Goal: Information Seeking & Learning: Find specific fact

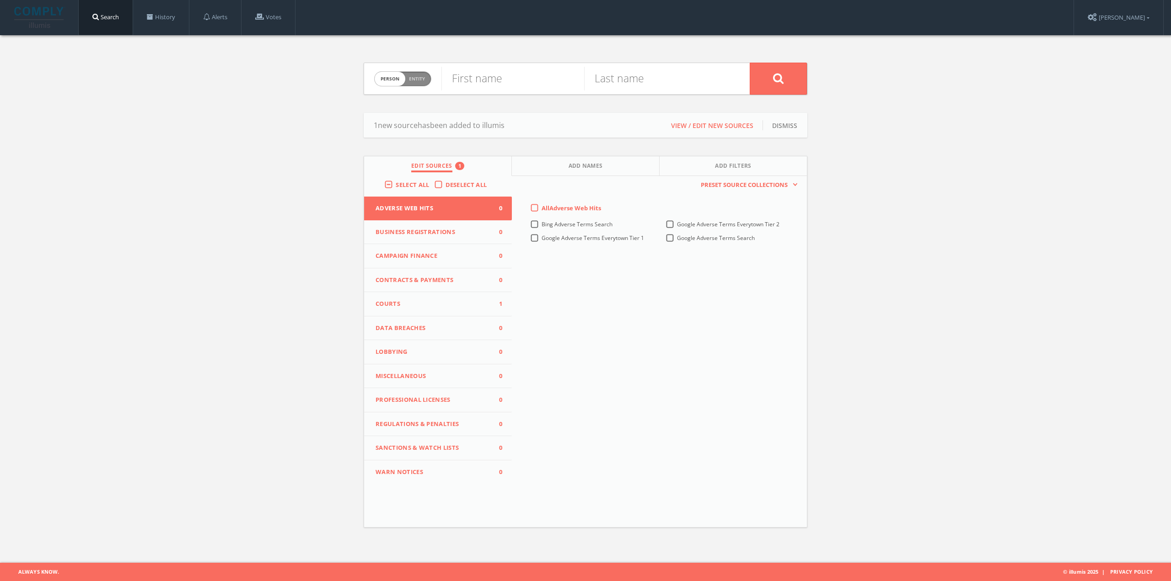
click at [449, 309] on button "Courts 1" at bounding box center [438, 304] width 148 height 24
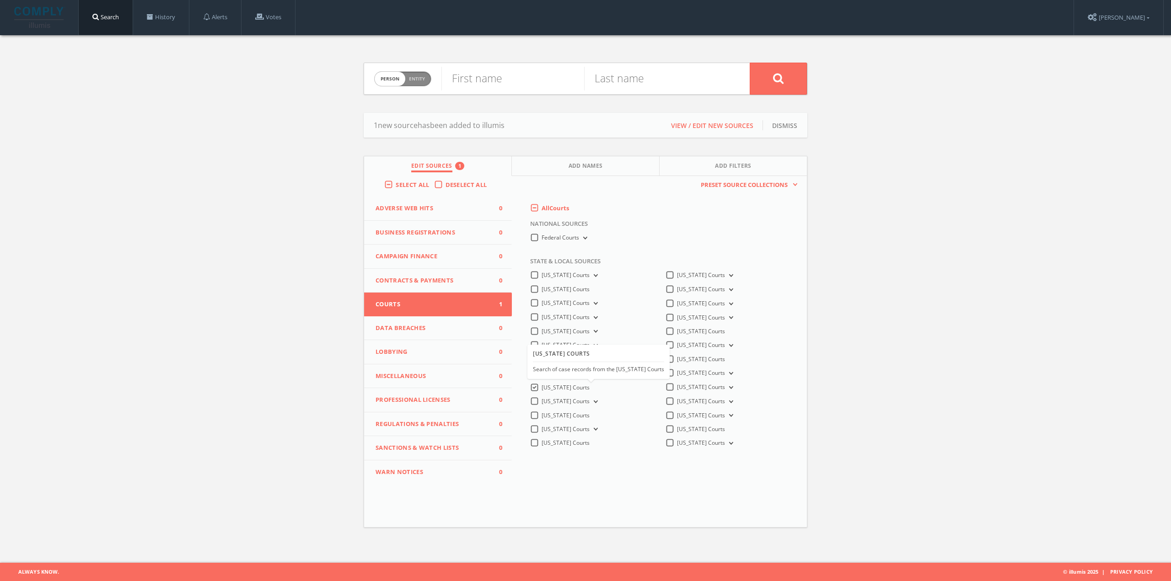
click at [542, 387] on label "[US_STATE] Courts" at bounding box center [566, 388] width 48 height 8
click at [0, 0] on Courts-all "[US_STATE] Courts" at bounding box center [0, 0] width 0 height 0
click at [590, 400] on button "[US_STATE] Courts" at bounding box center [595, 402] width 10 height 8
click at [600, 412] on span "Kankakee County Courts" at bounding box center [583, 415] width 62 height 8
click at [0, 0] on input "Kankakee County Courts" at bounding box center [0, 0] width 0 height 0
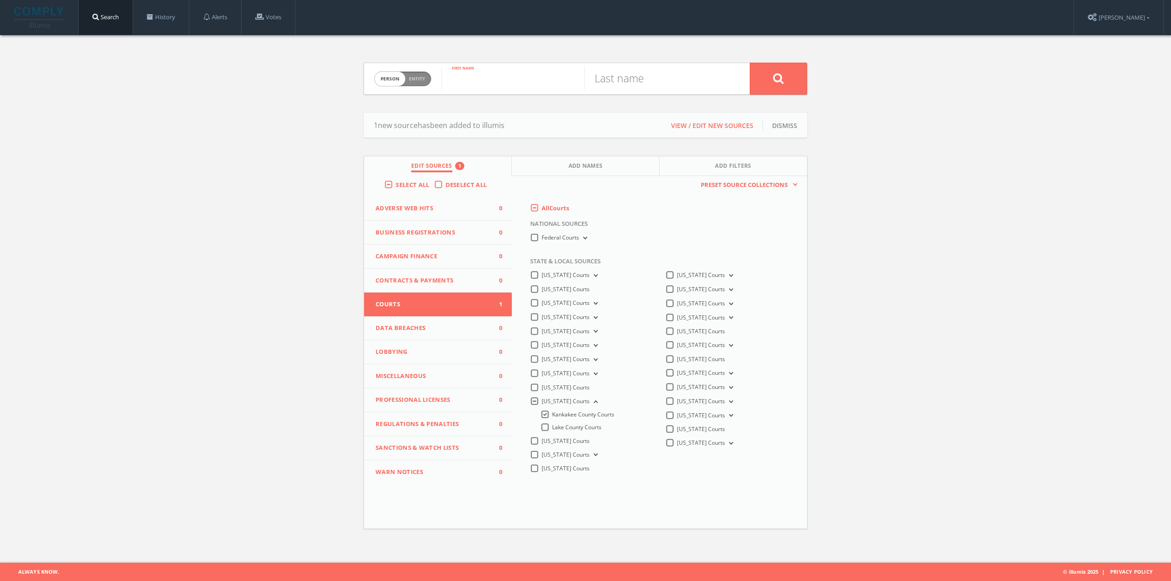
click at [488, 78] on input "text" at bounding box center [512, 79] width 143 height 24
type input "[PERSON_NAME]"
click at [664, 82] on input "text" at bounding box center [655, 79] width 143 height 24
type input "[PERSON_NAME]"
click at [778, 80] on icon at bounding box center [778, 78] width 11 height 11
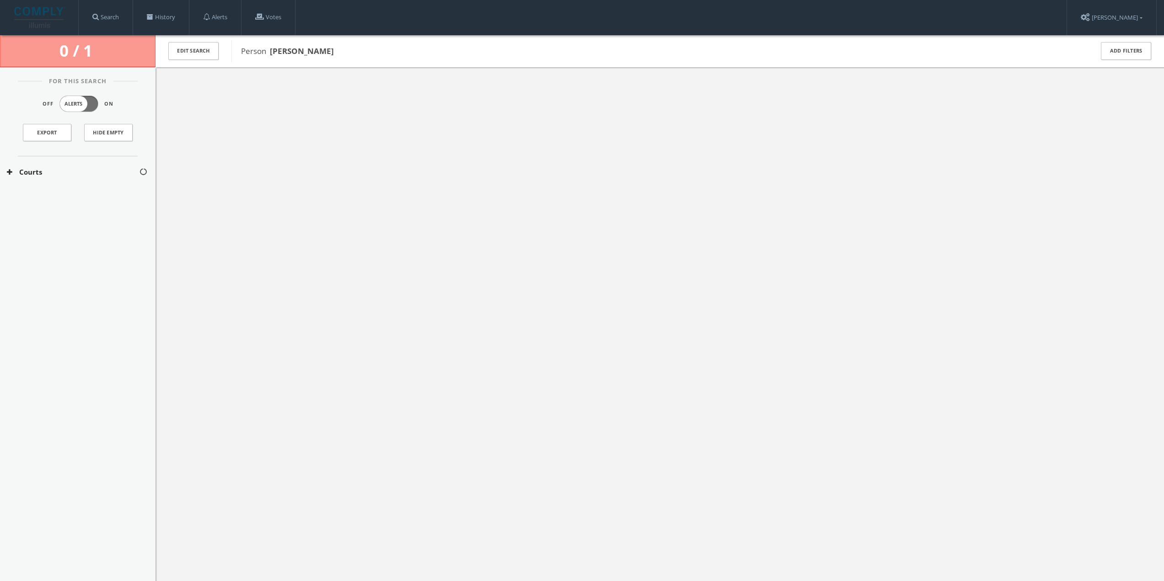
click at [67, 174] on button "Courts" at bounding box center [73, 172] width 132 height 11
click at [58, 196] on button "[US_STATE] Courts" at bounding box center [73, 199] width 133 height 9
click at [268, 237] on div at bounding box center [660, 357] width 1009 height 581
click at [167, 18] on link "History" at bounding box center [161, 17] width 56 height 35
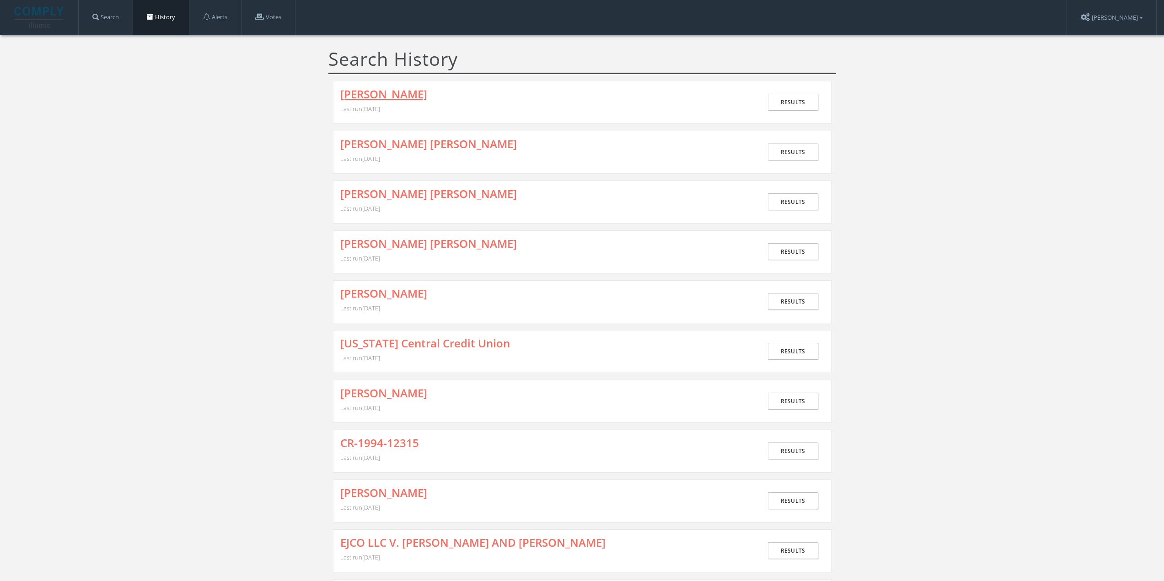
click at [372, 98] on link "[PERSON_NAME]" at bounding box center [383, 94] width 87 height 12
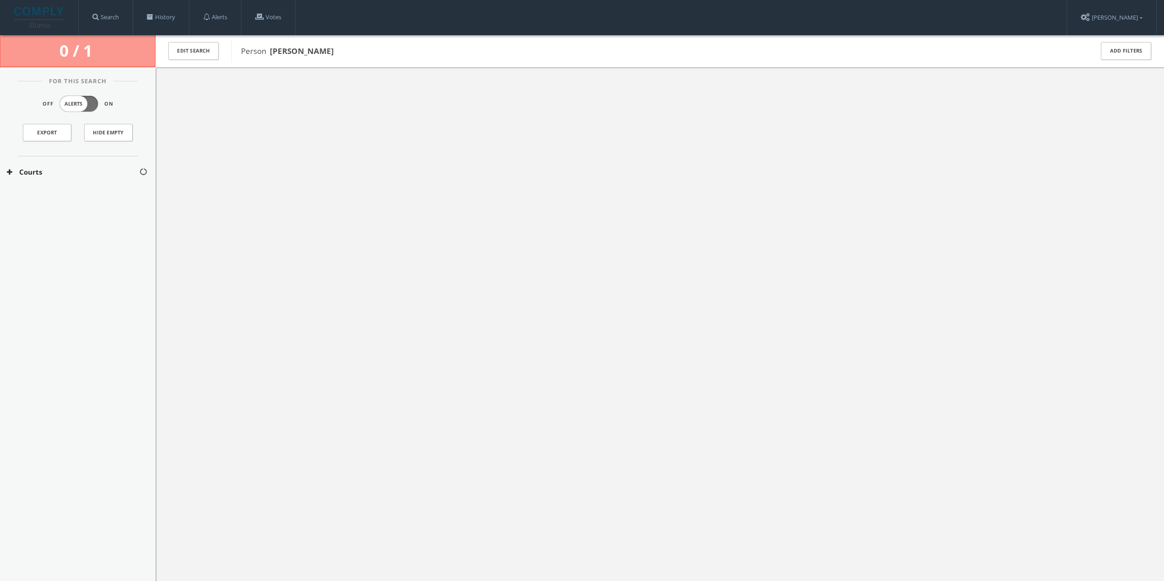
click at [75, 173] on button "Courts" at bounding box center [73, 172] width 132 height 11
click at [75, 196] on button "[US_STATE] Courts" at bounding box center [73, 199] width 133 height 9
click at [78, 221] on button "Kankakee County Courts" at bounding box center [73, 220] width 133 height 9
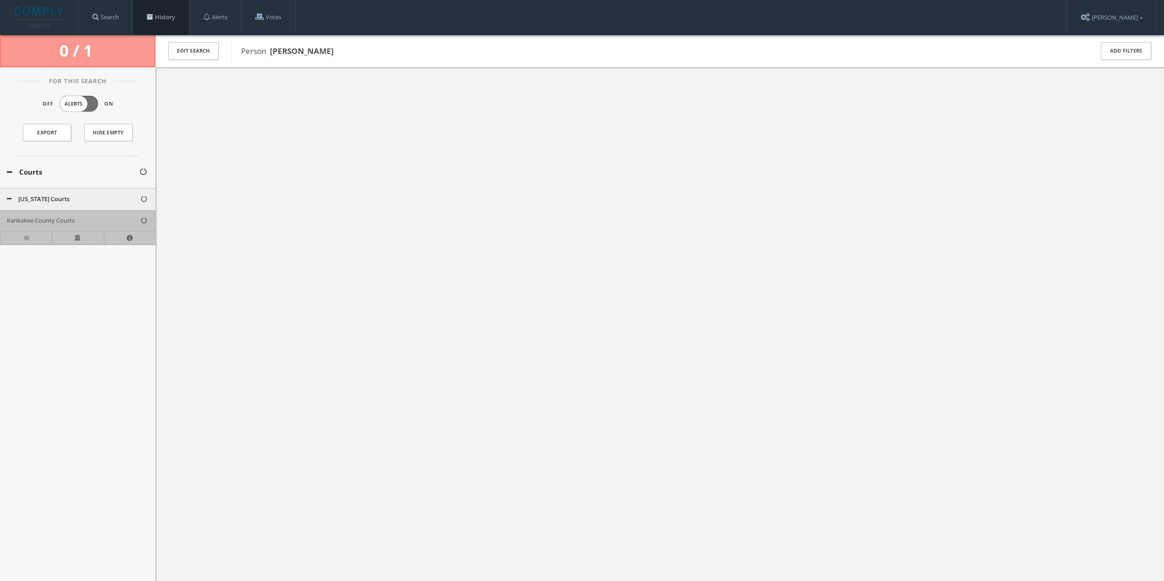
click at [160, 13] on link "History" at bounding box center [161, 17] width 56 height 35
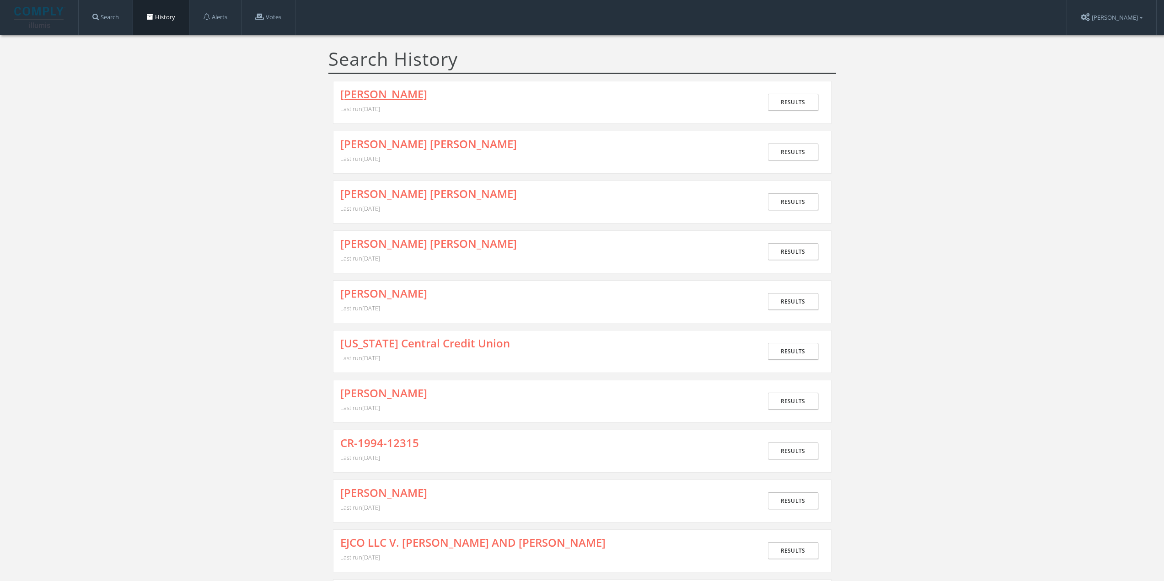
click at [360, 91] on link "[PERSON_NAME]" at bounding box center [383, 94] width 87 height 12
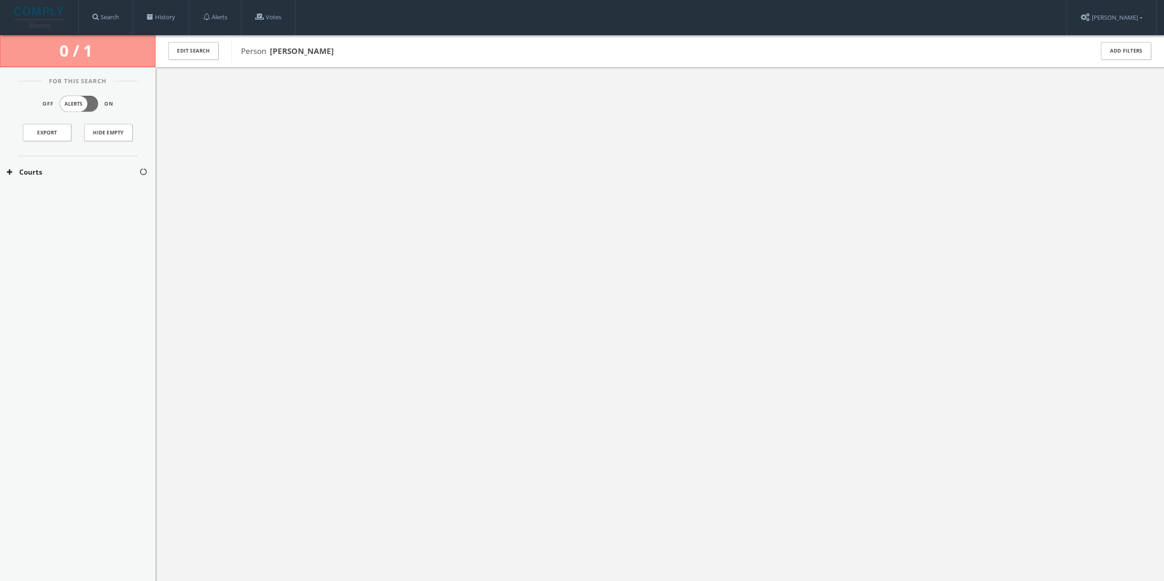
click at [48, 169] on button "Courts" at bounding box center [73, 172] width 132 height 11
click at [57, 193] on div "[US_STATE] Courts" at bounding box center [78, 199] width 156 height 23
click at [167, 14] on link "History" at bounding box center [161, 17] width 56 height 35
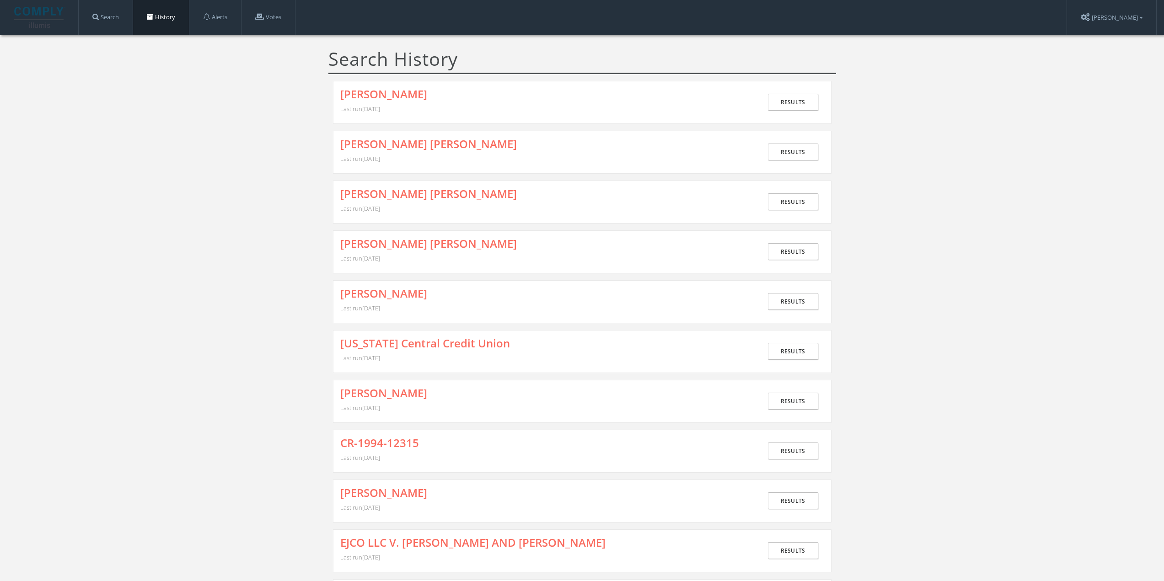
click at [371, 85] on div "[PERSON_NAME] Last run [DATE] Results" at bounding box center [582, 102] width 499 height 43
click at [373, 95] on link "[PERSON_NAME]" at bounding box center [383, 94] width 87 height 12
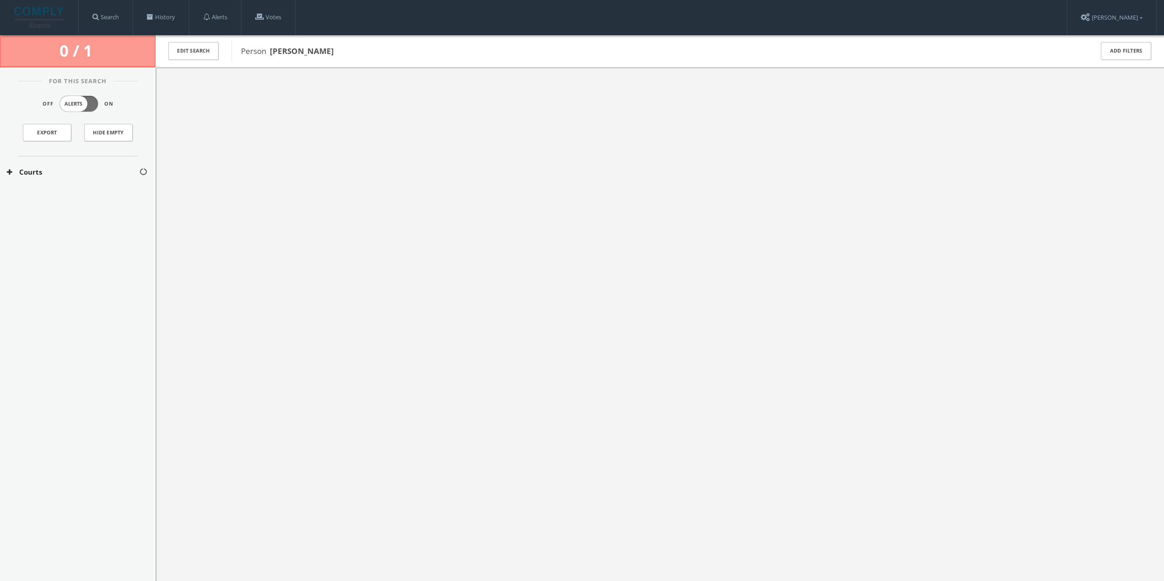
click at [86, 170] on button "Courts" at bounding box center [73, 172] width 132 height 11
click at [86, 198] on button "[US_STATE] Courts" at bounding box center [73, 199] width 133 height 9
click at [256, 185] on div at bounding box center [660, 357] width 1009 height 581
click at [284, 50] on b "[PERSON_NAME]" at bounding box center [302, 51] width 64 height 11
click at [178, 17] on link "History" at bounding box center [161, 17] width 56 height 35
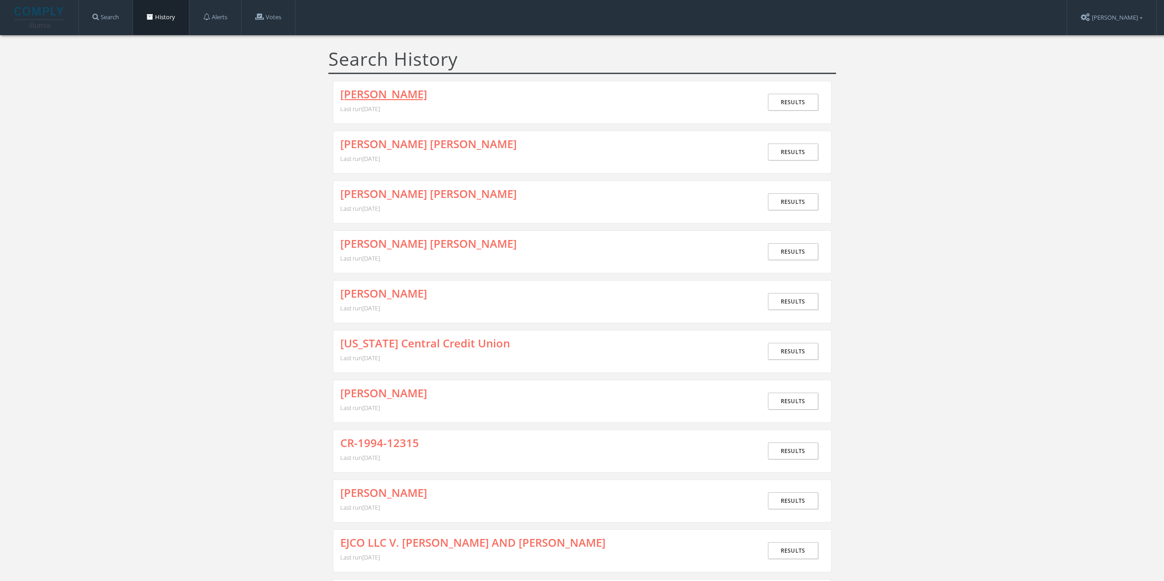
click at [387, 91] on link "[PERSON_NAME]" at bounding box center [383, 94] width 87 height 12
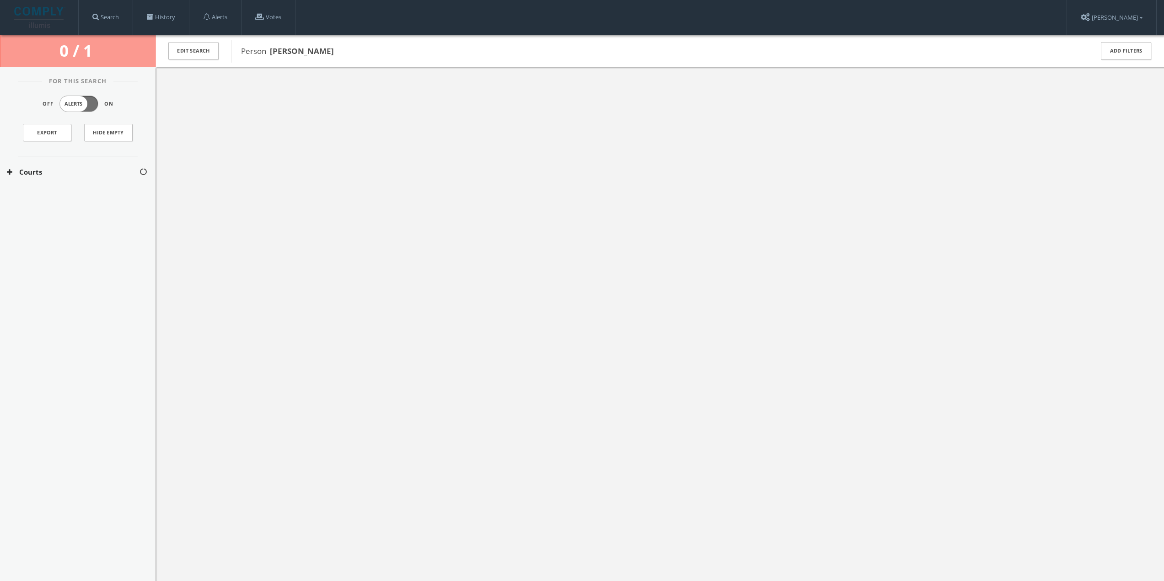
click at [102, 170] on button "Courts" at bounding box center [73, 172] width 132 height 11
click at [100, 196] on button "[US_STATE] Courts" at bounding box center [73, 199] width 133 height 9
click at [282, 48] on b "[PERSON_NAME]" at bounding box center [302, 51] width 64 height 11
click at [149, 19] on span at bounding box center [150, 17] width 6 height 6
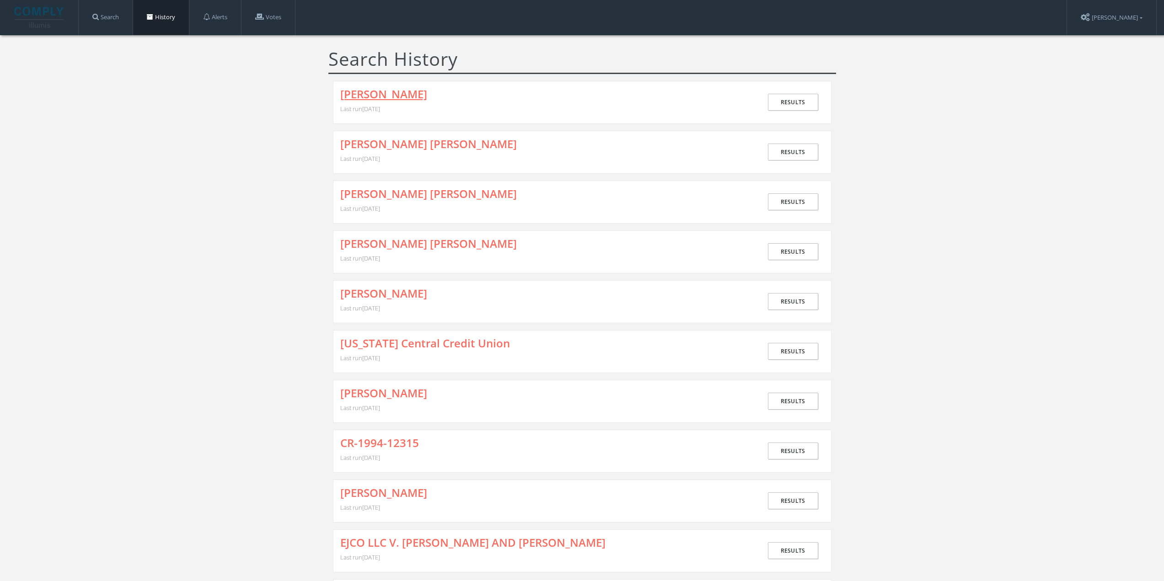
click at [388, 96] on link "[PERSON_NAME]" at bounding box center [383, 94] width 87 height 12
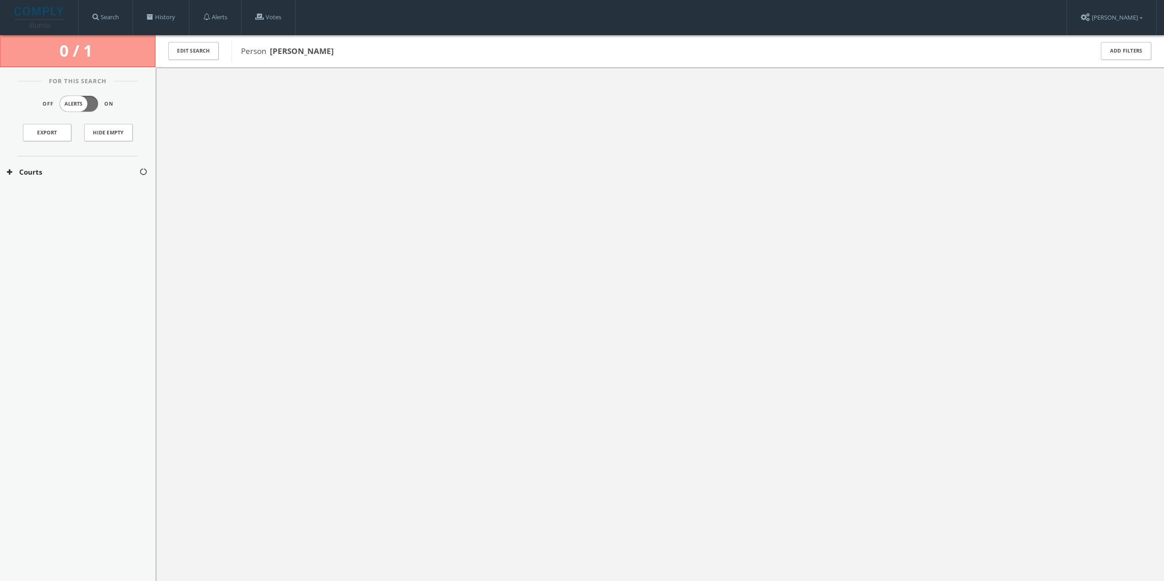
click at [72, 175] on button "Courts" at bounding box center [73, 172] width 132 height 11
click at [57, 196] on button "[US_STATE] Courts" at bounding box center [73, 199] width 133 height 9
click at [51, 218] on button "Kankakee County Courts" at bounding box center [73, 220] width 133 height 9
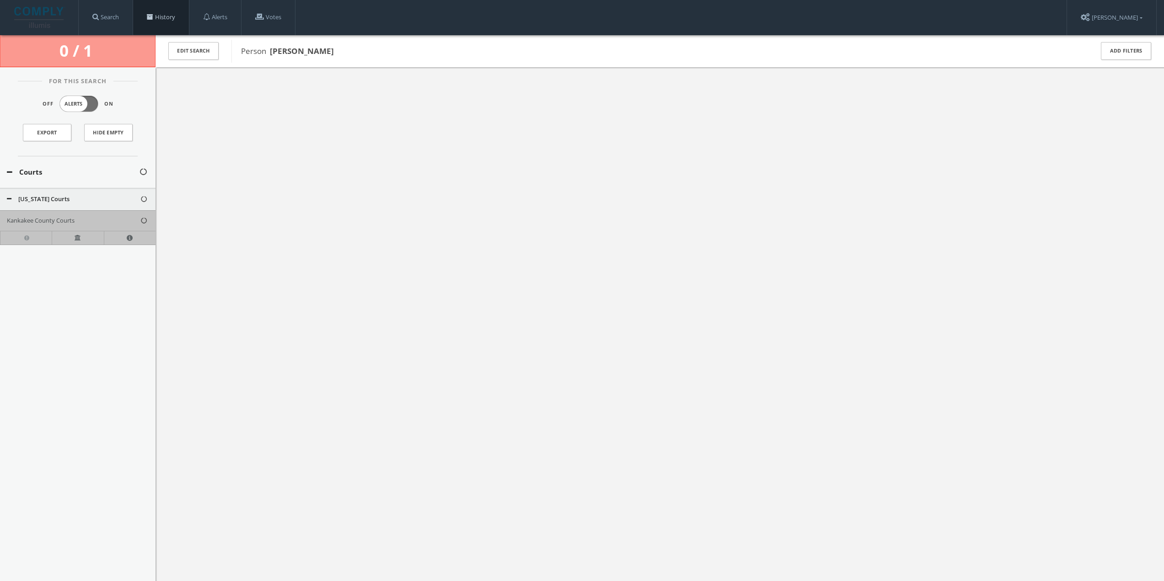
click at [153, 13] on link "History" at bounding box center [161, 17] width 56 height 35
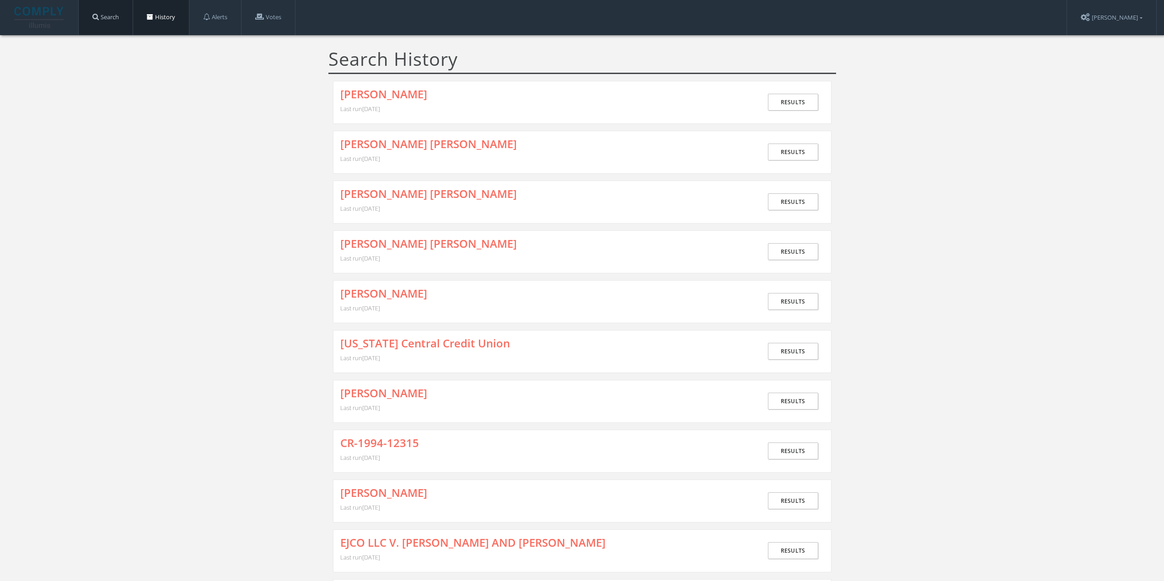
click at [115, 18] on link "Search" at bounding box center [106, 17] width 54 height 35
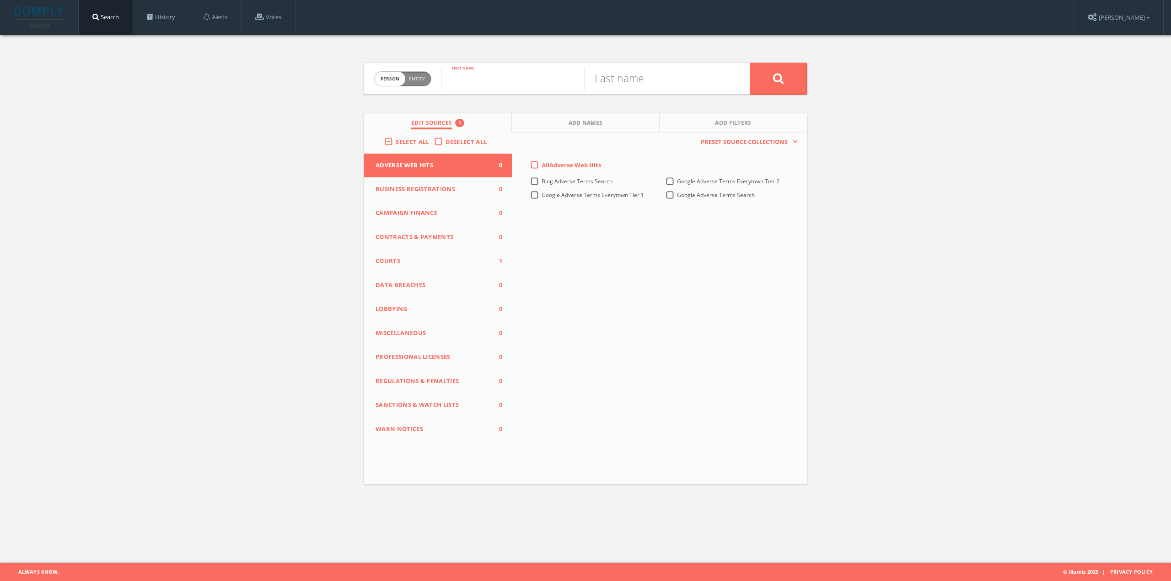
click at [479, 76] on input "text" at bounding box center [512, 79] width 143 height 24
type input "[PERSON_NAME]"
click at [675, 80] on input "text" at bounding box center [655, 79] width 143 height 24
type input "[PERSON_NAME]"
click at [445, 263] on span "Courts" at bounding box center [432, 261] width 113 height 9
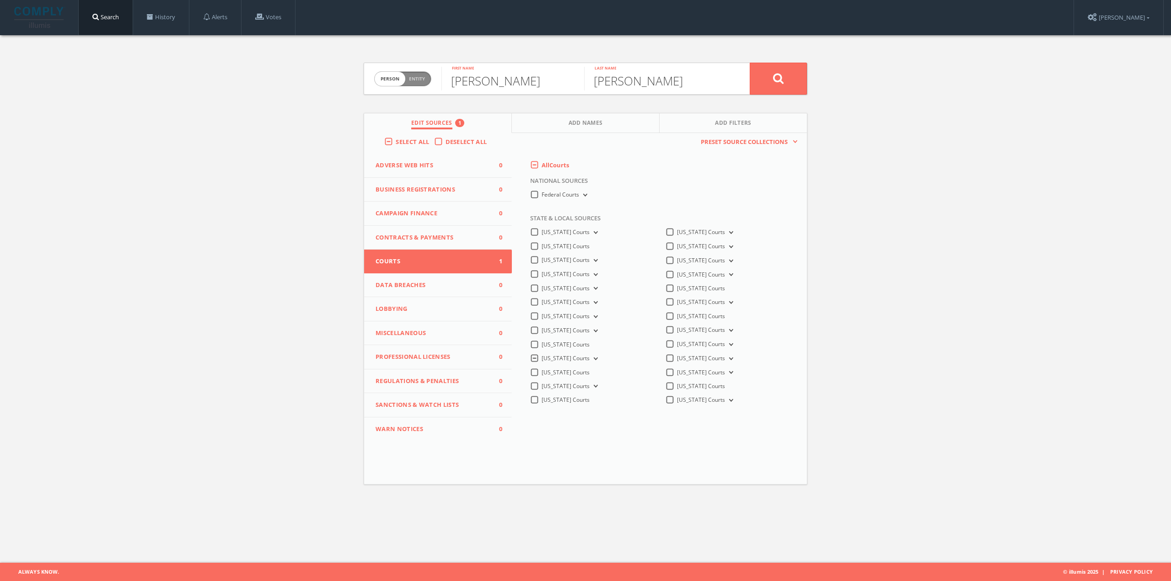
click at [593, 359] on icon at bounding box center [595, 359] width 4 height 3
click at [782, 79] on icon at bounding box center [778, 78] width 11 height 11
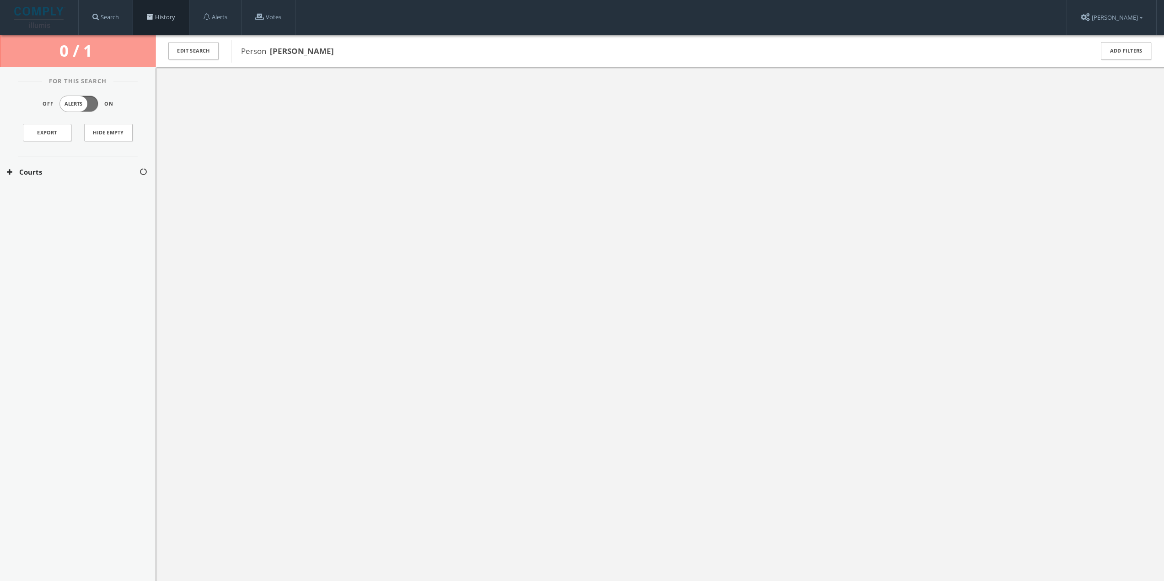
click at [169, 12] on link "History" at bounding box center [161, 17] width 56 height 35
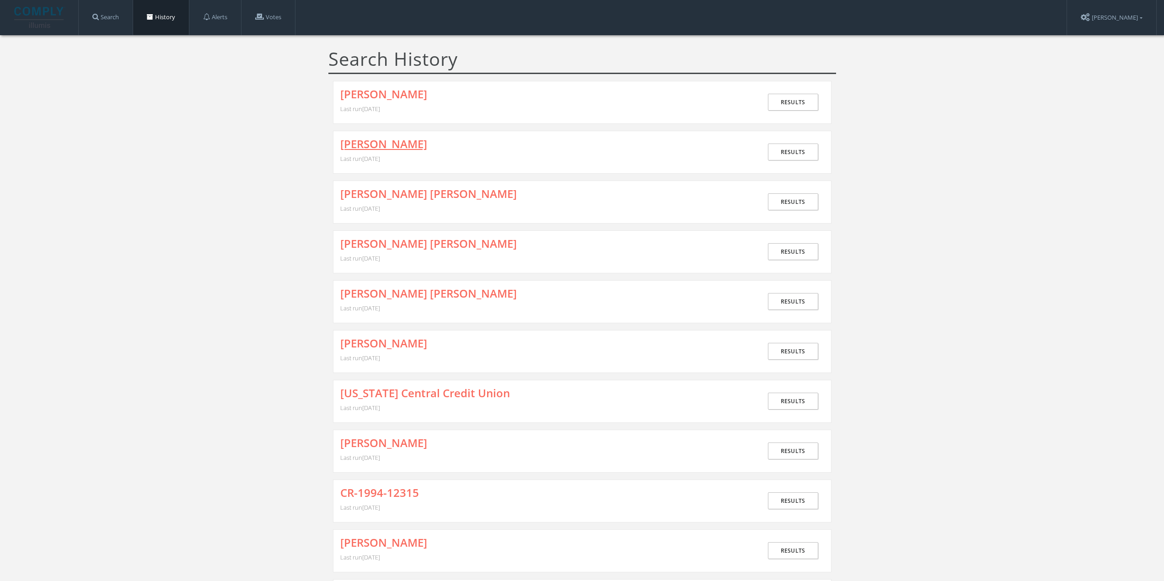
click at [394, 147] on link "[PERSON_NAME]" at bounding box center [383, 144] width 87 height 12
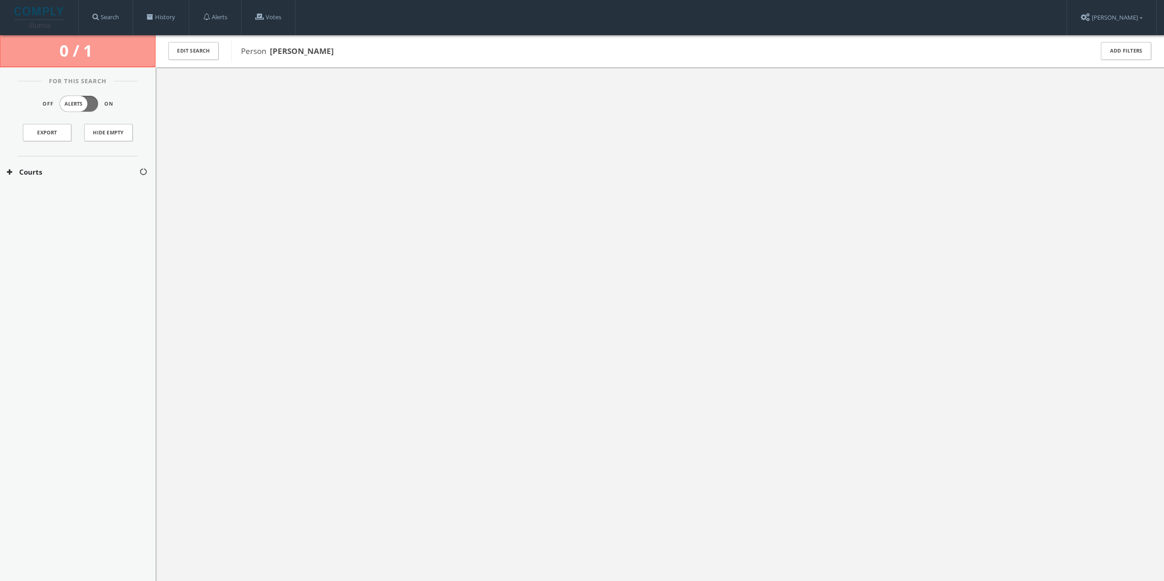
click at [104, 163] on div "Courts" at bounding box center [78, 172] width 156 height 32
click at [102, 171] on button "Courts" at bounding box center [73, 172] width 132 height 11
click at [91, 173] on button "Courts" at bounding box center [73, 172] width 132 height 11
click at [70, 193] on div "[US_STATE] Courts" at bounding box center [78, 199] width 156 height 23
click at [68, 221] on button "Kankakee County Courts" at bounding box center [73, 220] width 133 height 9
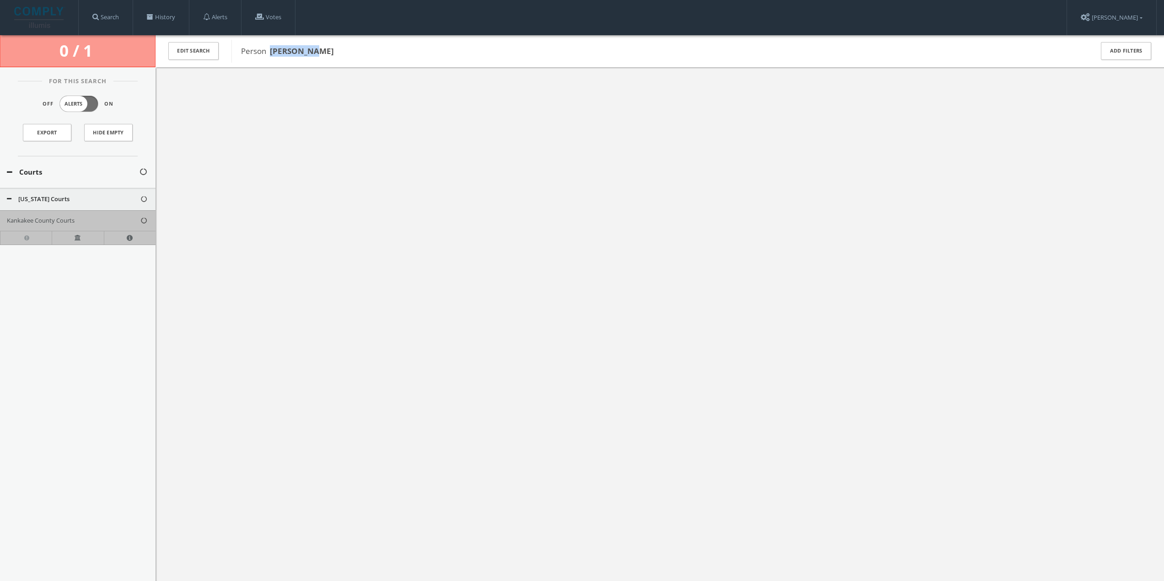
drag, startPoint x: 271, startPoint y: 51, endPoint x: 318, endPoint y: 51, distance: 47.1
click at [318, 51] on span "Person [PERSON_NAME]" at bounding box center [661, 51] width 840 height 12
click at [180, 15] on link "History" at bounding box center [161, 17] width 56 height 35
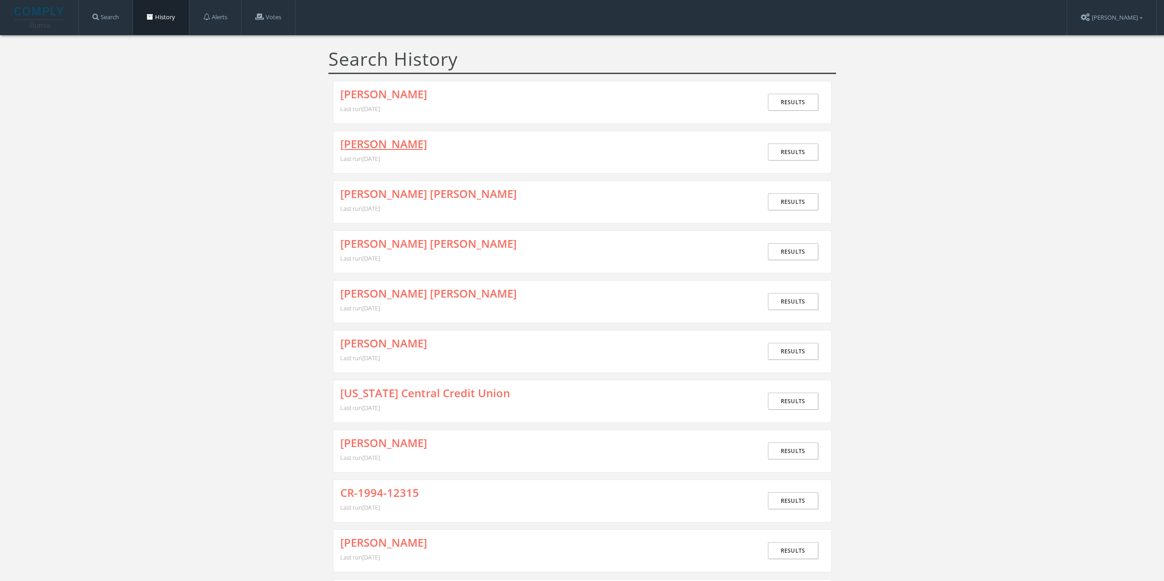
click at [348, 144] on link "[PERSON_NAME]" at bounding box center [383, 144] width 87 height 12
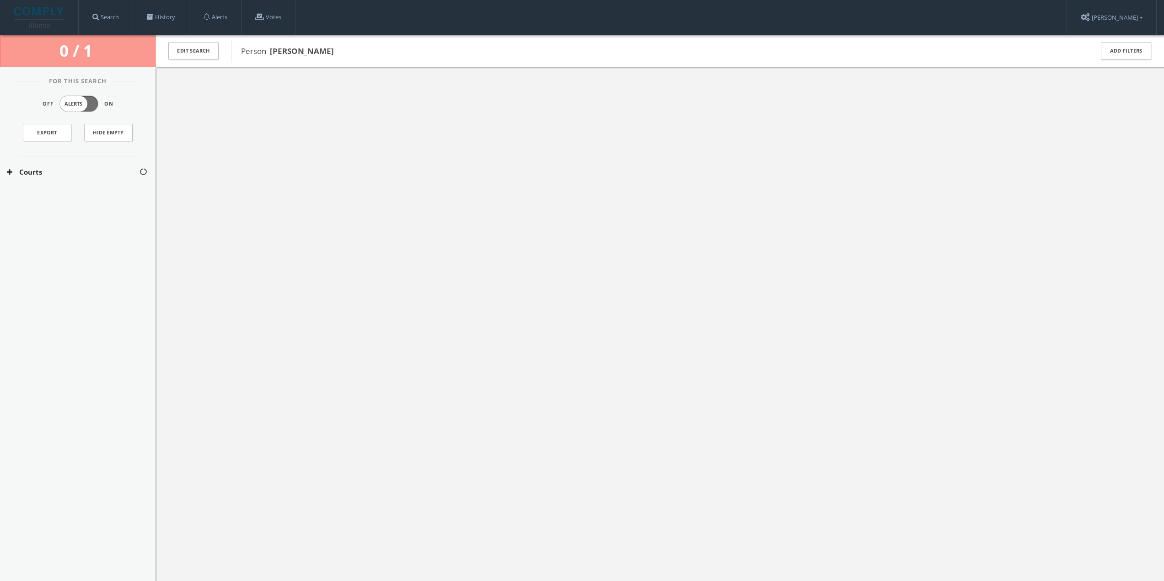
click at [66, 169] on button "Courts" at bounding box center [73, 172] width 132 height 11
click at [70, 199] on button "[US_STATE] Courts" at bounding box center [73, 199] width 133 height 9
click at [242, 187] on div at bounding box center [660, 357] width 1009 height 581
click at [163, 20] on link "History" at bounding box center [161, 17] width 56 height 35
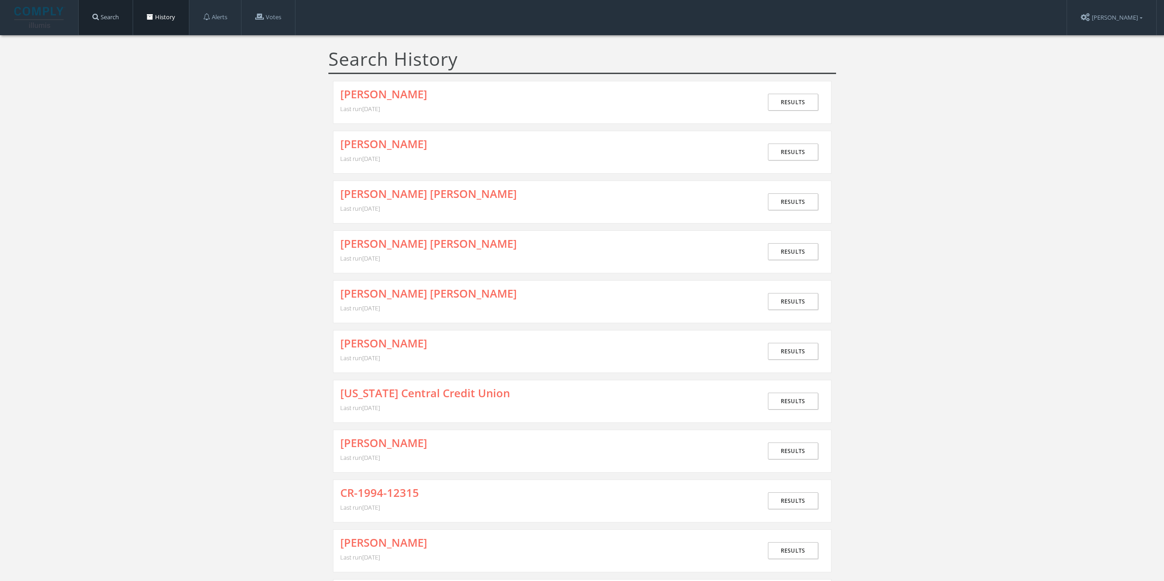
click at [114, 27] on link "Search" at bounding box center [106, 17] width 54 height 35
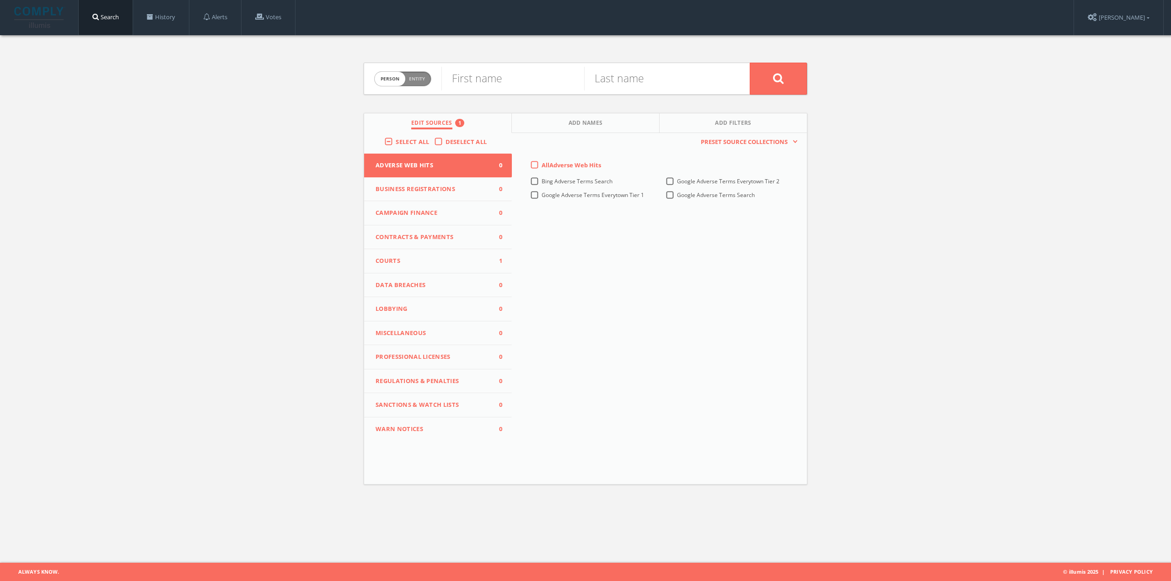
click at [375, 254] on button "Courts 1" at bounding box center [438, 261] width 148 height 24
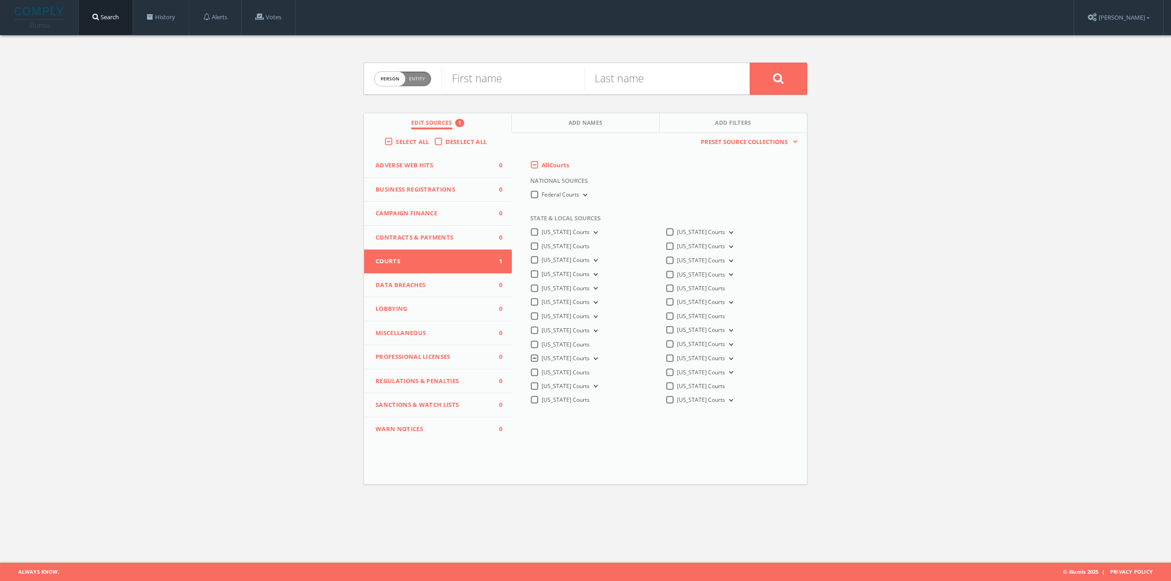
click at [593, 359] on icon at bounding box center [595, 359] width 4 height 3
click at [150, 22] on link "History" at bounding box center [161, 17] width 56 height 35
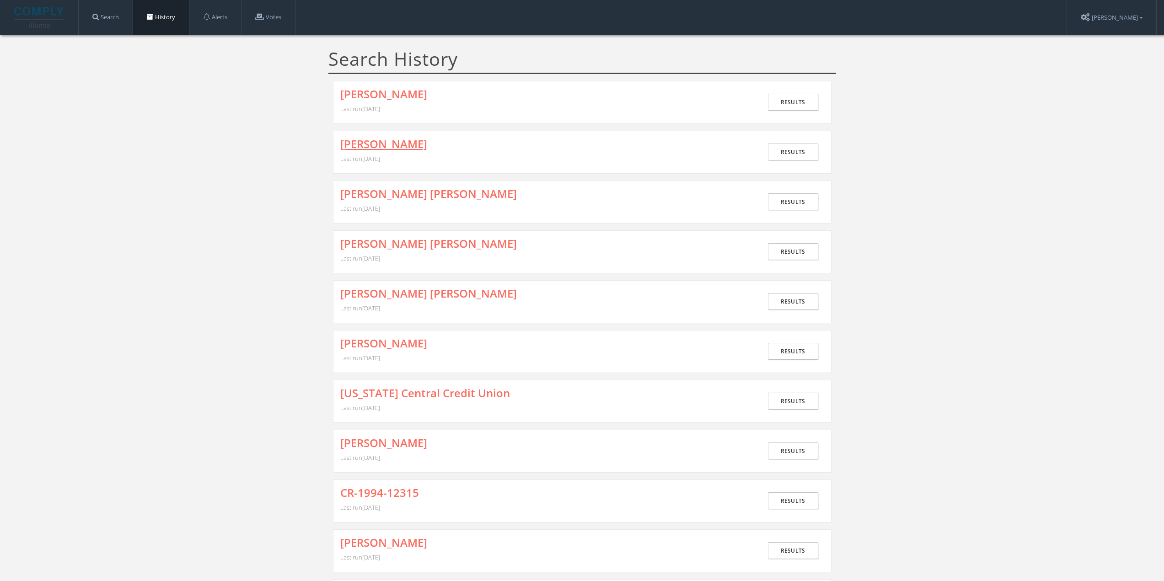
click at [382, 138] on link "[PERSON_NAME]" at bounding box center [383, 144] width 87 height 12
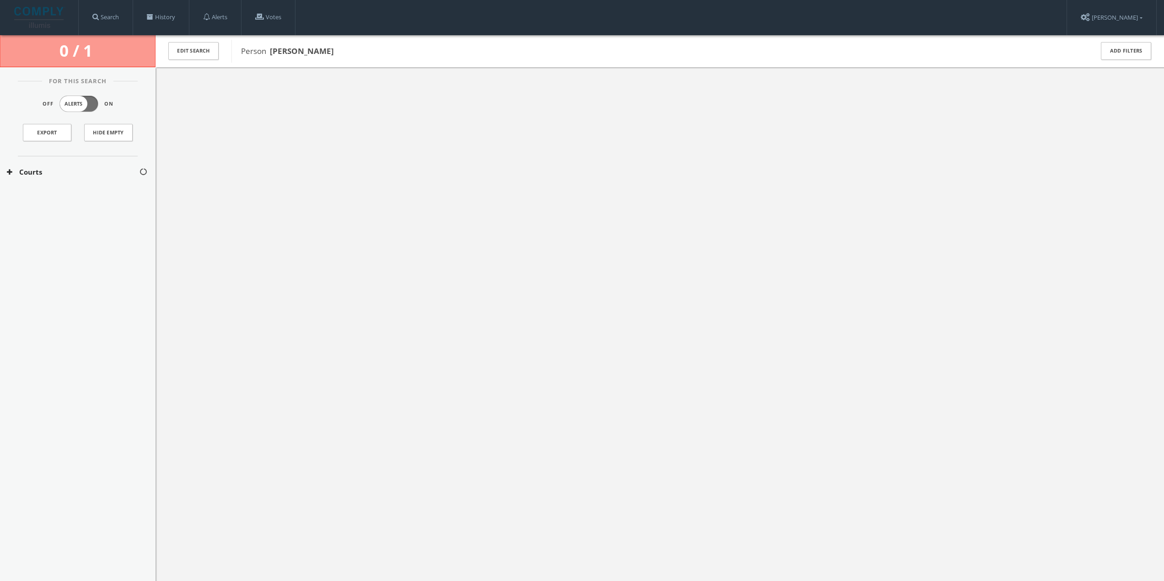
click at [99, 172] on button "Courts" at bounding box center [73, 172] width 132 height 11
click at [112, 195] on button "[US_STATE] Courts" at bounding box center [73, 199] width 133 height 9
click at [92, 221] on button "Kankakee County Courts" at bounding box center [73, 220] width 133 height 9
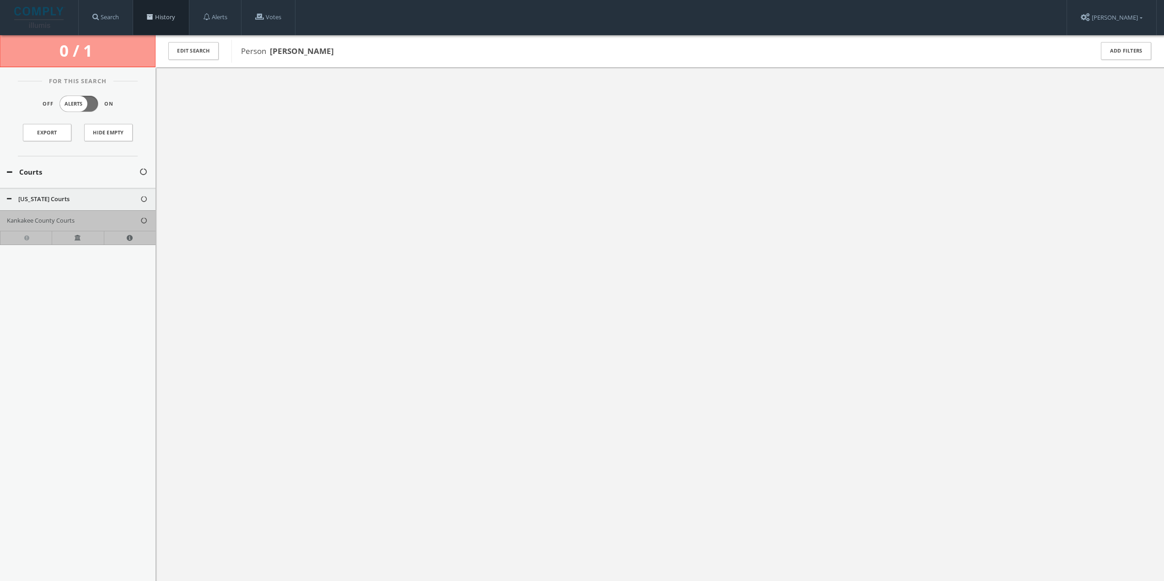
click at [179, 9] on link "History" at bounding box center [161, 17] width 56 height 35
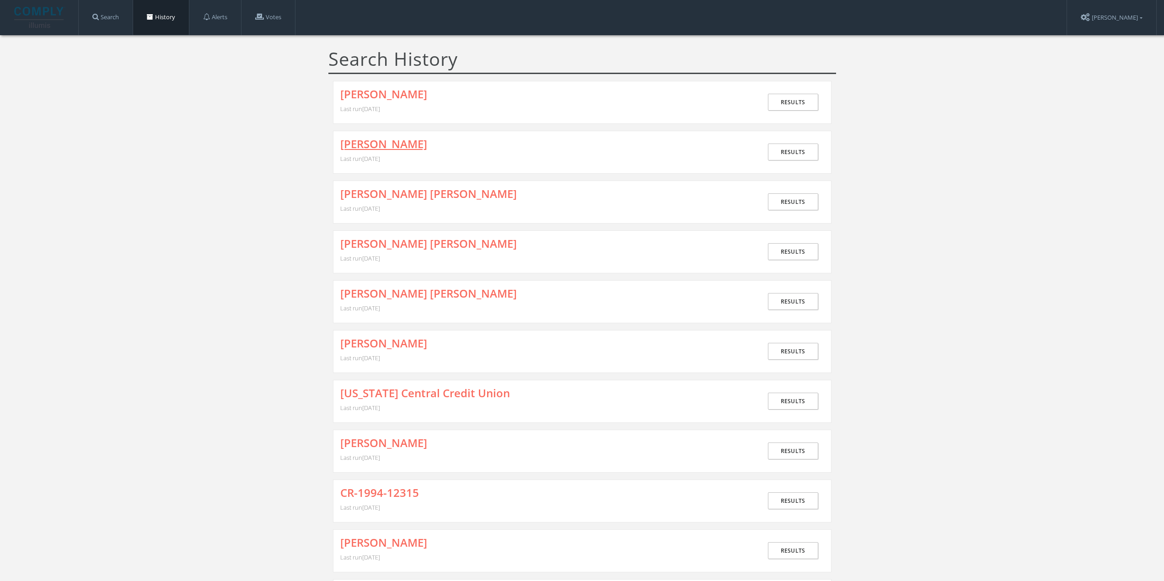
click at [380, 149] on link "[PERSON_NAME]" at bounding box center [383, 144] width 87 height 12
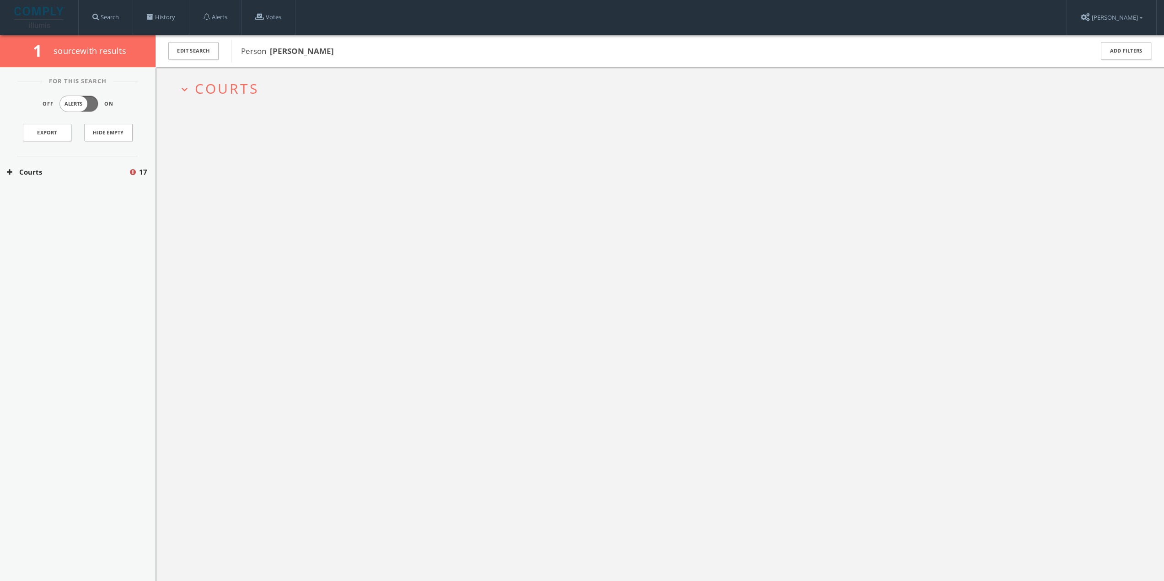
click at [242, 90] on span "Courts" at bounding box center [227, 88] width 64 height 19
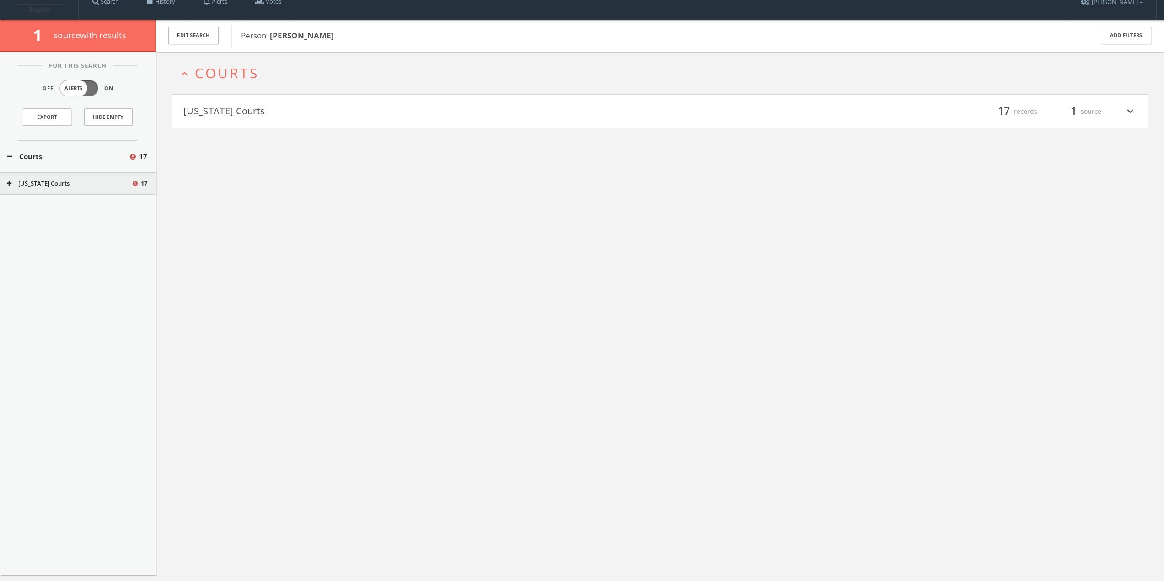
click at [247, 108] on button "[US_STATE] Courts" at bounding box center [421, 112] width 477 height 16
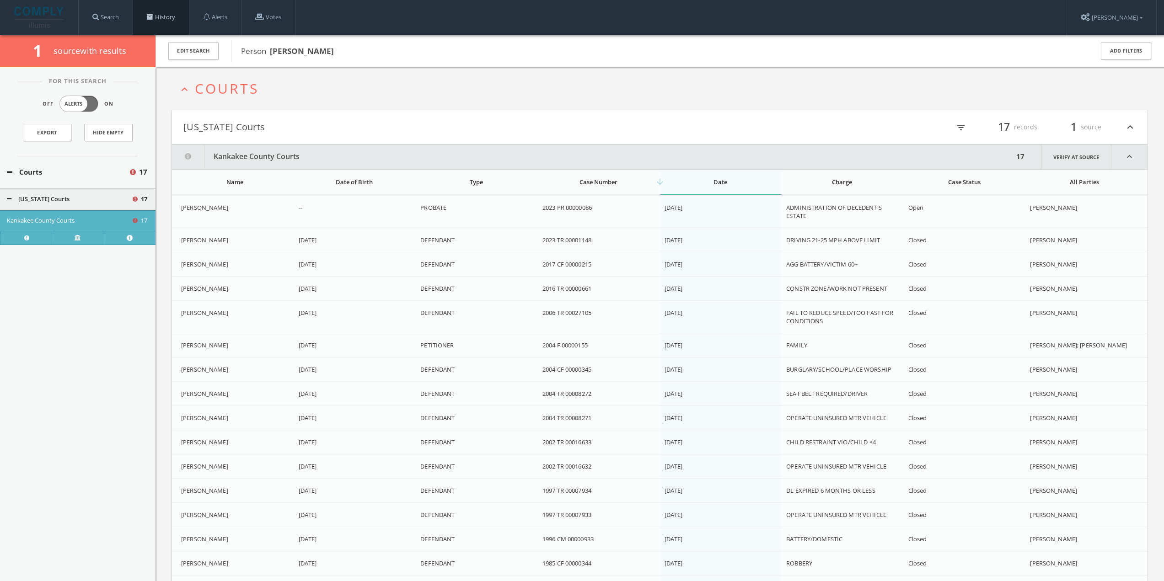
click at [153, 15] on span at bounding box center [150, 17] width 6 height 6
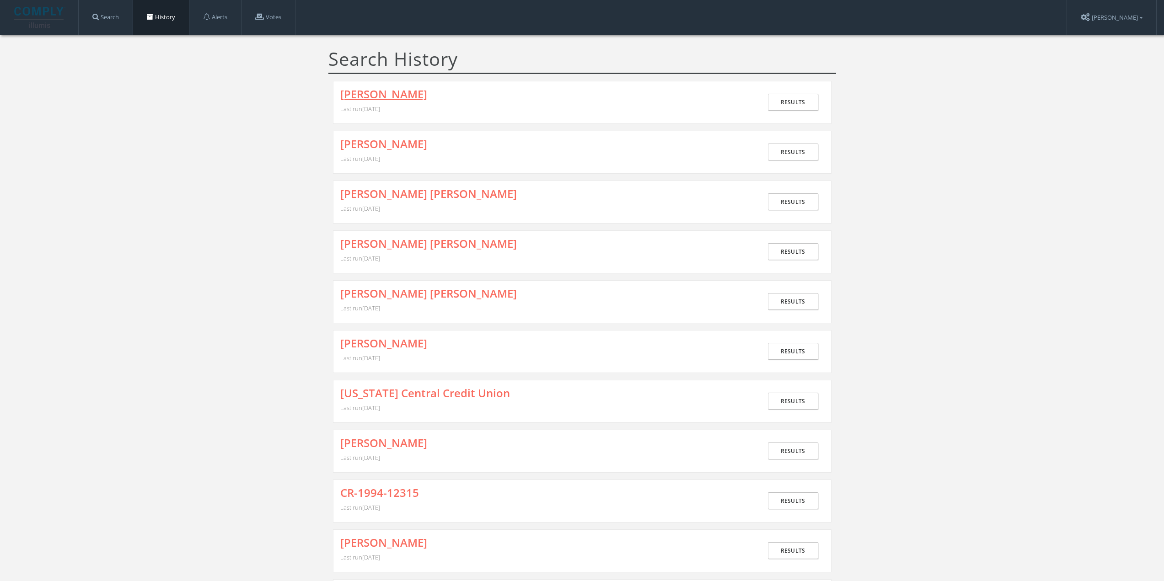
click at [363, 98] on link "[PERSON_NAME]" at bounding box center [383, 94] width 87 height 12
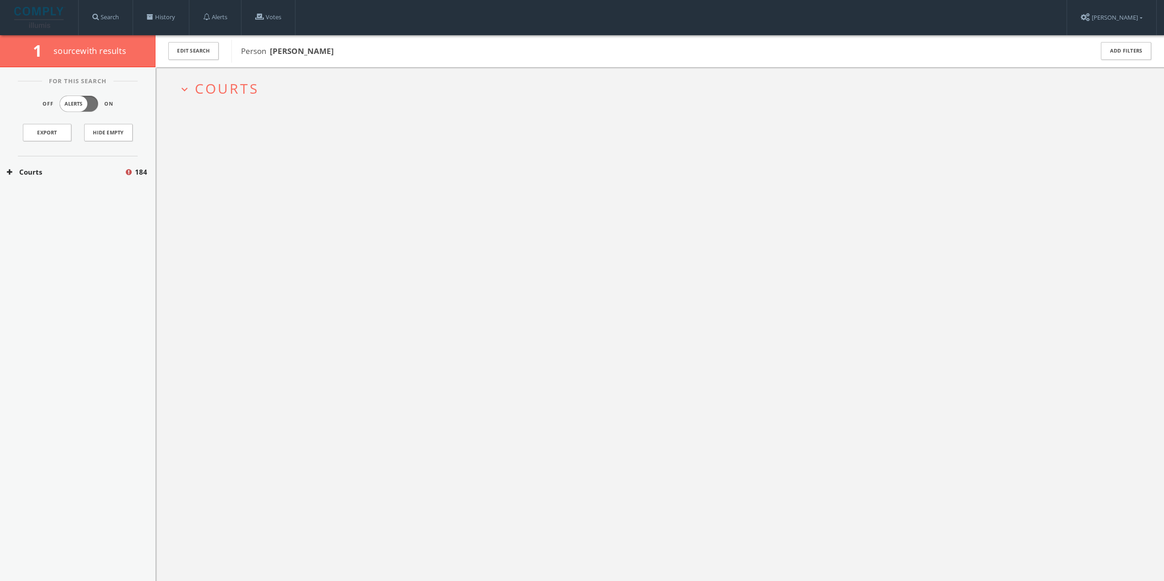
click at [234, 86] on span "Courts" at bounding box center [227, 88] width 64 height 19
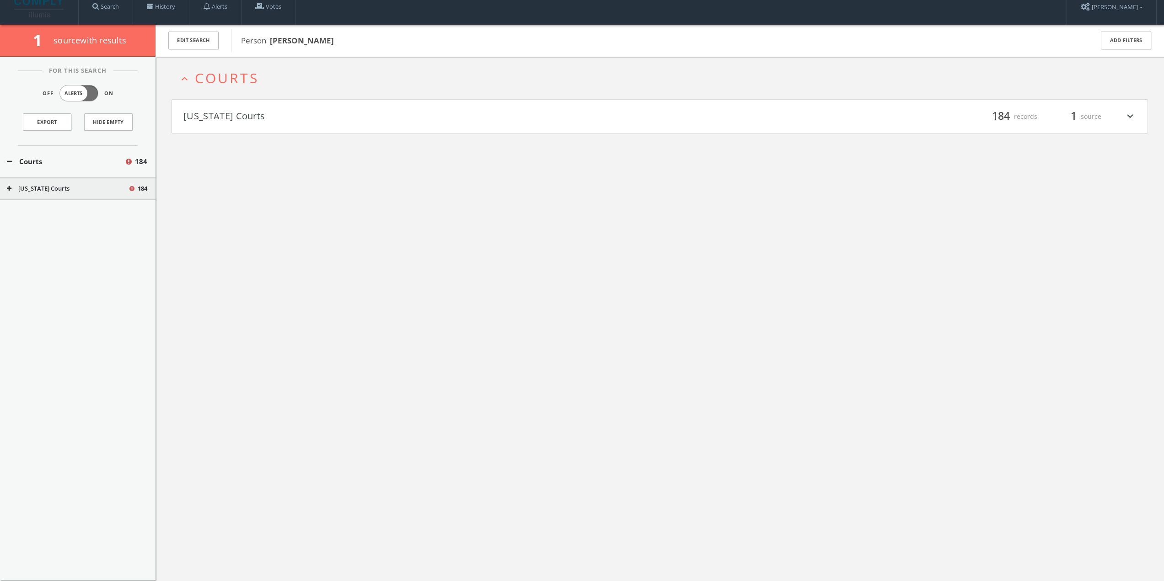
click at [235, 115] on button "[US_STATE] Courts" at bounding box center [421, 117] width 477 height 16
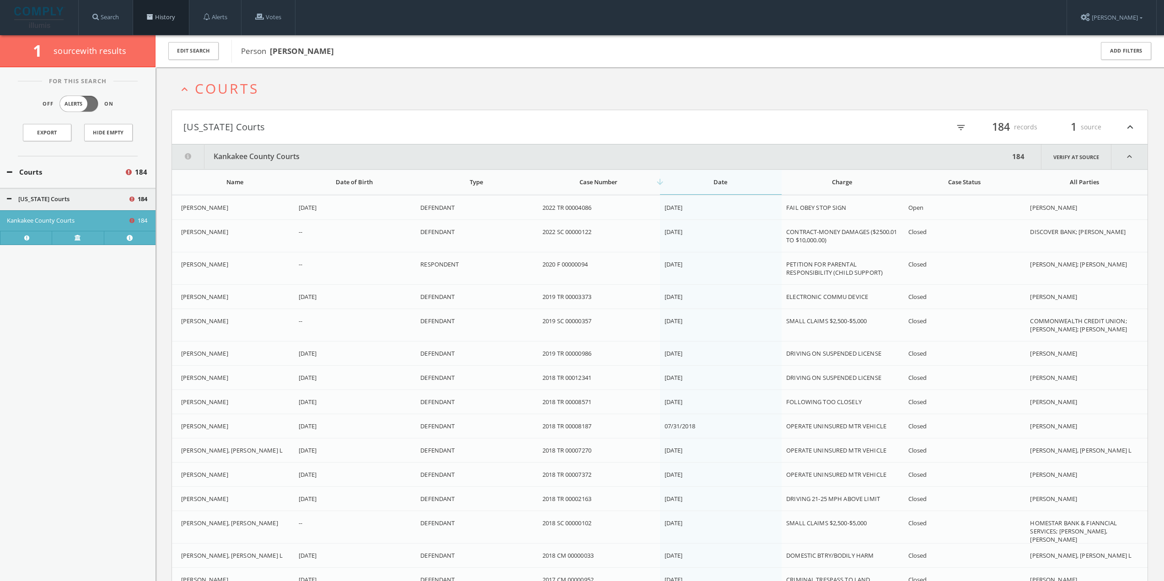
click at [155, 11] on link "History" at bounding box center [161, 17] width 56 height 35
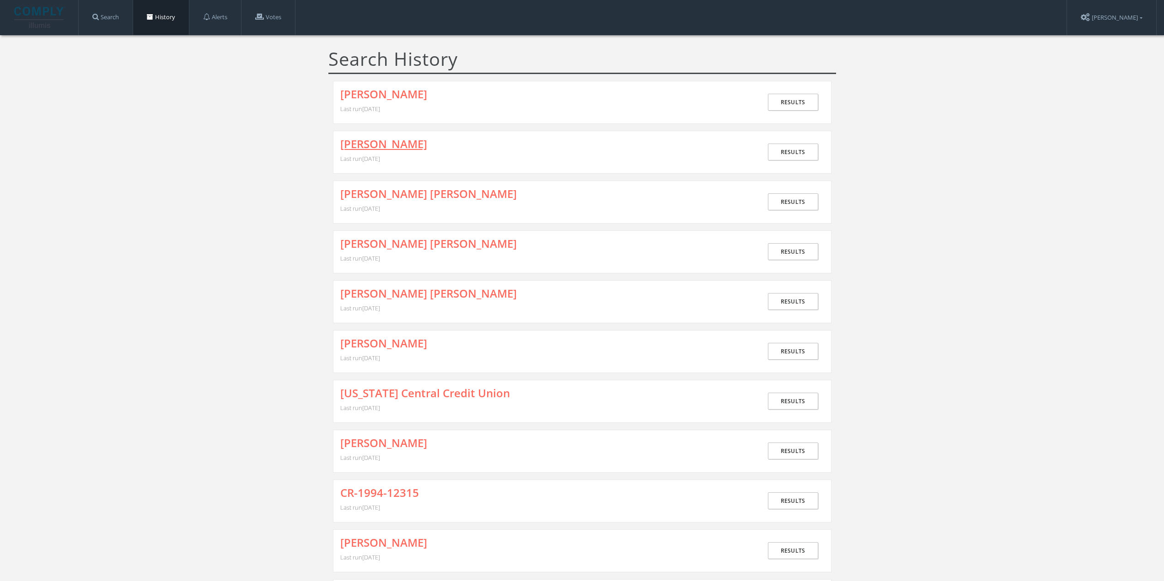
click at [382, 139] on link "[PERSON_NAME]" at bounding box center [383, 144] width 87 height 12
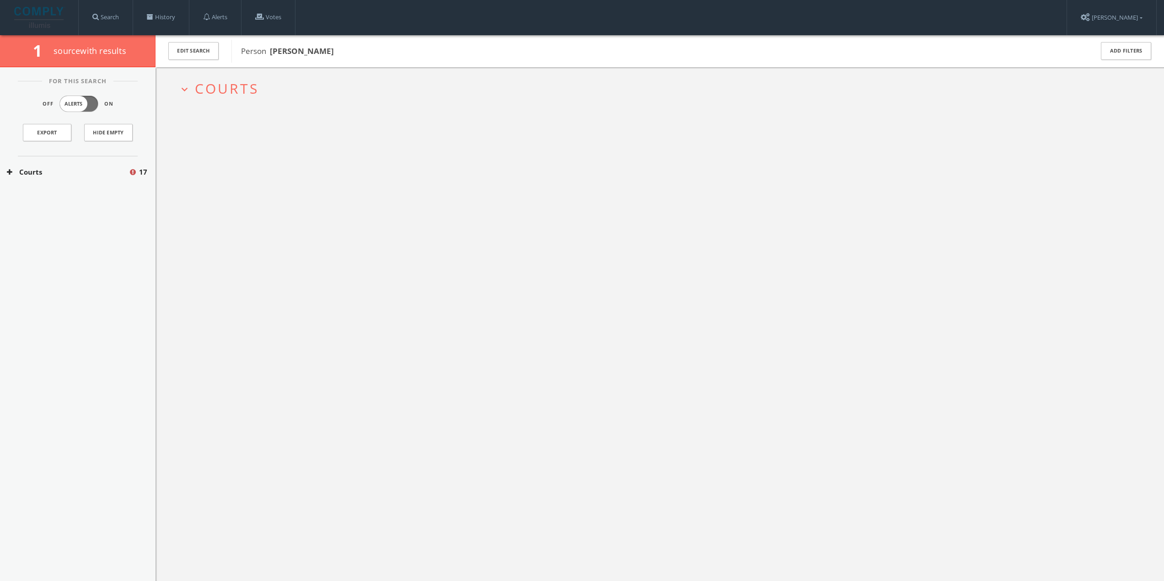
click at [236, 93] on span "Courts" at bounding box center [227, 88] width 64 height 19
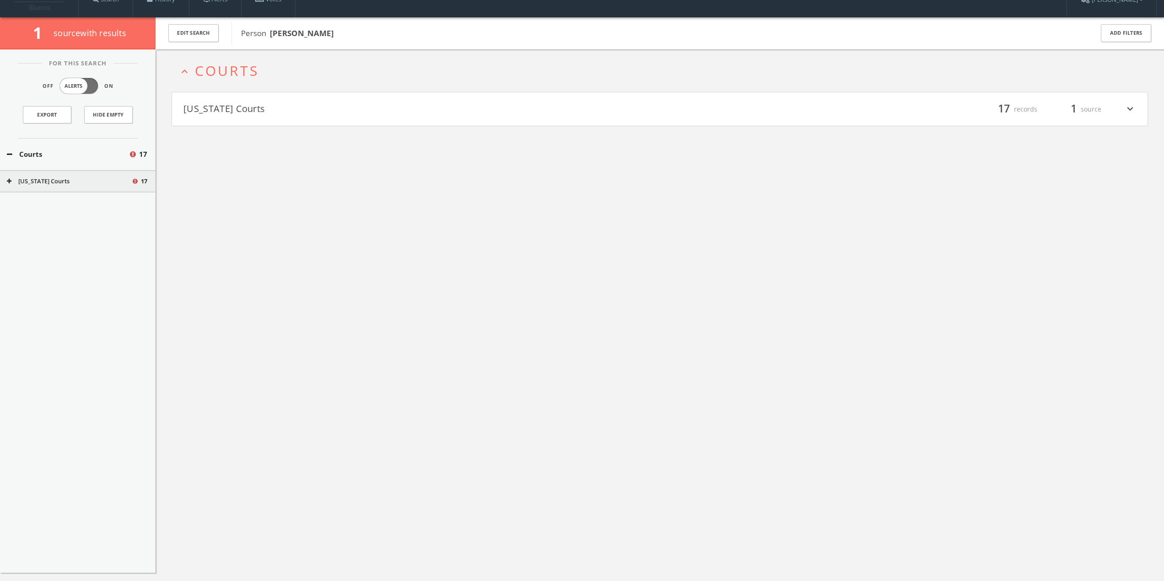
click at [253, 123] on div "expand_less Courts [US_STATE] Courts filter_list 17 records 1 source expand_more" at bounding box center [660, 339] width 1009 height 581
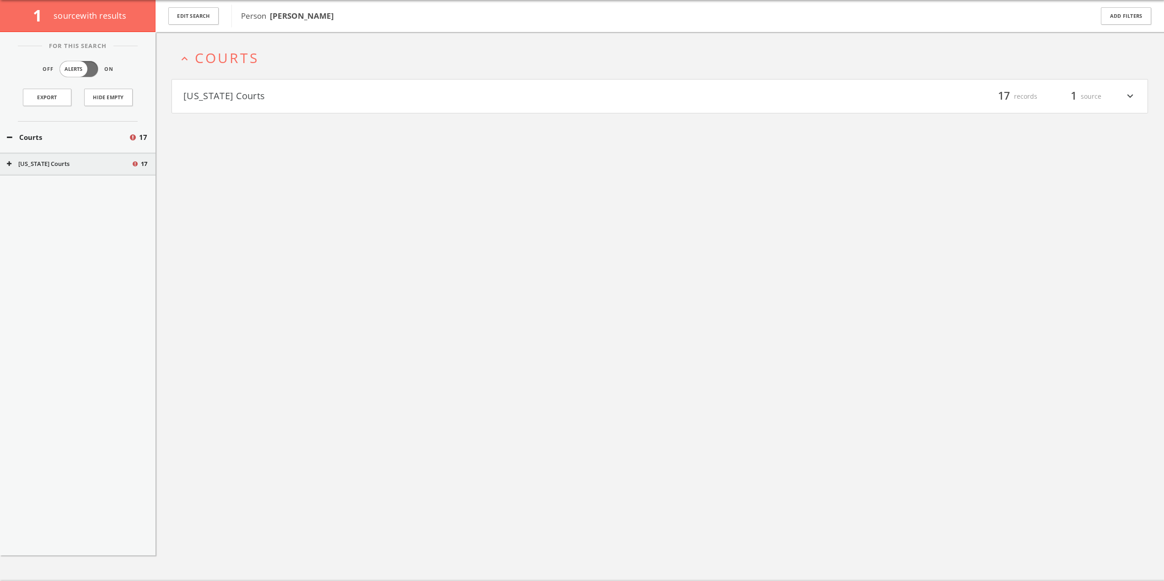
click at [255, 92] on button "[US_STATE] Courts" at bounding box center [421, 97] width 477 height 16
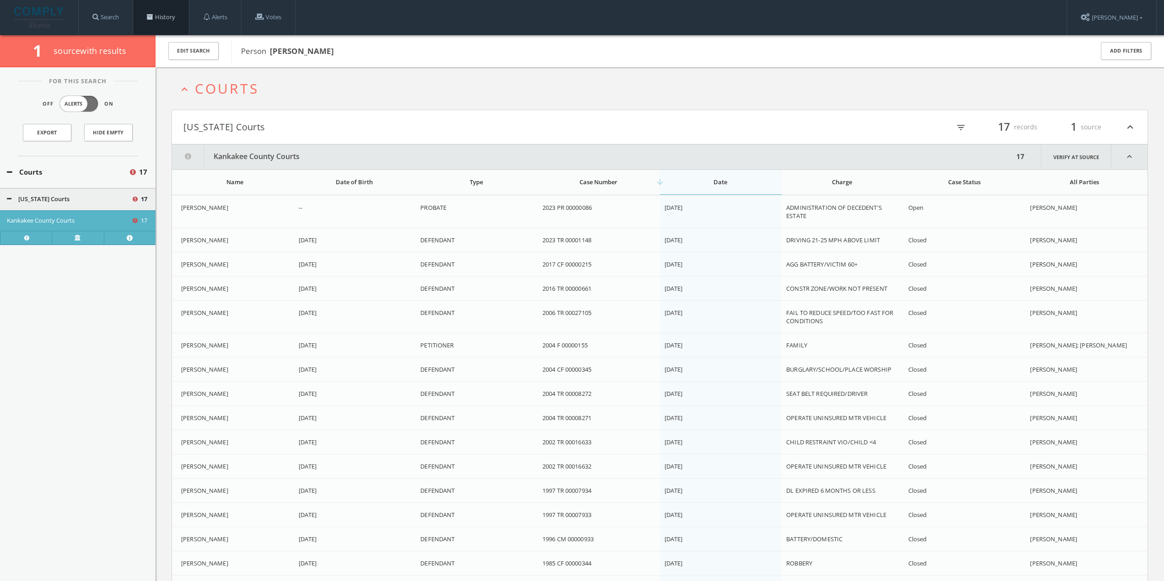
click at [142, 13] on link "History" at bounding box center [161, 17] width 56 height 35
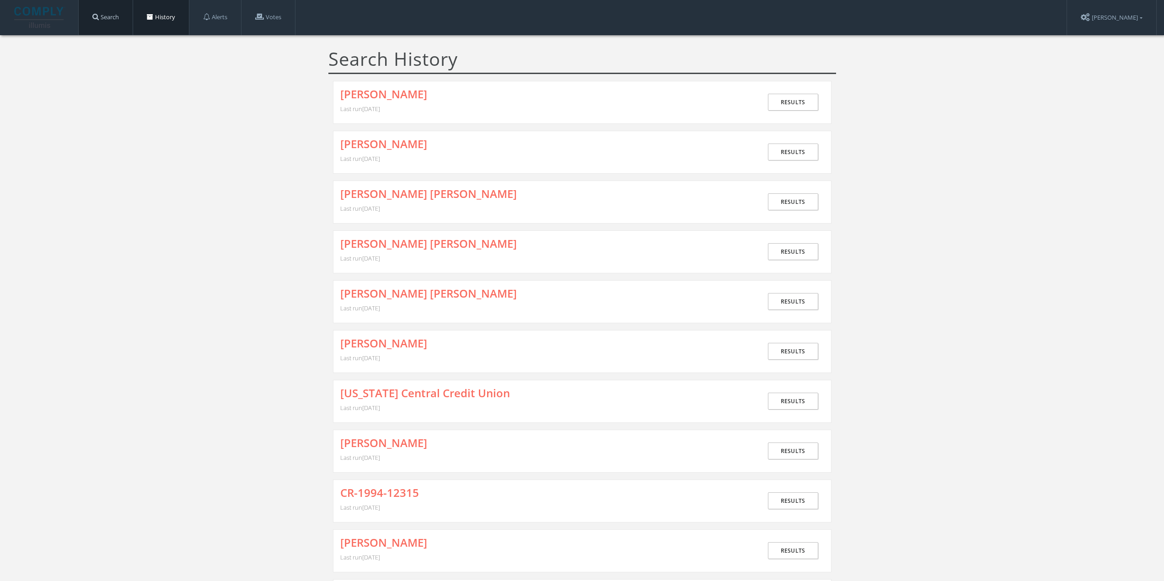
click at [101, 26] on link "Search" at bounding box center [106, 17] width 54 height 35
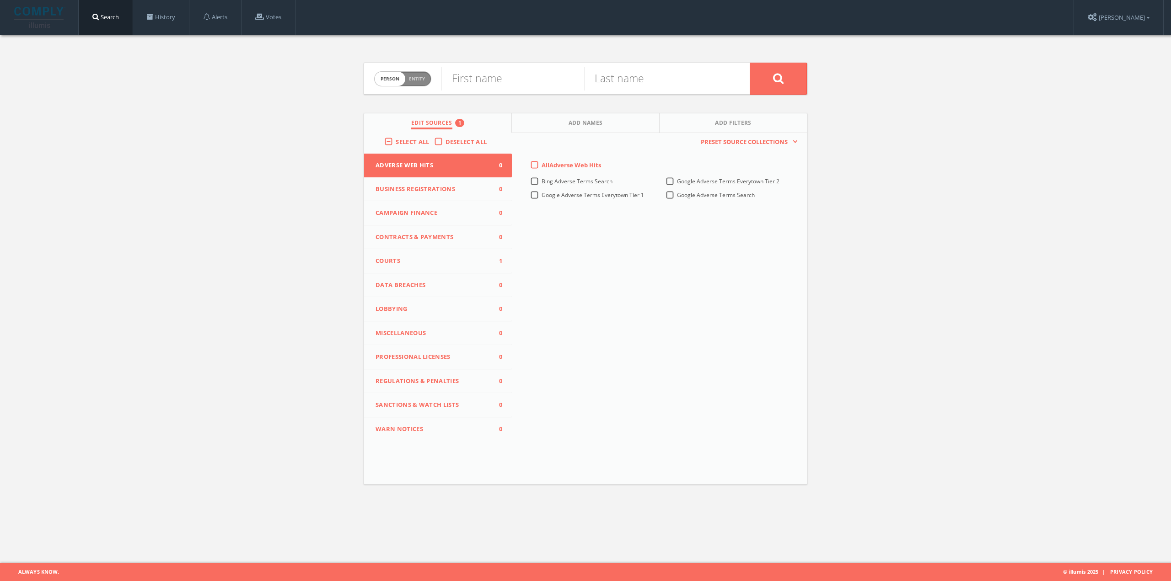
click at [464, 252] on button "Courts 1" at bounding box center [438, 261] width 148 height 24
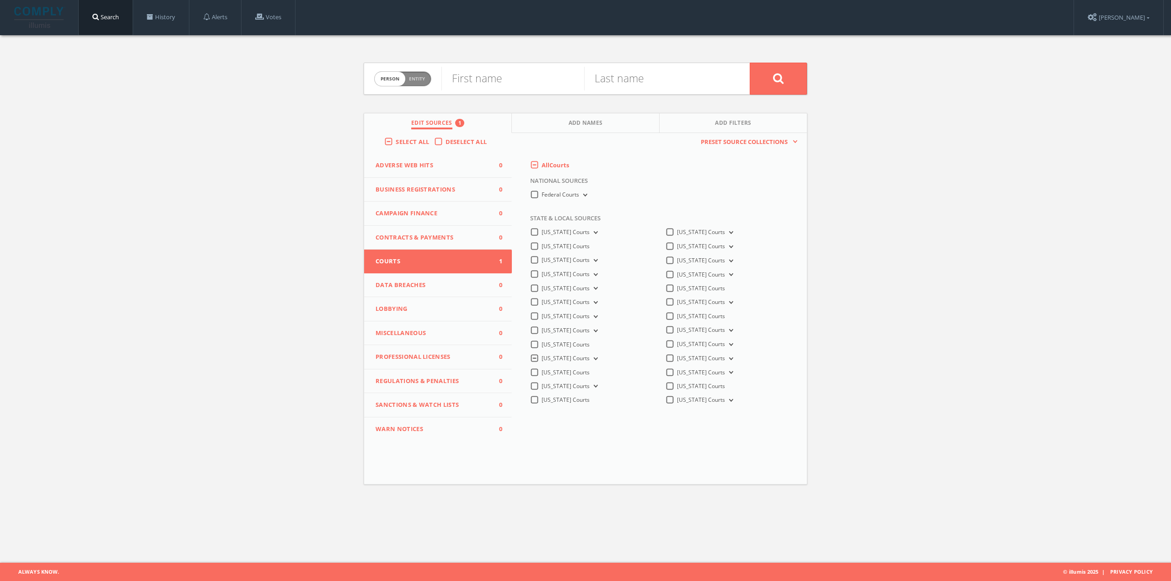
click at [593, 358] on icon at bounding box center [595, 359] width 4 height 3
click at [485, 79] on input "text" at bounding box center [512, 79] width 143 height 24
type input "[PERSON_NAME]"
click at [668, 90] on input "text" at bounding box center [655, 79] width 143 height 24
type input "DELYA"
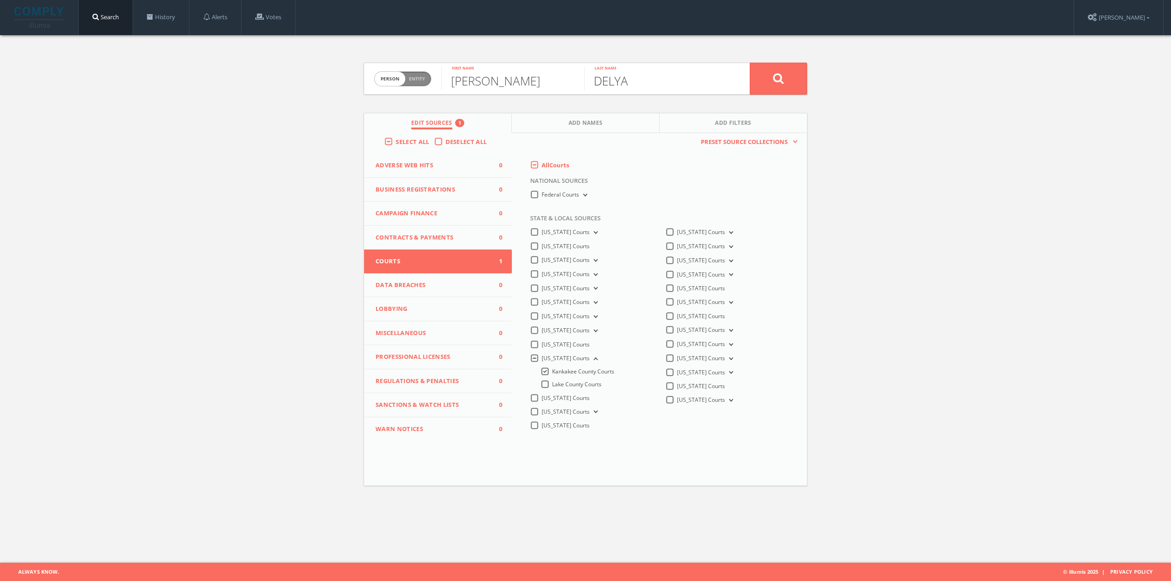
click at [750, 63] on button at bounding box center [778, 79] width 57 height 32
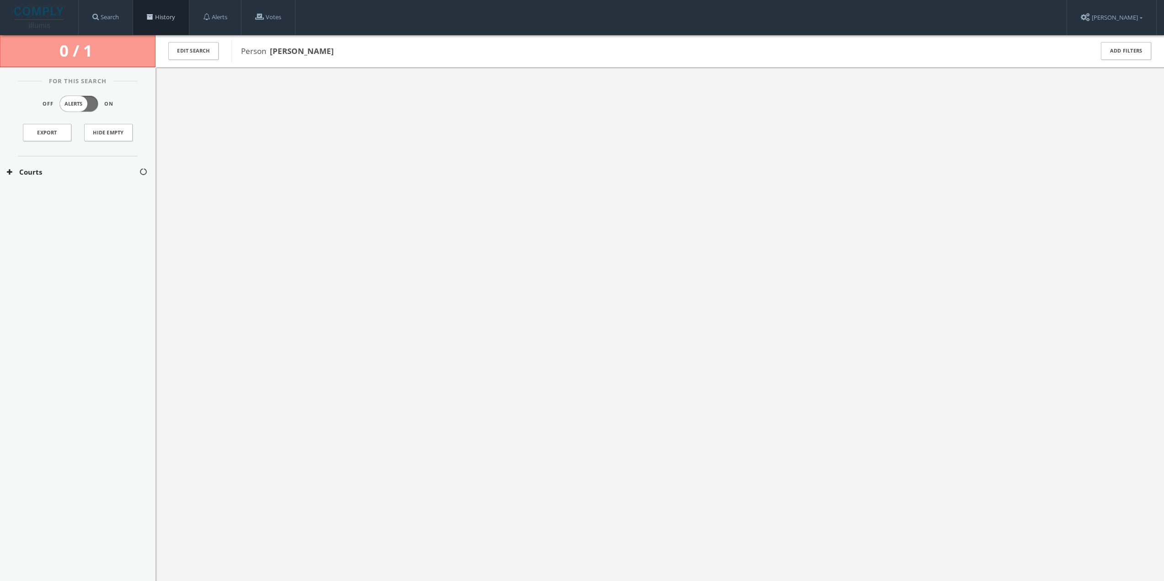
click at [157, 8] on link "History" at bounding box center [161, 17] width 56 height 35
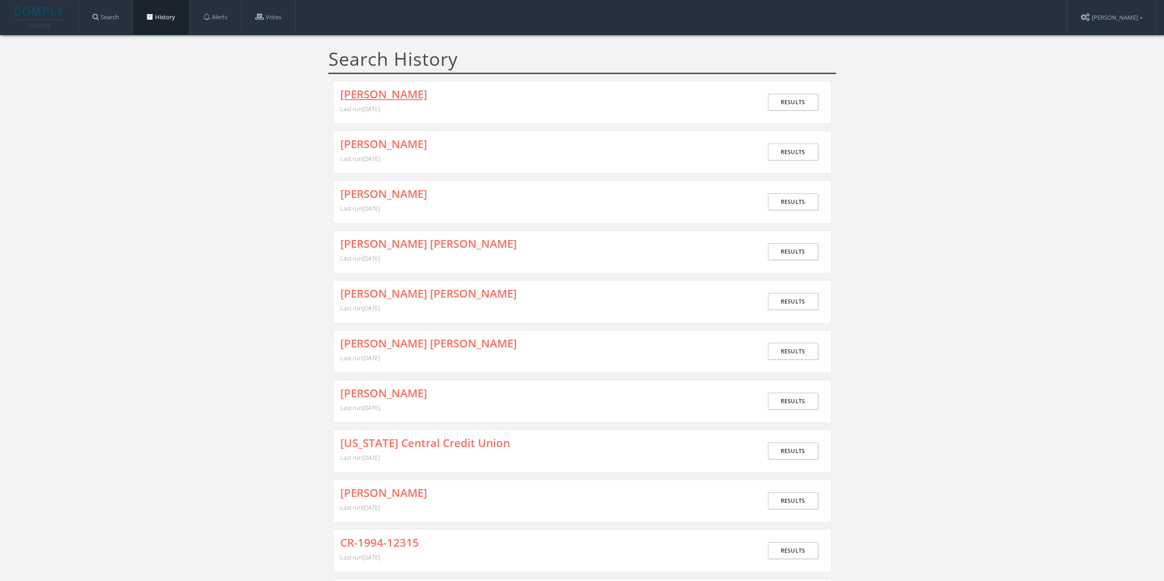
click at [373, 95] on link "[PERSON_NAME]" at bounding box center [383, 94] width 87 height 12
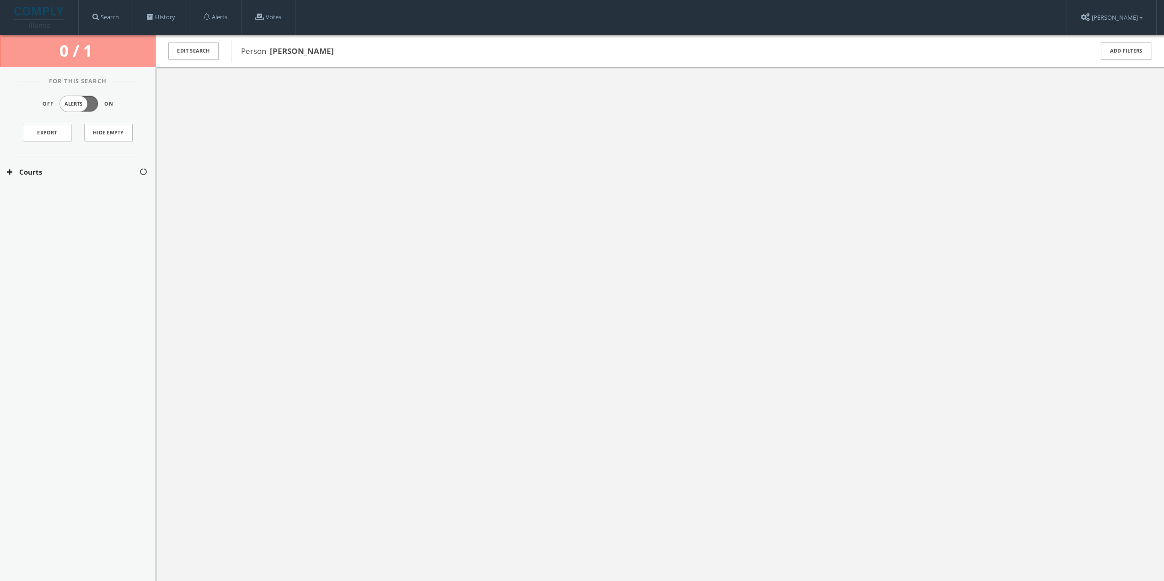
click at [91, 170] on button "Courts" at bounding box center [73, 172] width 132 height 11
click at [95, 192] on div "[US_STATE] Courts" at bounding box center [78, 199] width 156 height 23
click at [106, 219] on button "Kankakee County Courts" at bounding box center [73, 220] width 133 height 9
click at [302, 44] on div "Person [PERSON_NAME]" at bounding box center [656, 51] width 850 height 23
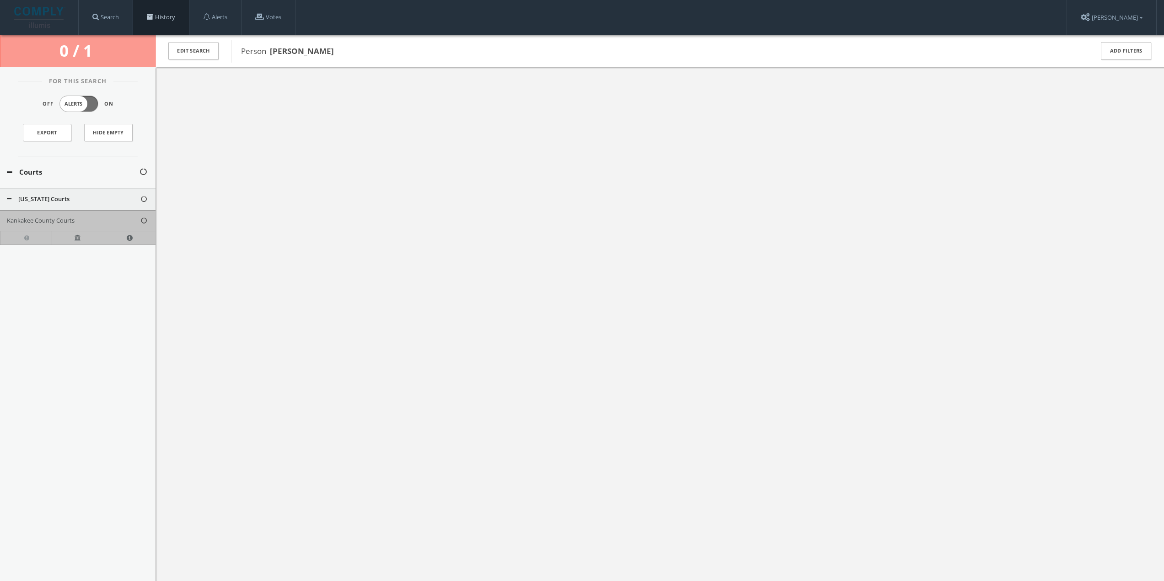
click at [169, 10] on link "History" at bounding box center [161, 17] width 56 height 35
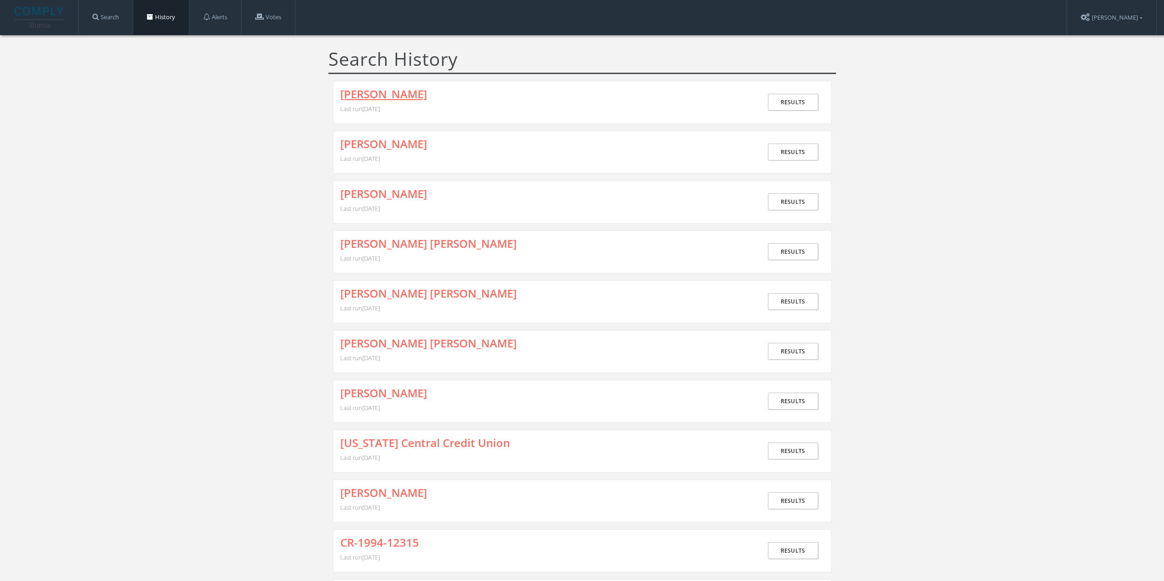
click at [358, 93] on link "[PERSON_NAME]" at bounding box center [383, 94] width 87 height 12
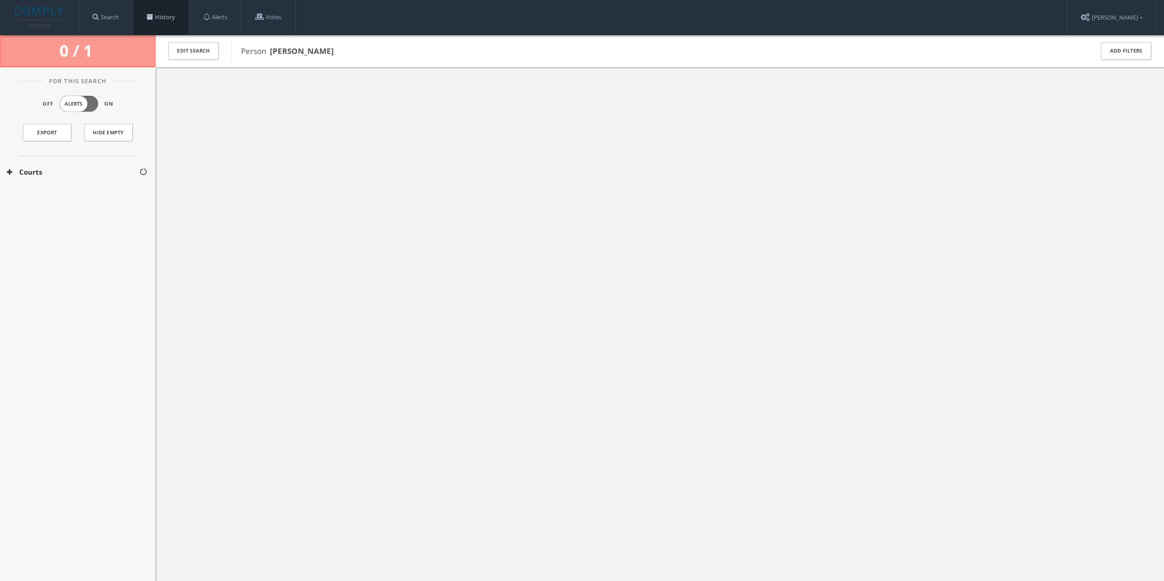
click at [157, 17] on link "History" at bounding box center [161, 17] width 56 height 35
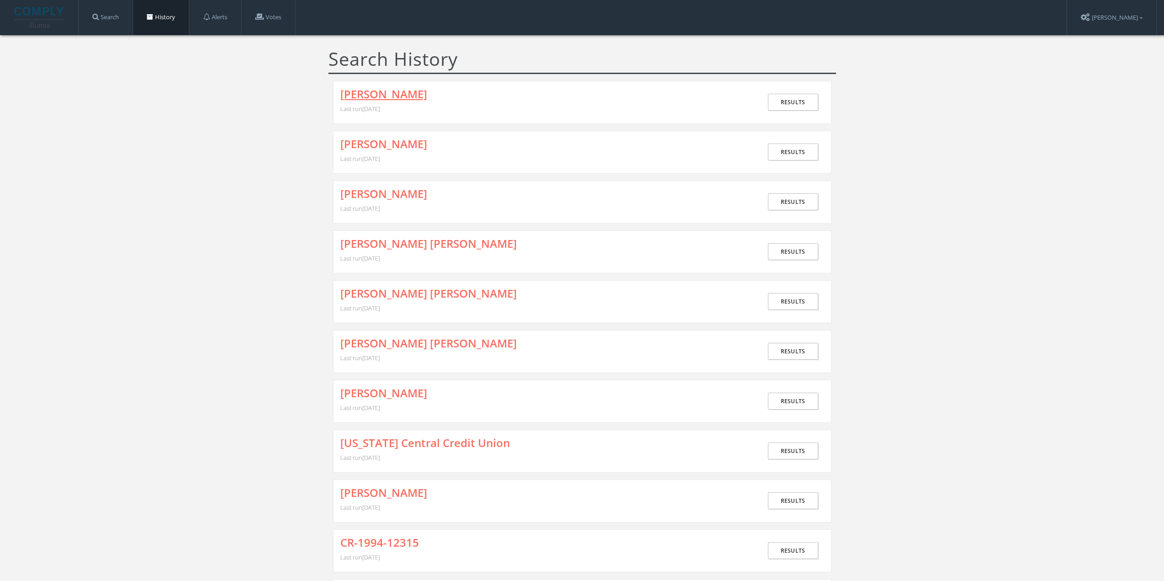
click at [363, 97] on link "[PERSON_NAME]" at bounding box center [383, 94] width 87 height 12
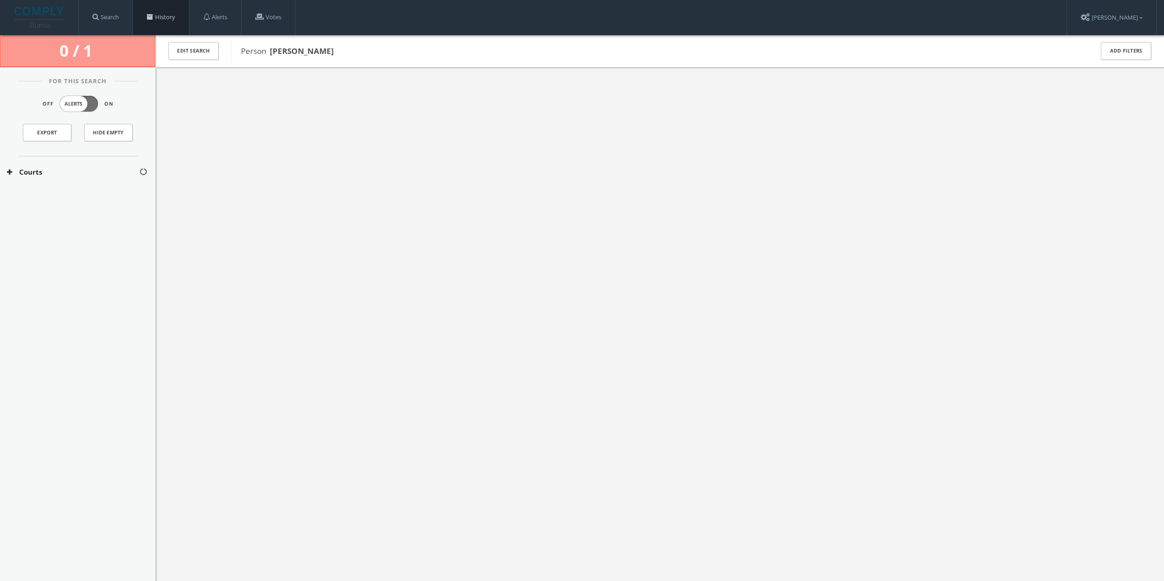
click at [164, 21] on link "History" at bounding box center [161, 17] width 56 height 35
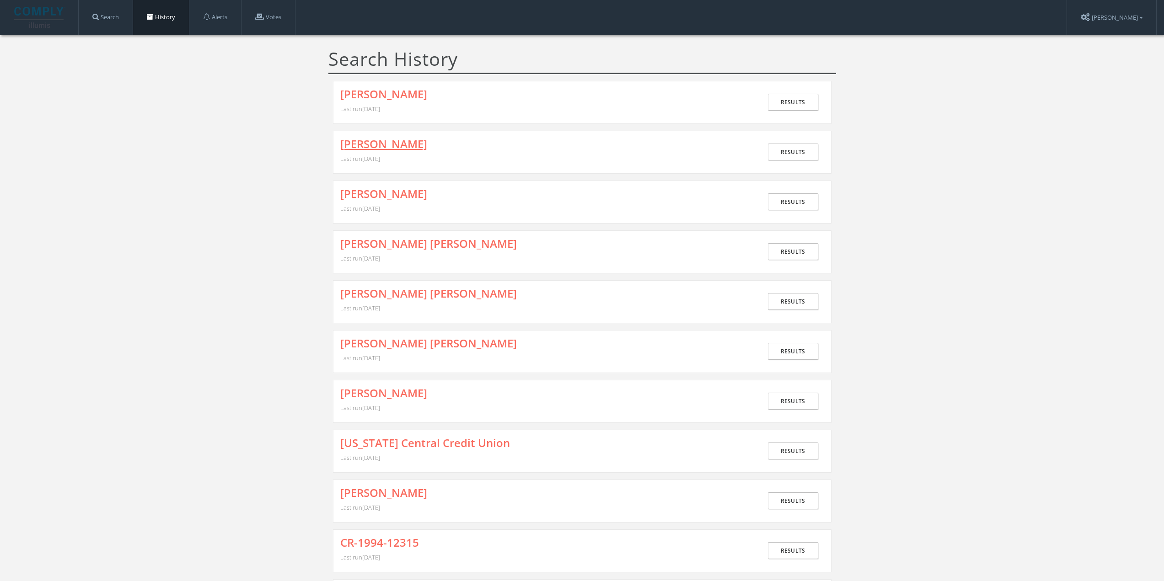
click at [345, 143] on link "[PERSON_NAME]" at bounding box center [383, 144] width 87 height 12
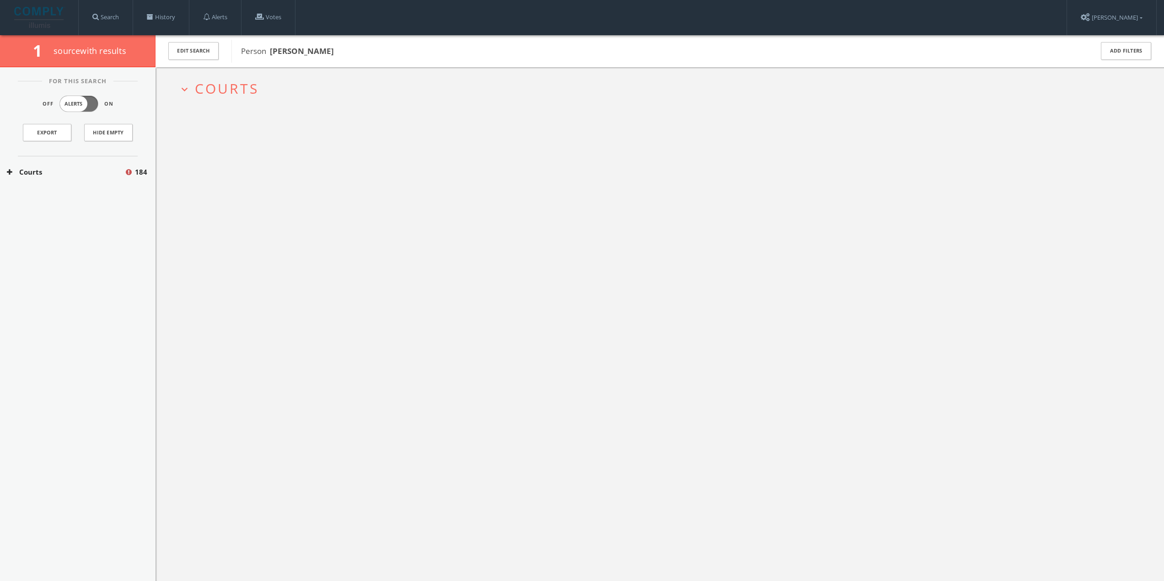
click at [208, 83] on span "Courts" at bounding box center [227, 88] width 64 height 19
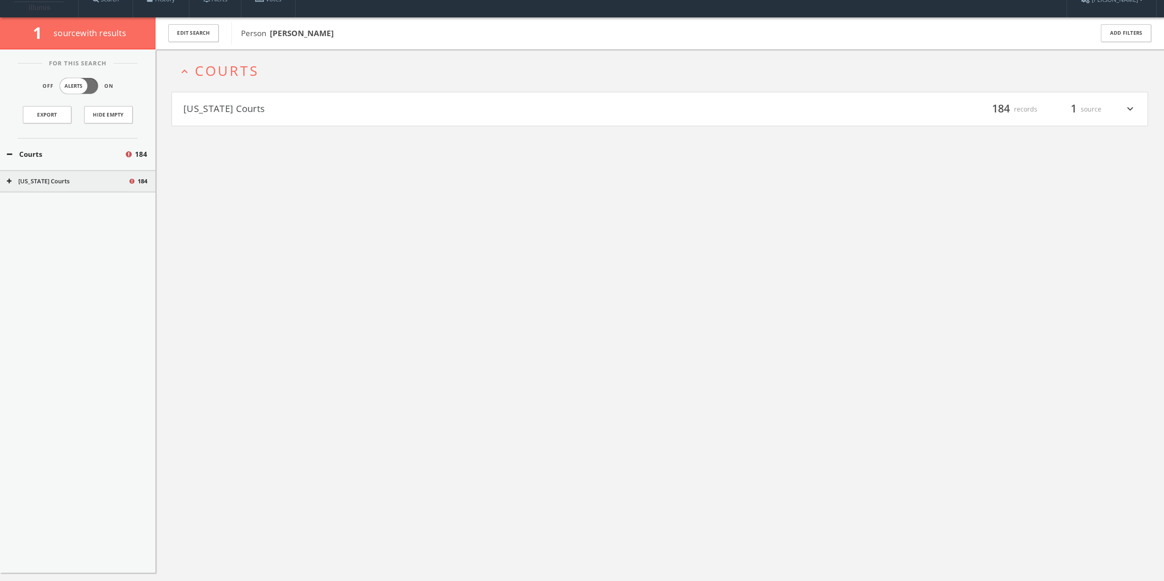
click at [236, 102] on h4 "[US_STATE] Courts filter_list 184 records 1 source expand_more" at bounding box center [660, 109] width 976 height 34
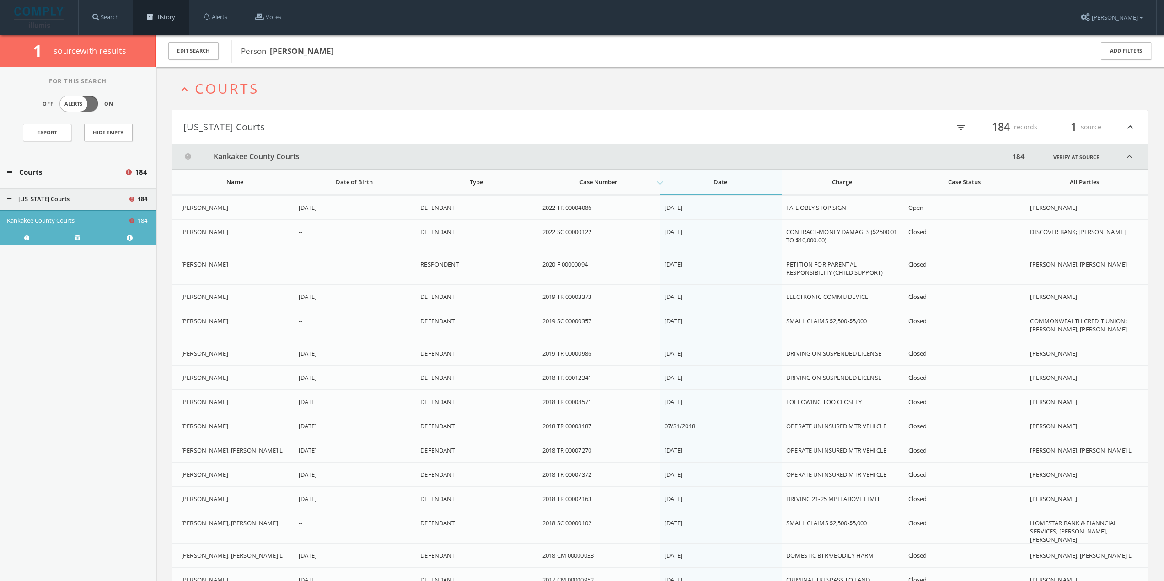
click at [150, 24] on link "History" at bounding box center [161, 17] width 56 height 35
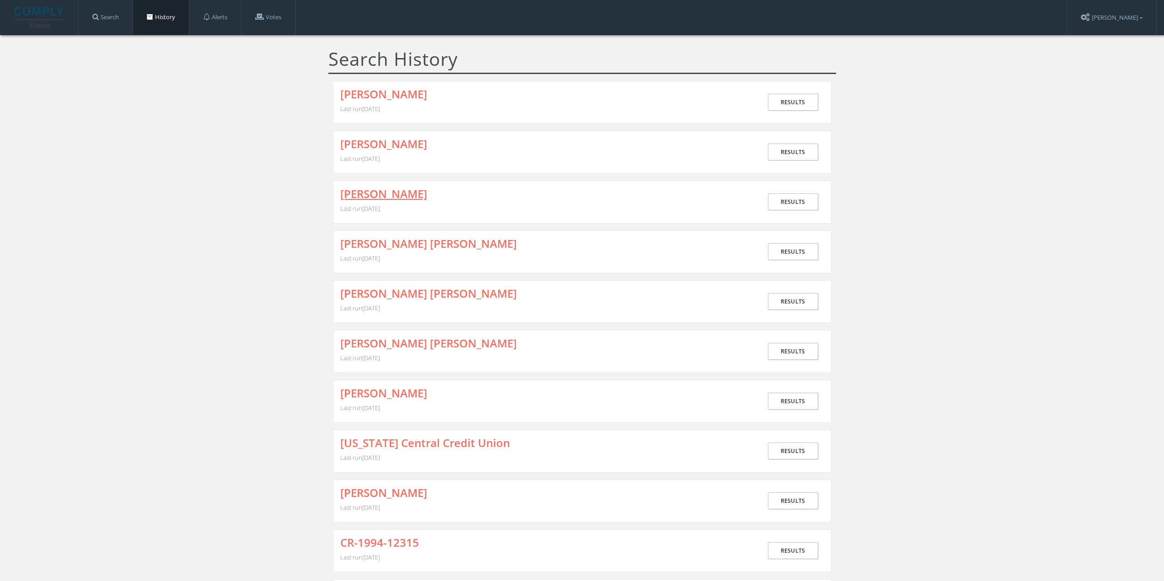
click at [379, 191] on link "[PERSON_NAME]" at bounding box center [383, 194] width 87 height 12
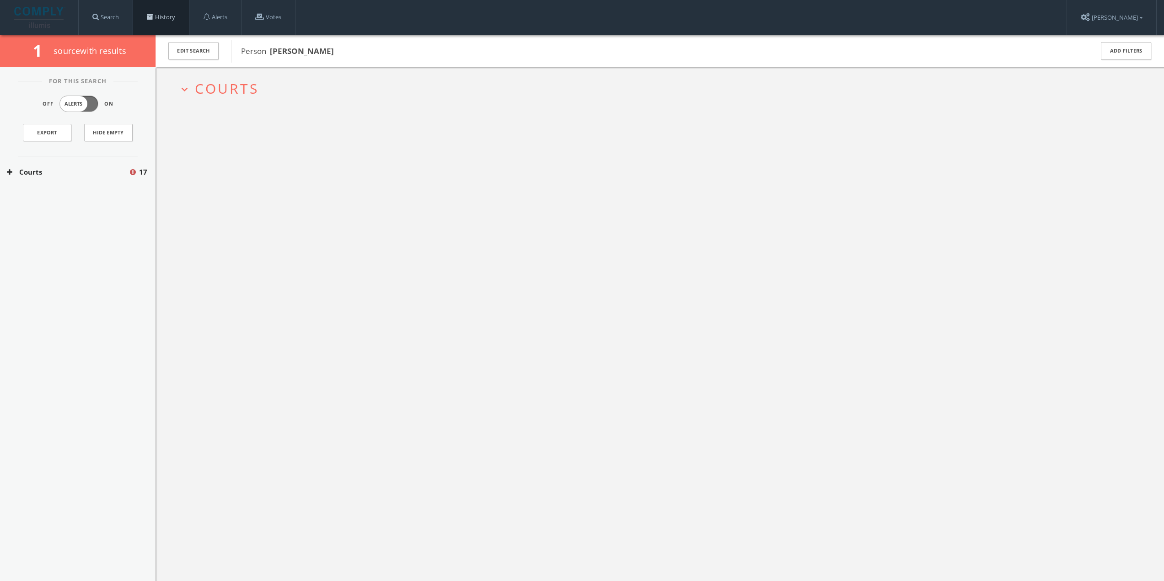
click at [172, 18] on link "History" at bounding box center [161, 17] width 56 height 35
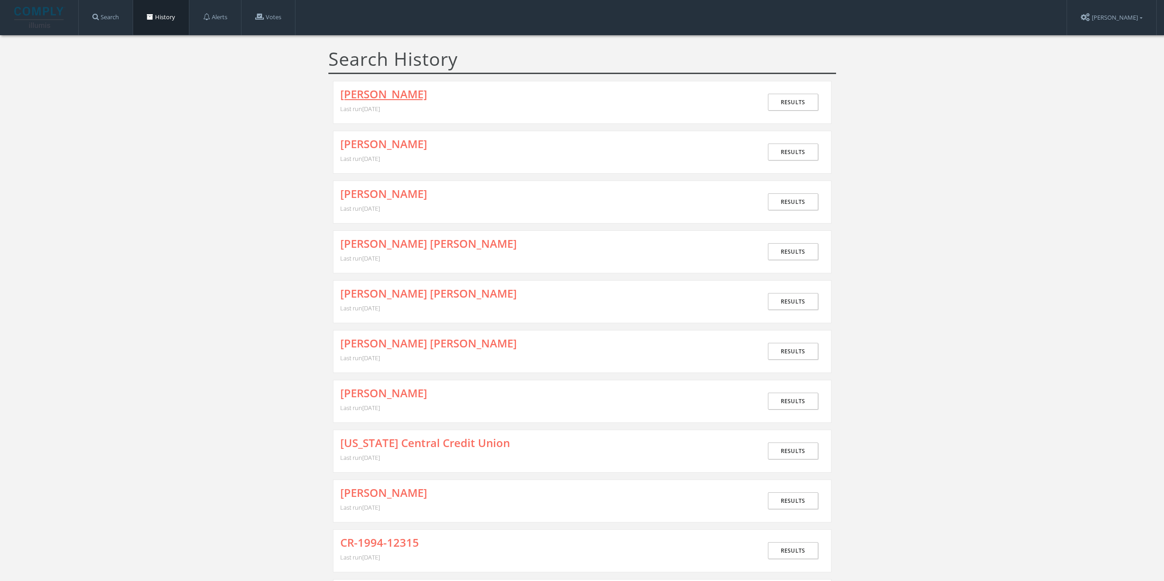
click at [360, 99] on link "[PERSON_NAME]" at bounding box center [383, 94] width 87 height 12
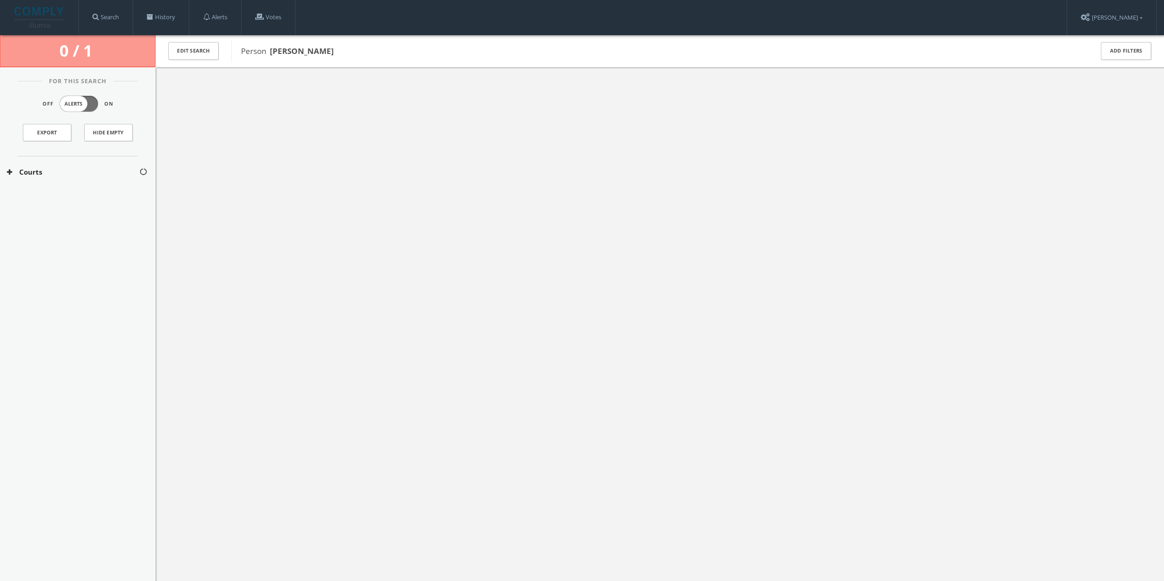
click at [304, 269] on div at bounding box center [660, 357] width 1009 height 581
click at [468, 174] on div at bounding box center [660, 357] width 1009 height 581
click at [171, 16] on link "History" at bounding box center [161, 17] width 56 height 35
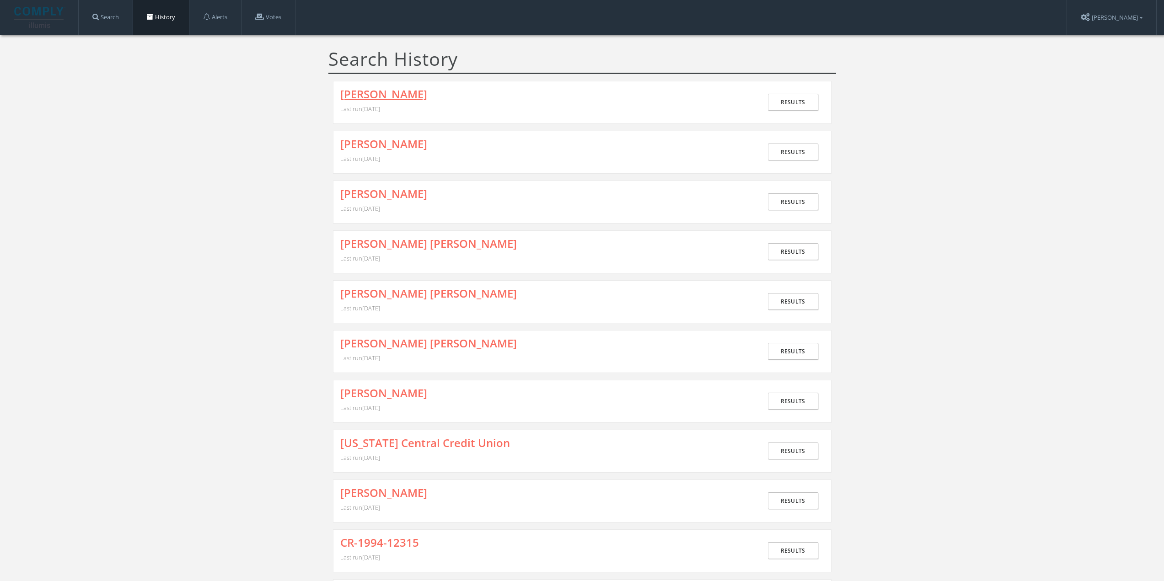
click at [367, 97] on link "[PERSON_NAME]" at bounding box center [383, 94] width 87 height 12
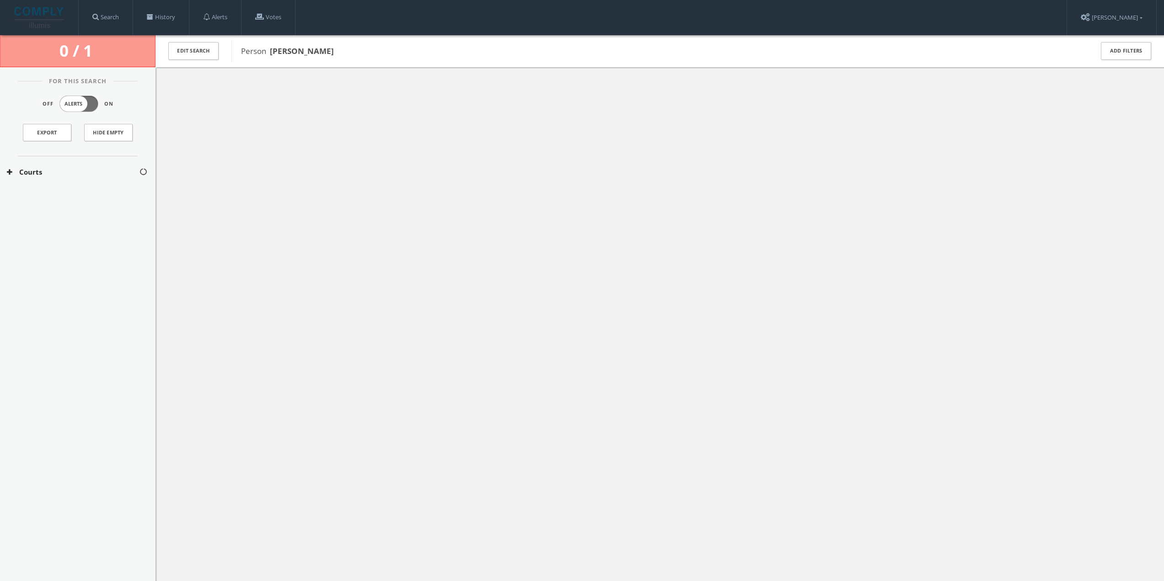
click at [98, 176] on button "Courts" at bounding box center [73, 172] width 132 height 11
click at [82, 199] on button "[US_STATE] Courts" at bounding box center [73, 199] width 133 height 9
drag, startPoint x: 270, startPoint y: 196, endPoint x: 318, endPoint y: 104, distance: 104.1
click at [271, 196] on div at bounding box center [660, 357] width 1009 height 581
click at [300, 43] on div "Person [PERSON_NAME]" at bounding box center [656, 51] width 850 height 23
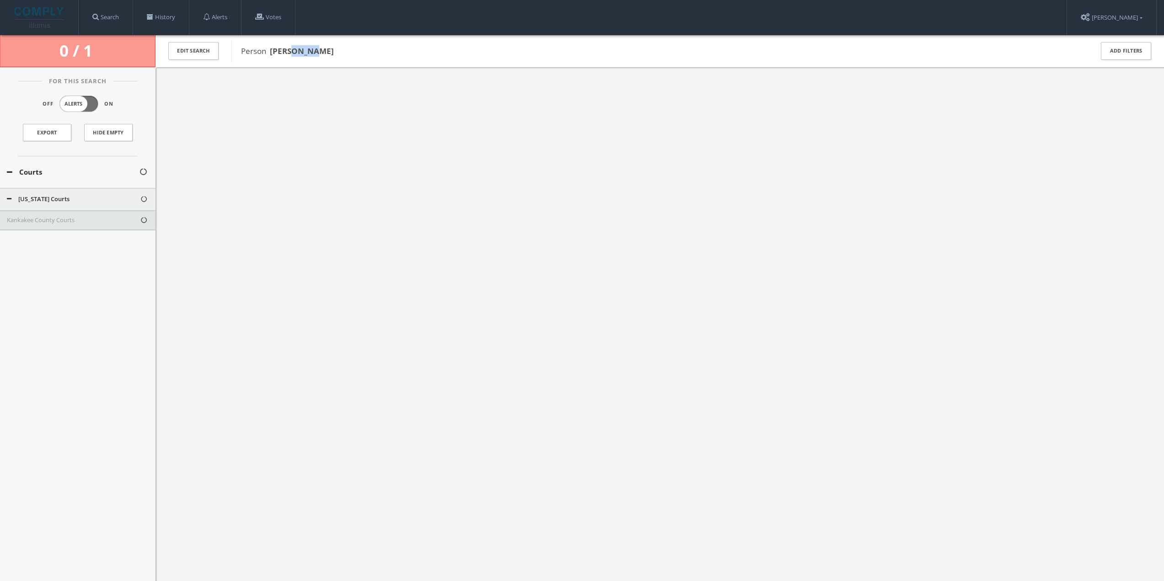
drag, startPoint x: 300, startPoint y: 43, endPoint x: 306, endPoint y: 47, distance: 7.1
click at [300, 42] on div "Person [PERSON_NAME]" at bounding box center [656, 51] width 850 height 23
click at [169, 22] on link "History" at bounding box center [161, 17] width 56 height 35
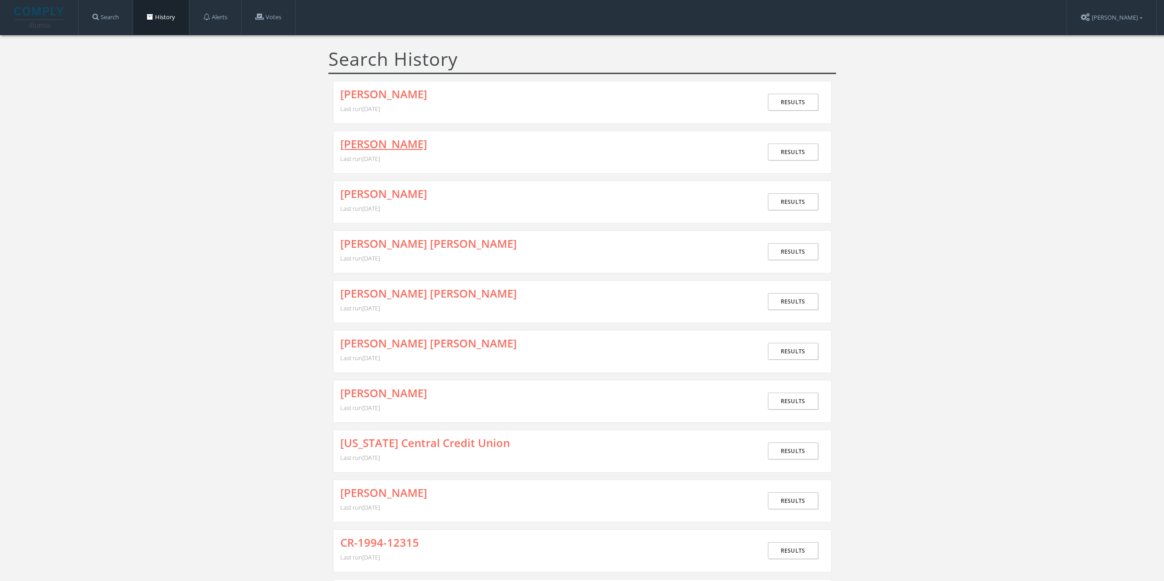
click at [371, 150] on link "[PERSON_NAME]" at bounding box center [383, 144] width 87 height 12
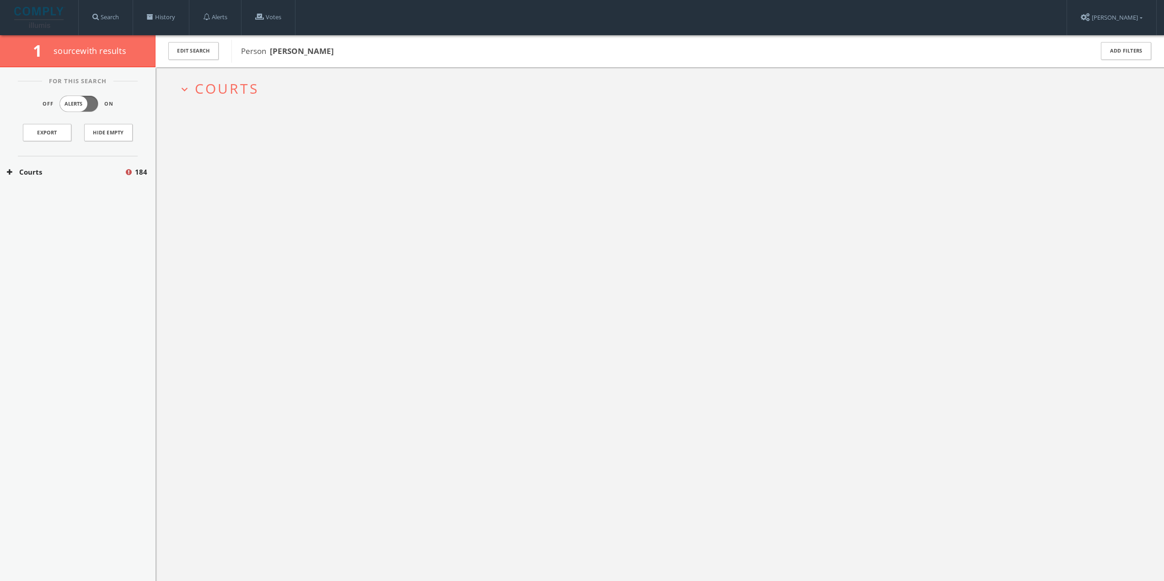
click at [217, 89] on span "Courts" at bounding box center [227, 88] width 64 height 19
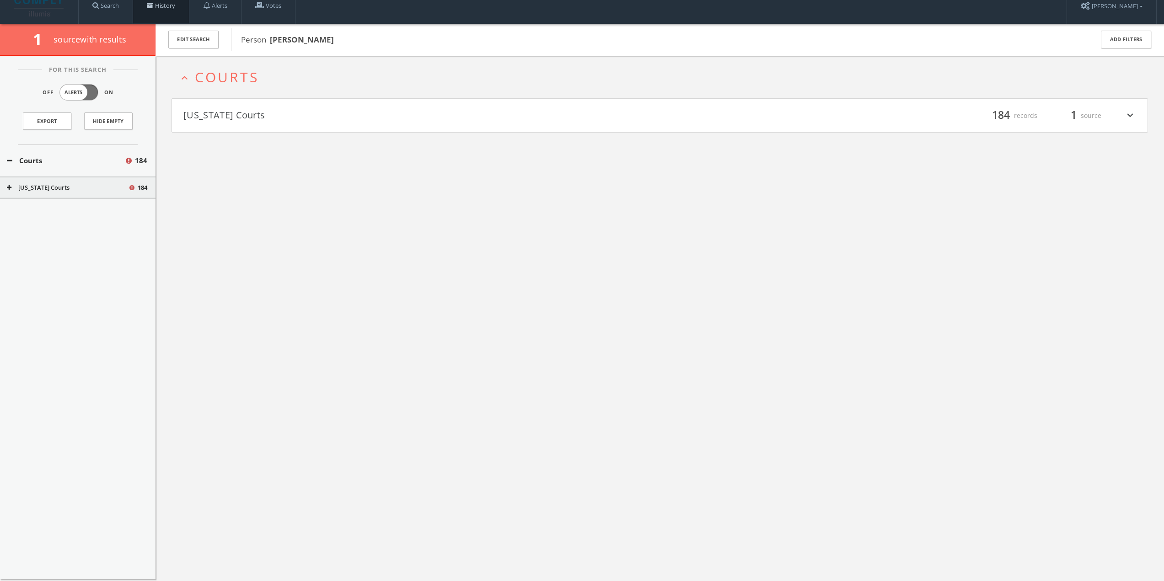
click at [149, 3] on link "History" at bounding box center [161, 6] width 56 height 35
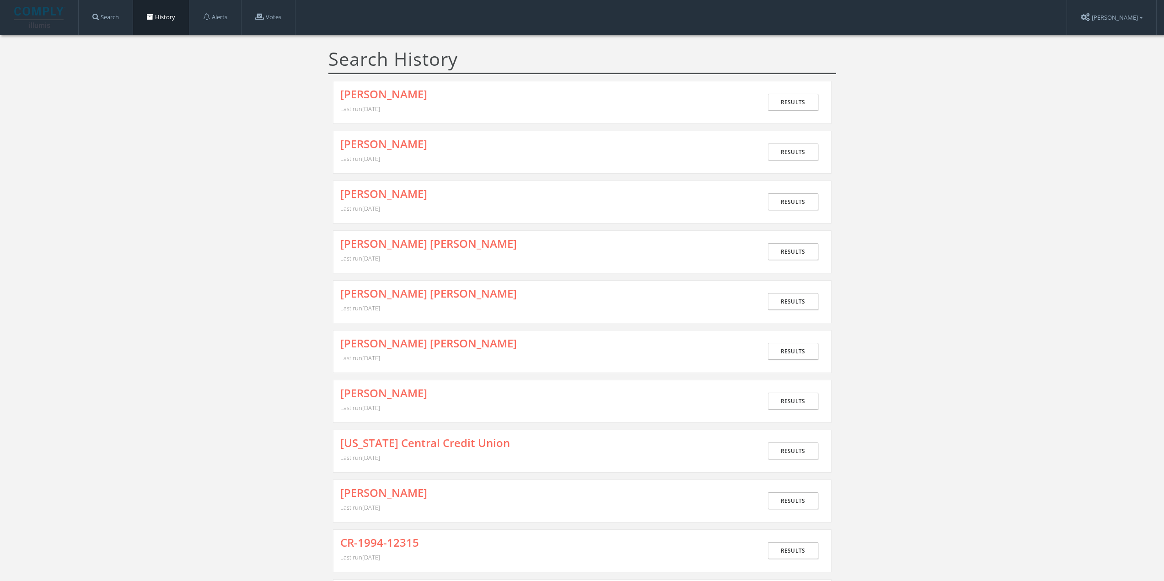
click at [370, 102] on div "[PERSON_NAME] Last run [DATE]" at bounding box center [551, 102] width 422 height 28
click at [371, 98] on link "[PERSON_NAME]" at bounding box center [383, 94] width 87 height 12
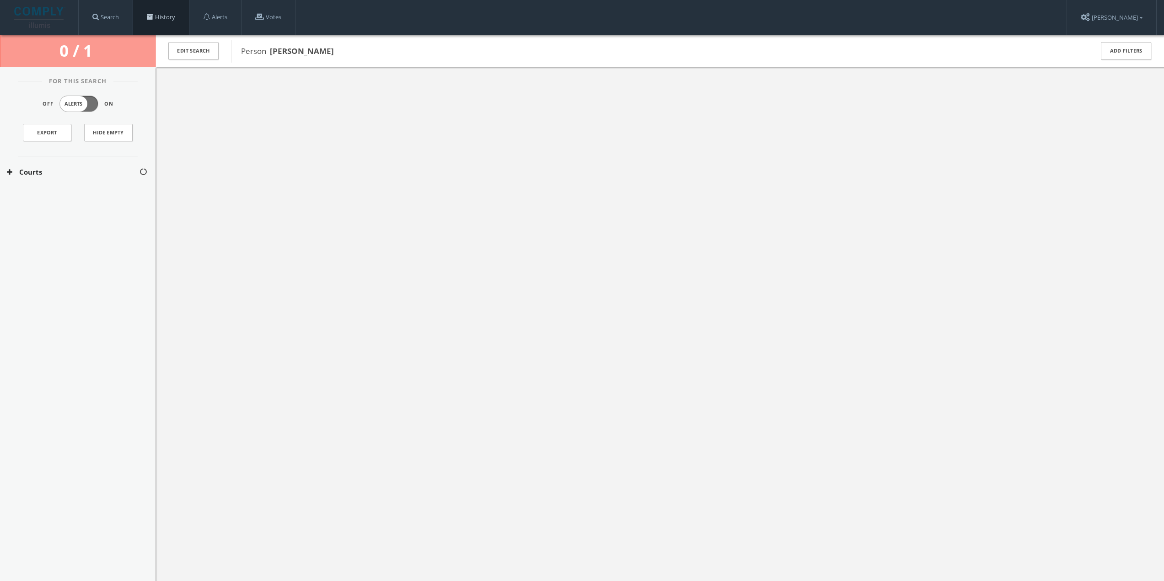
click at [169, 19] on link "History" at bounding box center [161, 17] width 56 height 35
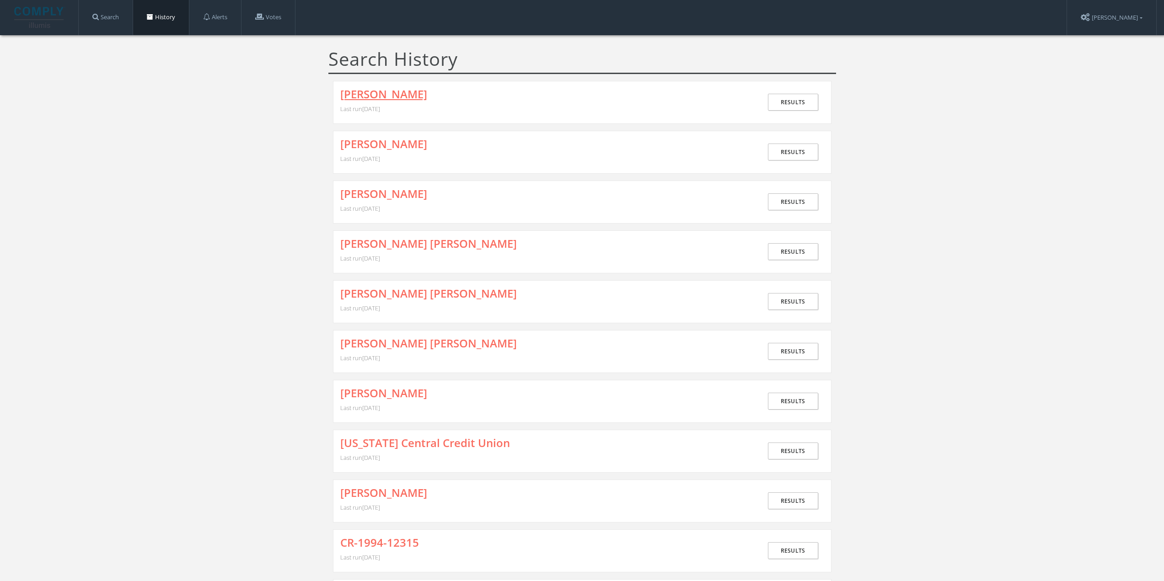
click at [363, 96] on link "[PERSON_NAME]" at bounding box center [383, 94] width 87 height 12
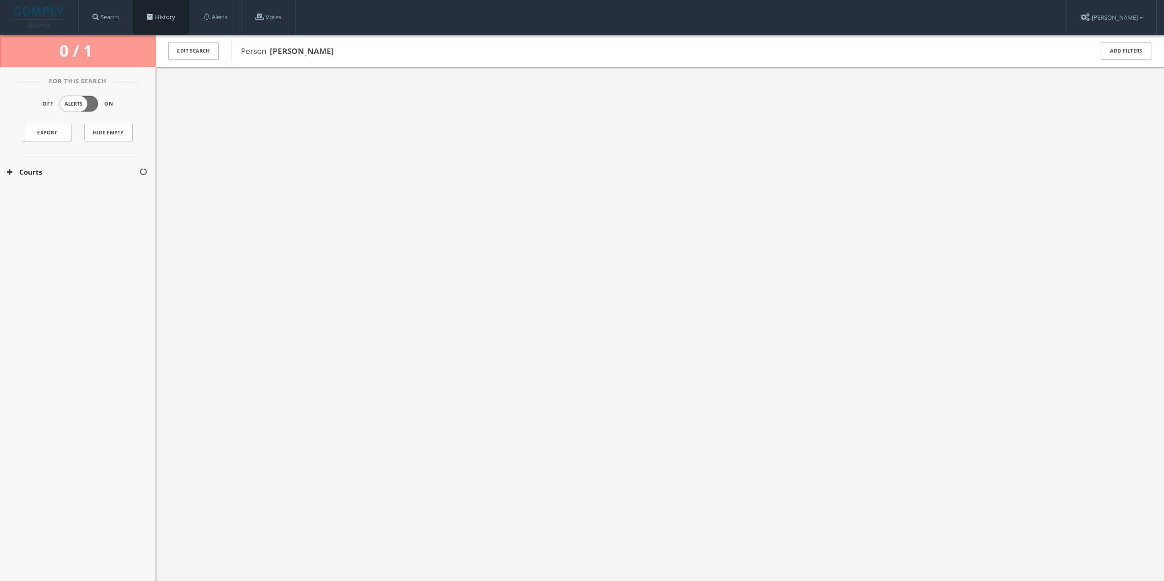
click at [163, 19] on link "History" at bounding box center [161, 17] width 56 height 35
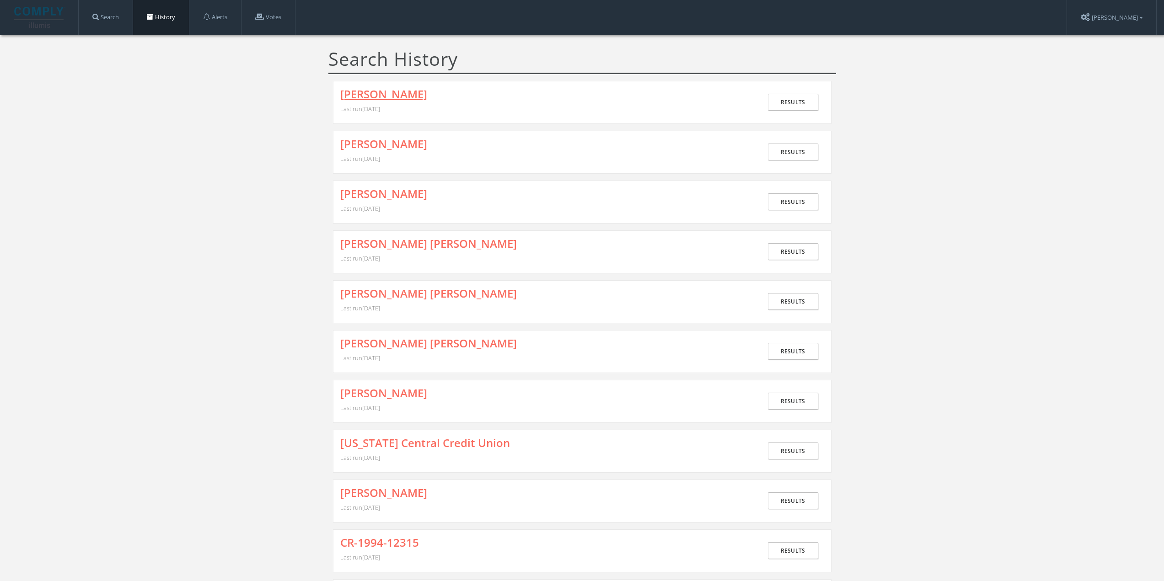
click at [369, 98] on link "[PERSON_NAME]" at bounding box center [383, 94] width 87 height 12
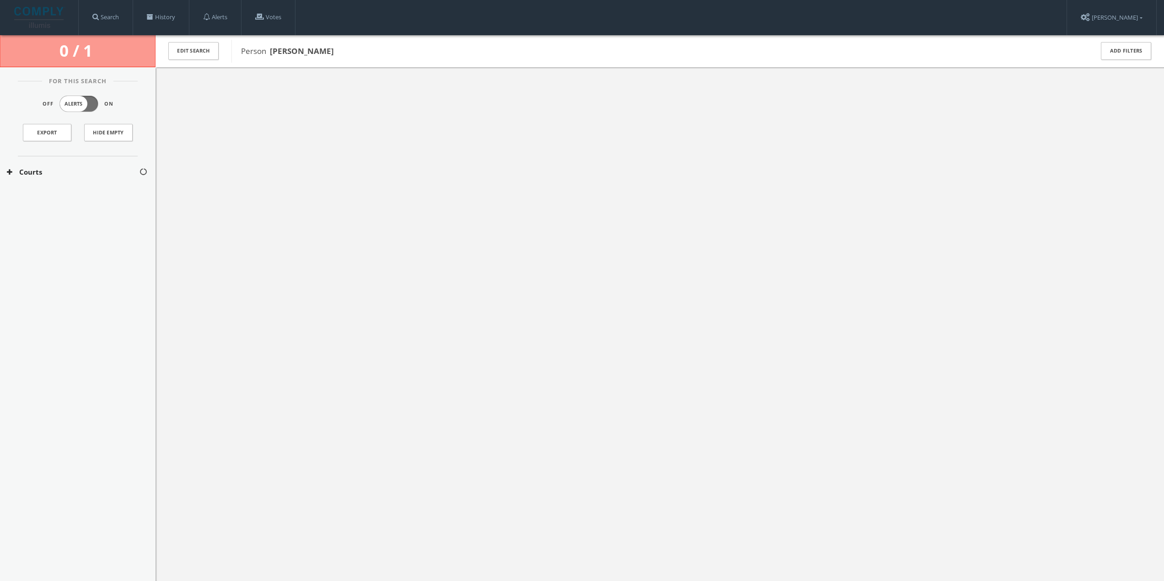
click at [71, 175] on button "Courts" at bounding box center [73, 172] width 132 height 11
click at [55, 198] on button "[US_STATE] Courts" at bounding box center [73, 199] width 133 height 9
click at [90, 225] on div "Kankakee County Courts" at bounding box center [78, 220] width 156 height 20
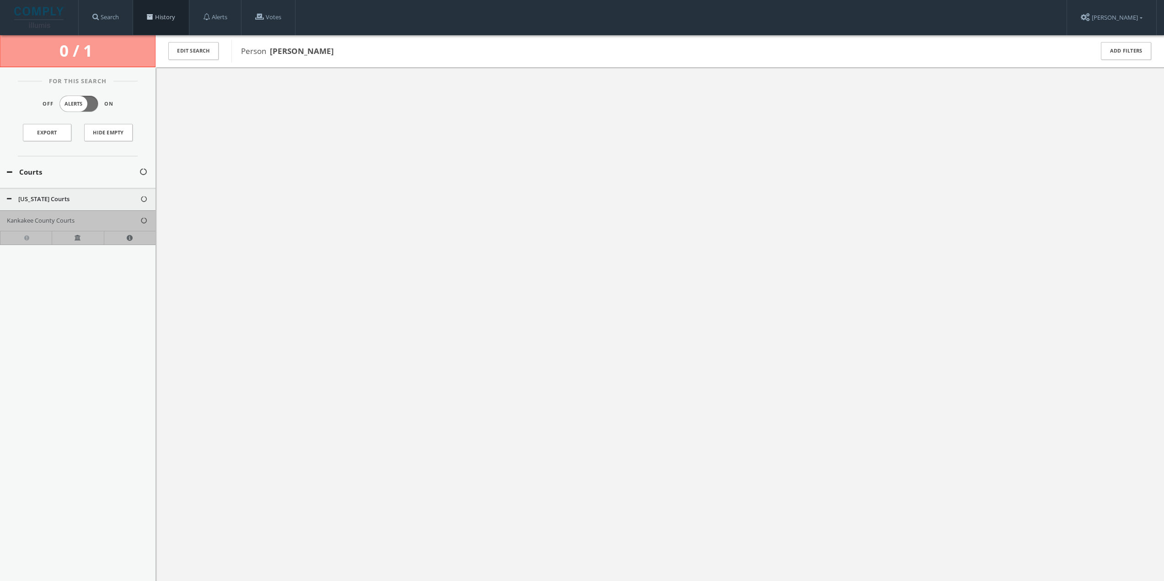
click at [165, 16] on link "History" at bounding box center [161, 17] width 56 height 35
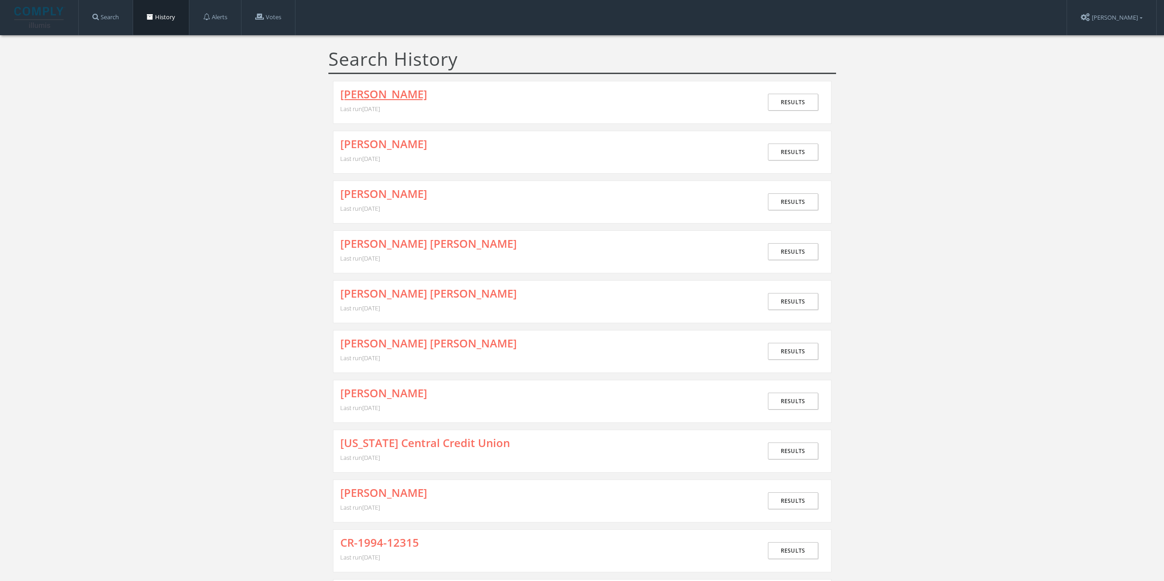
click at [381, 98] on link "[PERSON_NAME]" at bounding box center [383, 94] width 87 height 12
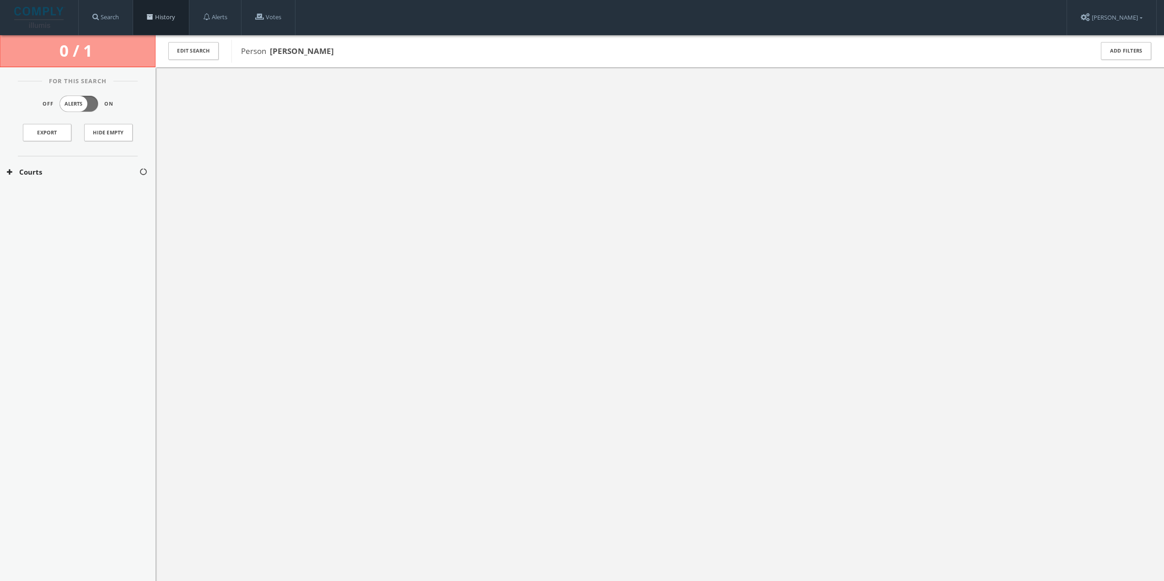
click at [152, 16] on span at bounding box center [150, 17] width 6 height 6
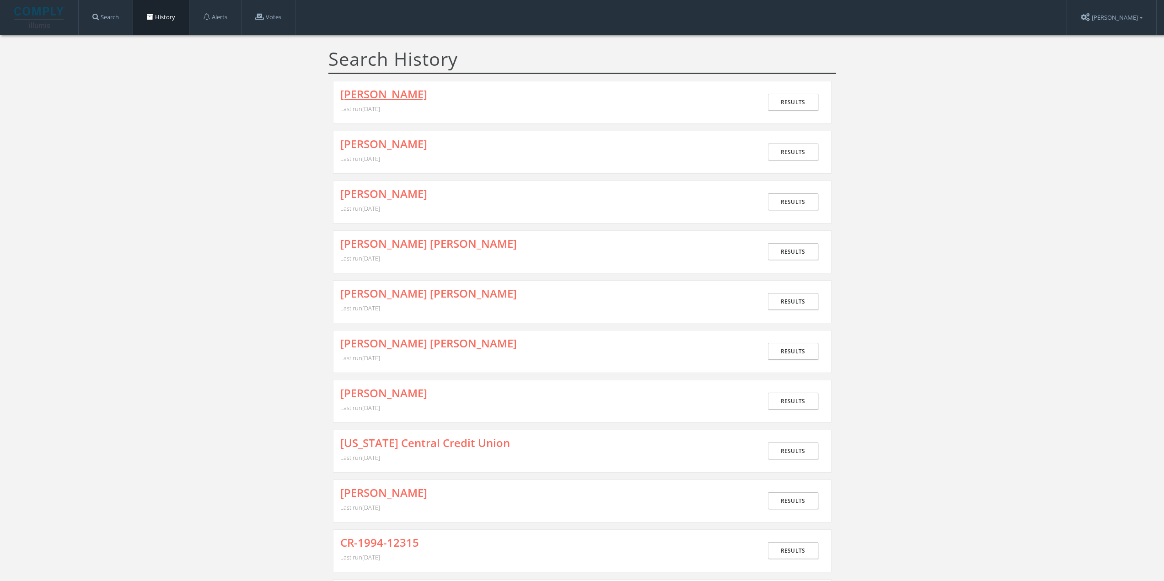
click at [373, 95] on link "[PERSON_NAME]" at bounding box center [383, 94] width 87 height 12
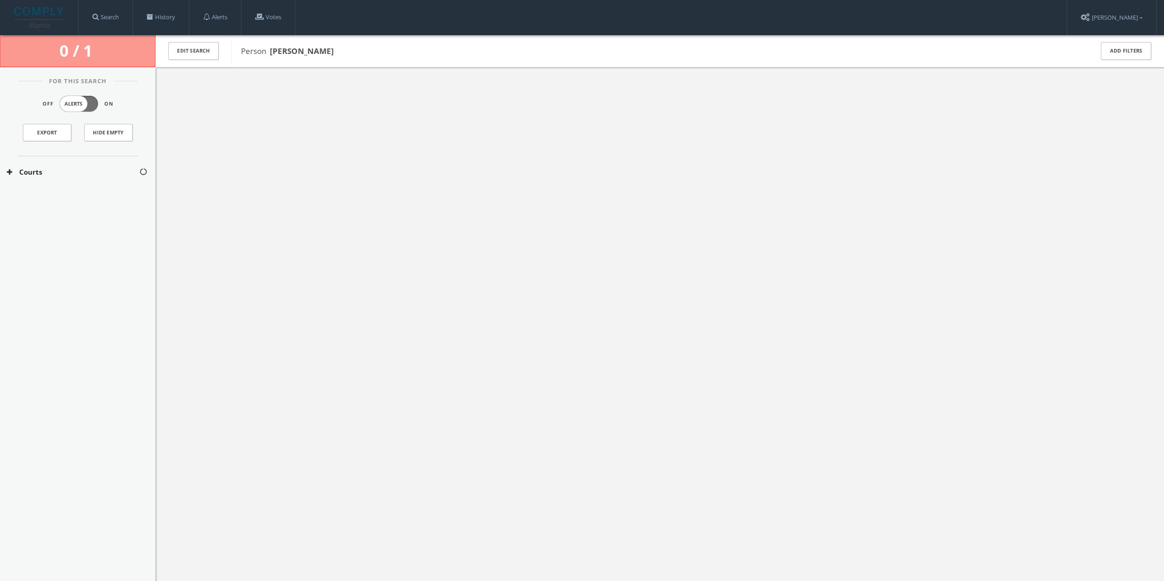
click at [83, 177] on button "Courts" at bounding box center [73, 172] width 132 height 11
click at [77, 198] on button "[US_STATE] Courts" at bounding box center [73, 199] width 133 height 9
click at [95, 238] on div "For This Search Off Alerts On Export Hide Empty Courts [US_STATE] Courts Kankak…" at bounding box center [78, 329] width 156 height 524
click at [84, 220] on button "Kankakee County Courts" at bounding box center [73, 220] width 133 height 9
drag, startPoint x: 96, startPoint y: 248, endPoint x: 128, endPoint y: 268, distance: 37.8
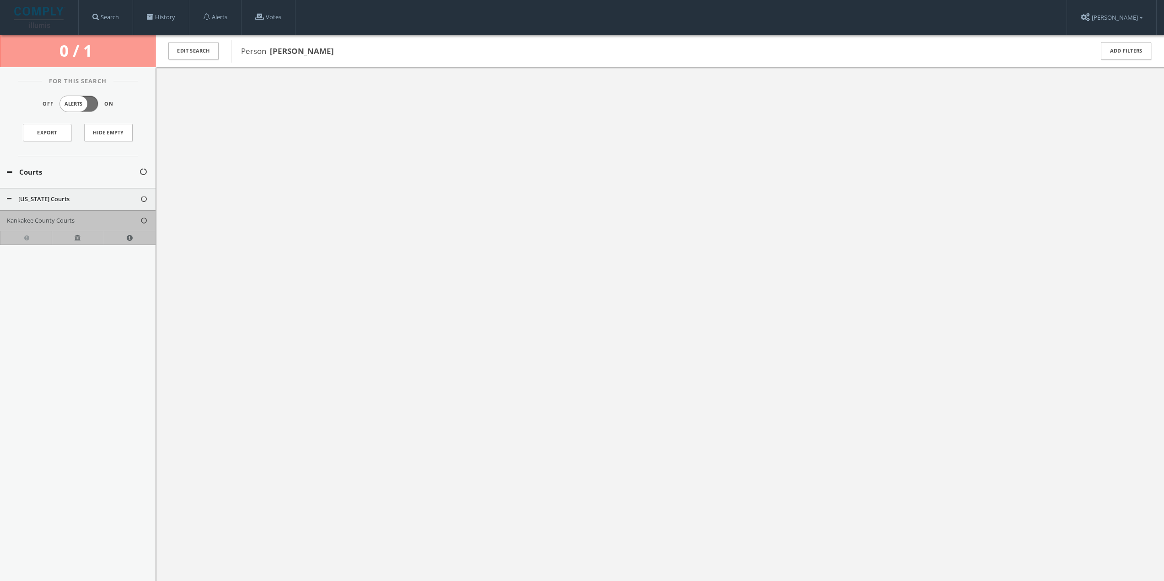
click at [128, 268] on div "For This Search Off Alerts On Export Hide Empty Courts [US_STATE] Courts Kankak…" at bounding box center [78, 329] width 156 height 524
click at [206, 254] on div at bounding box center [660, 357] width 1009 height 581
drag, startPoint x: 140, startPoint y: 223, endPoint x: 156, endPoint y: 215, distance: 17.4
click at [156, 215] on div "0 / 1 Edit Search Person [PERSON_NAME] Add Filters For This Search Off Alerts O…" at bounding box center [582, 341] width 1164 height 613
click at [226, 216] on div at bounding box center [660, 357] width 1009 height 581
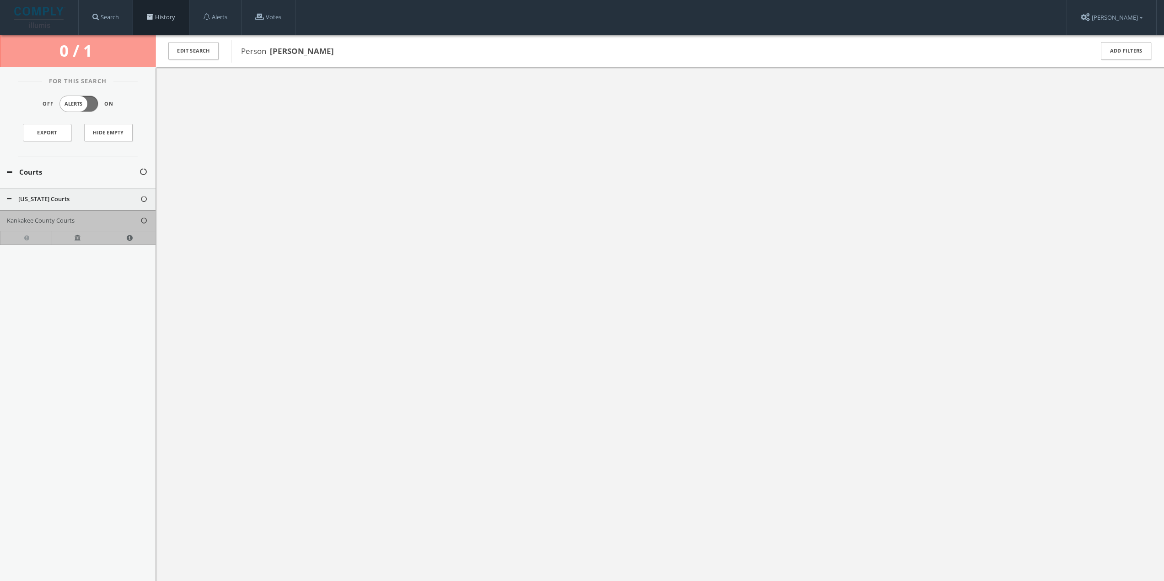
click at [169, 24] on link "History" at bounding box center [161, 17] width 56 height 35
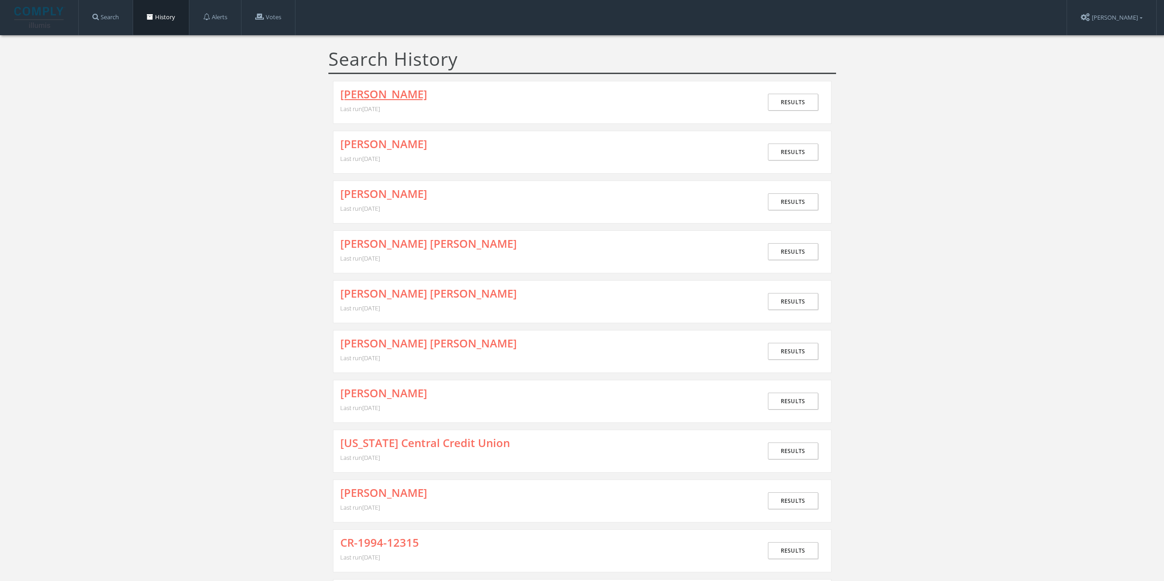
click at [386, 94] on link "[PERSON_NAME]" at bounding box center [383, 94] width 87 height 12
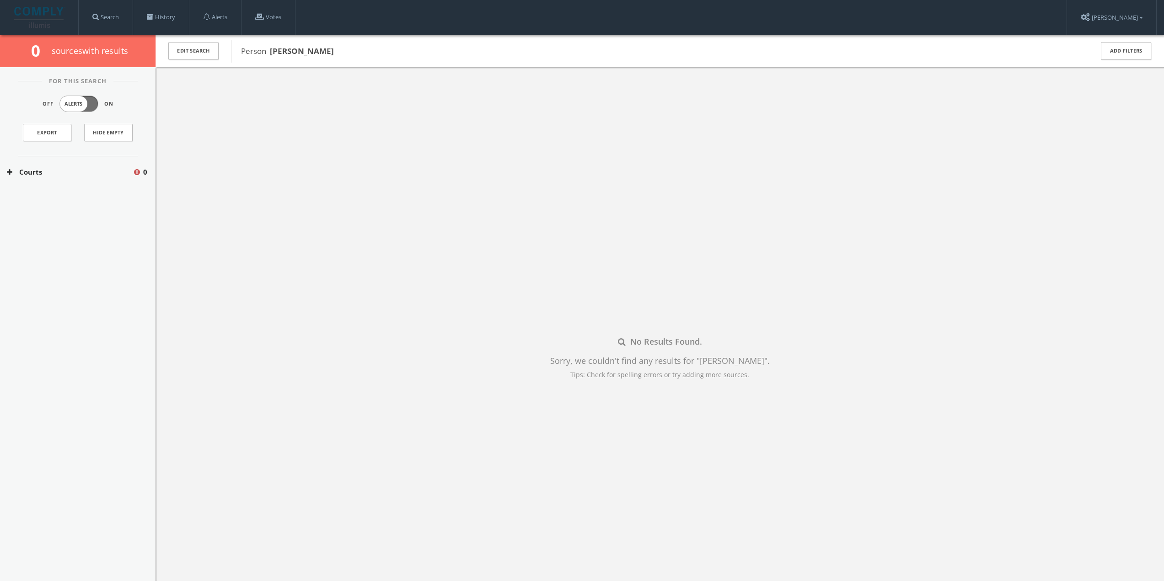
click at [52, 167] on div "Courts 0" at bounding box center [78, 172] width 156 height 32
click at [54, 196] on button "[US_STATE] Courts" at bounding box center [71, 199] width 128 height 9
click at [53, 220] on button "Kankakee County Courts" at bounding box center [71, 220] width 128 height 9
click at [251, 252] on div "No Results Found. Sorry, we couldn't find any results for " [PERSON_NAME] " . T…" at bounding box center [660, 357] width 1009 height 581
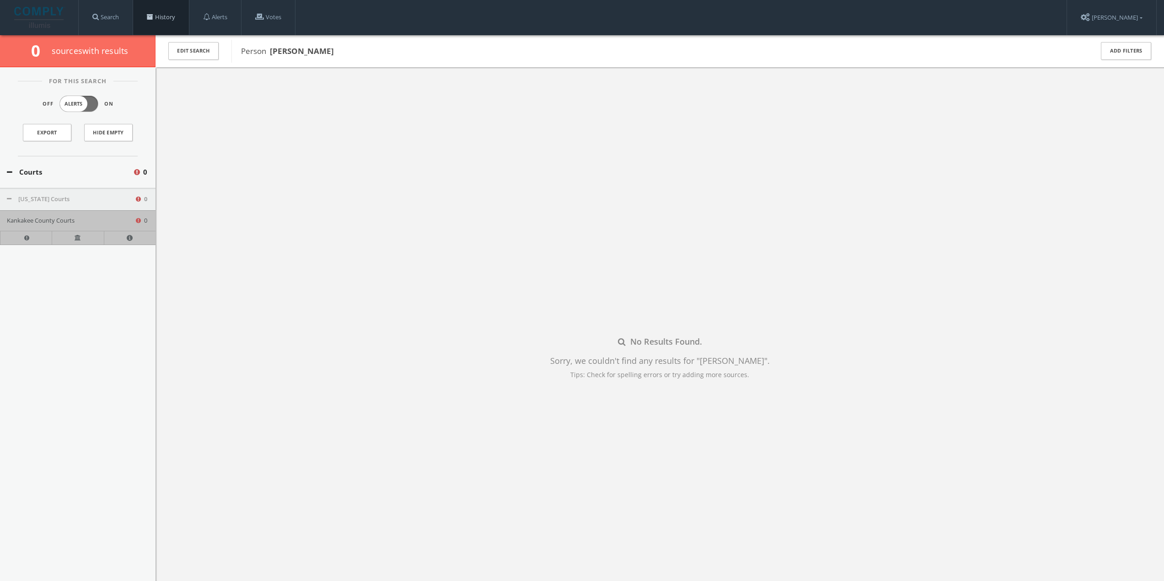
click at [171, 14] on link "History" at bounding box center [161, 17] width 56 height 35
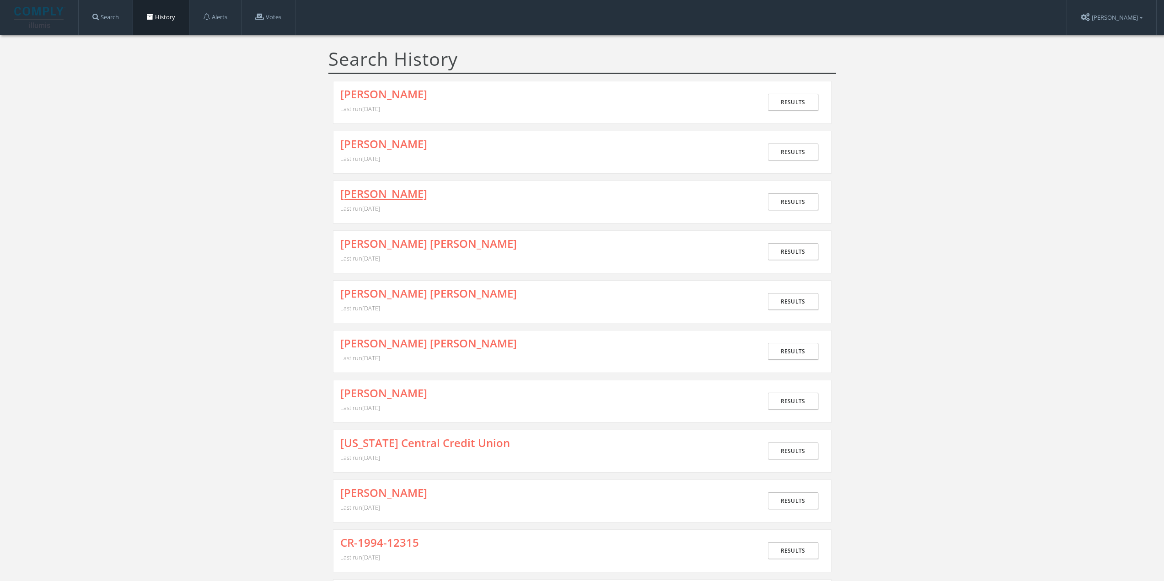
click at [386, 198] on link "[PERSON_NAME]" at bounding box center [383, 194] width 87 height 12
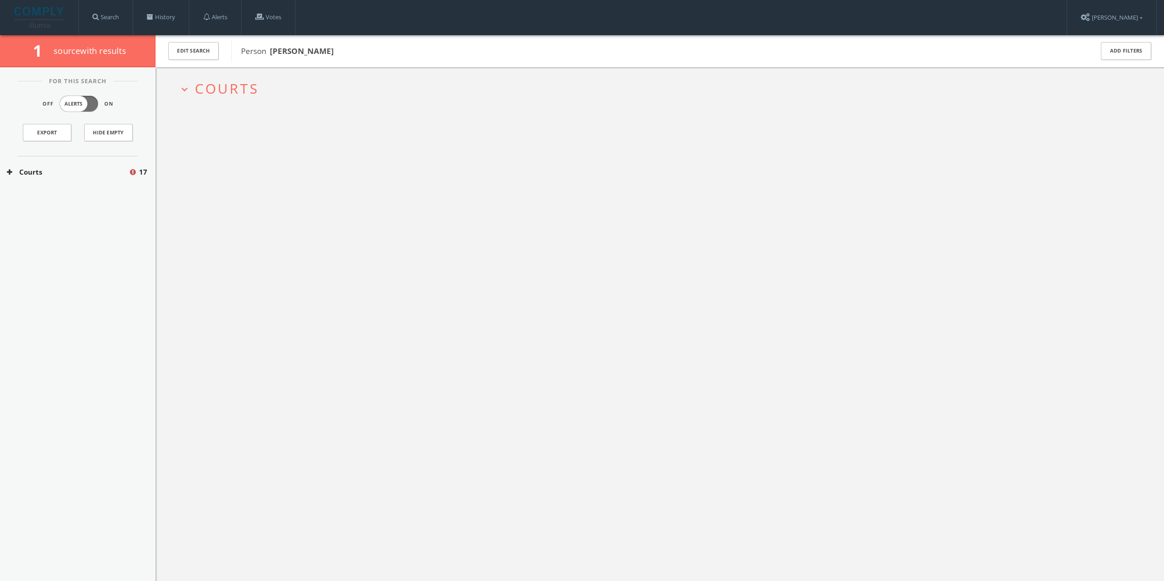
click at [247, 91] on span "Courts" at bounding box center [227, 88] width 64 height 19
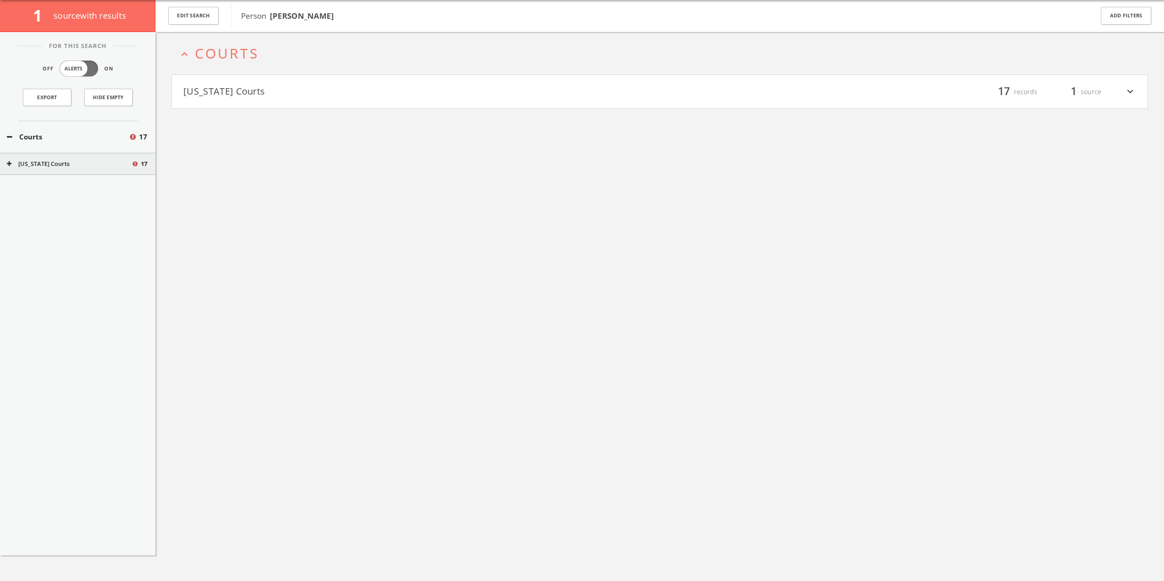
click at [221, 92] on button "[US_STATE] Courts" at bounding box center [421, 92] width 477 height 16
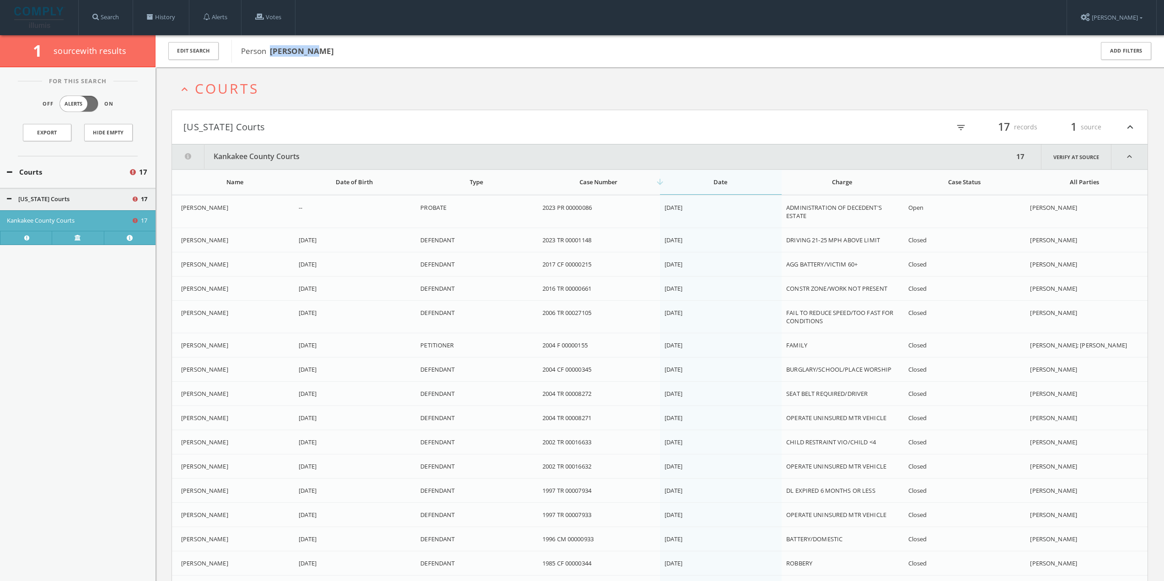
drag, startPoint x: 323, startPoint y: 53, endPoint x: 272, endPoint y: 52, distance: 50.8
click at [271, 52] on span "Person [PERSON_NAME]" at bounding box center [661, 51] width 840 height 12
copy b "[PERSON_NAME]"
drag, startPoint x: 537, startPoint y: 208, endPoint x: 594, endPoint y: 211, distance: 57.2
click at [594, 211] on tr "[PERSON_NAME] -- PROBATE 2023 PR 00000086 [DATE] ADMINISTRATION OF DECEDENT'S E…" at bounding box center [660, 212] width 976 height 32
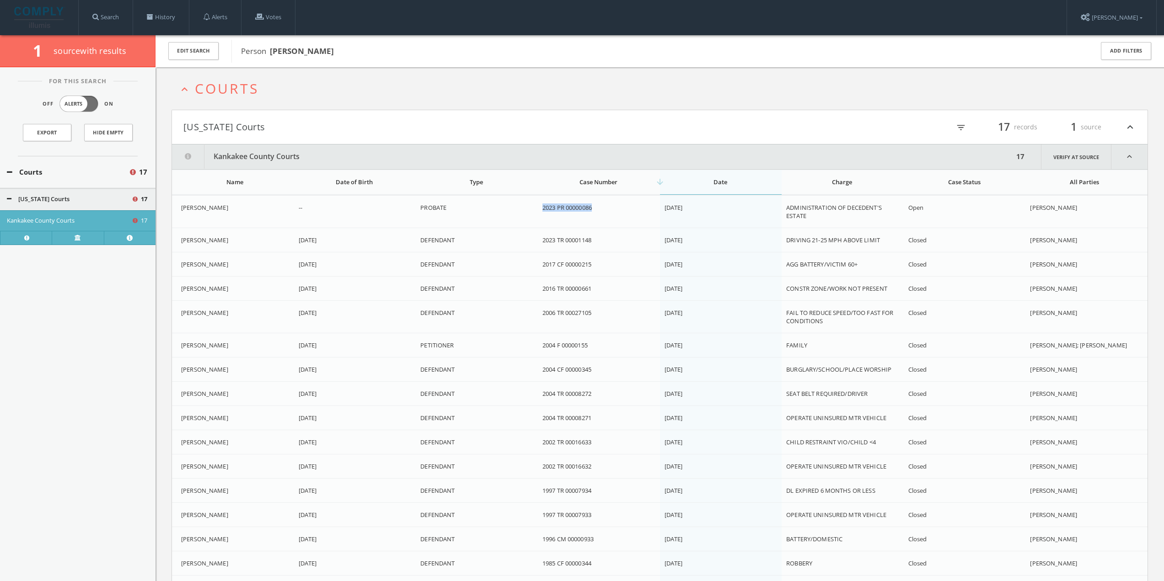
copy tr "2023 PR 00000086"
click at [166, 17] on link "History" at bounding box center [161, 17] width 56 height 35
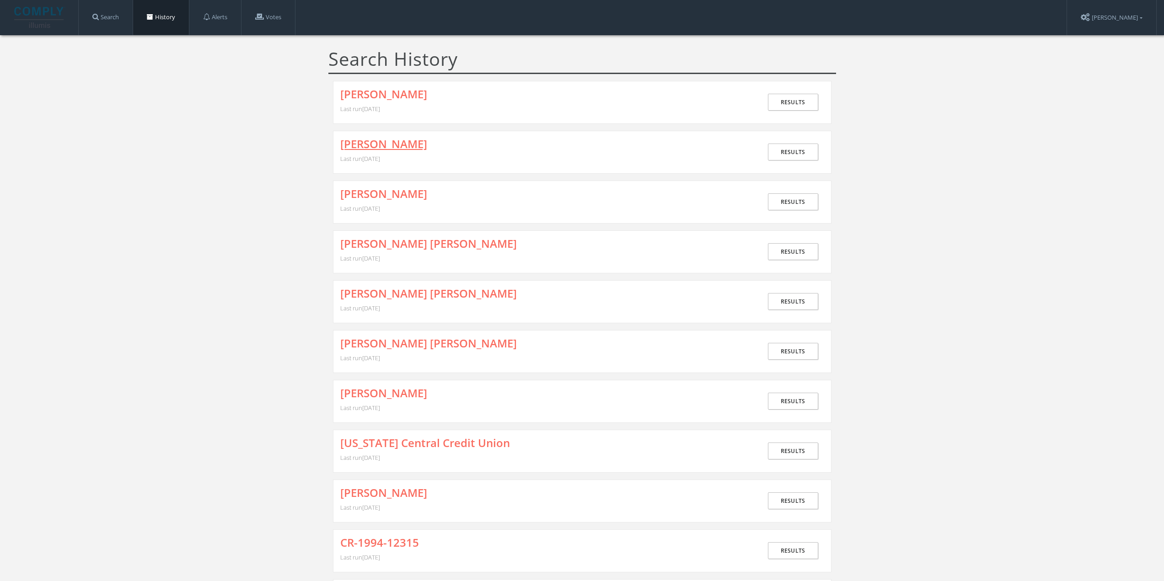
click at [374, 145] on link "[PERSON_NAME]" at bounding box center [383, 144] width 87 height 12
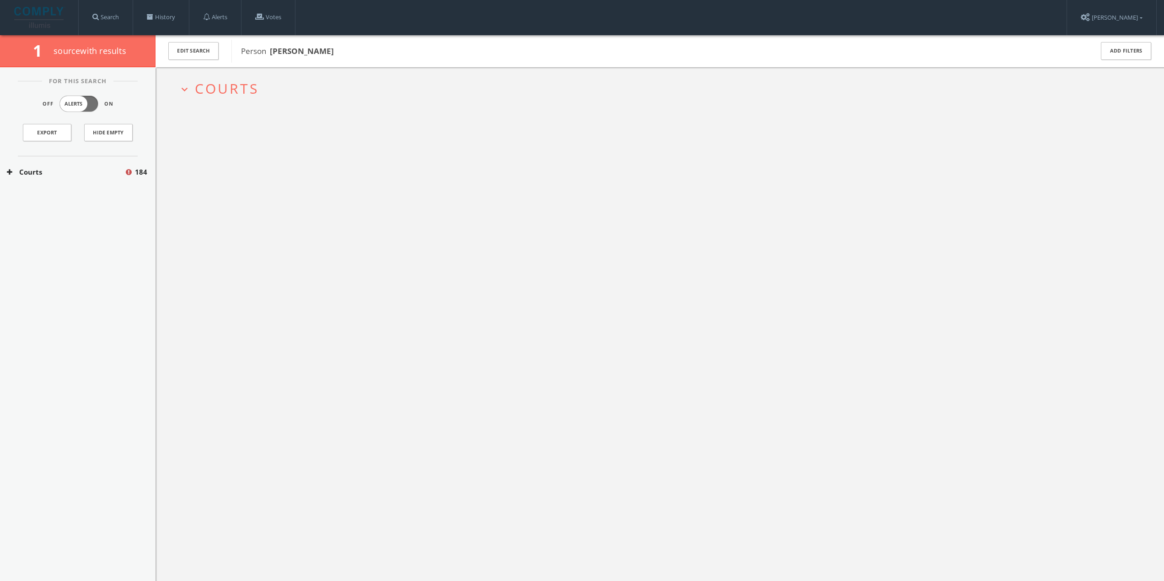
click at [233, 86] on span "Courts" at bounding box center [227, 88] width 64 height 19
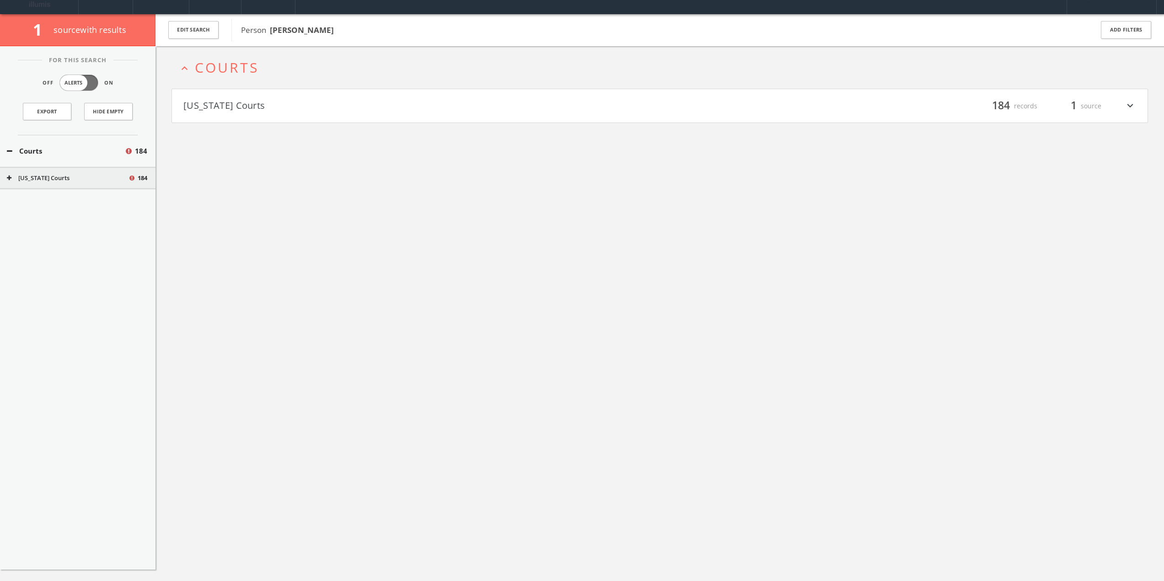
click at [258, 108] on button "[US_STATE] Courts" at bounding box center [421, 106] width 477 height 16
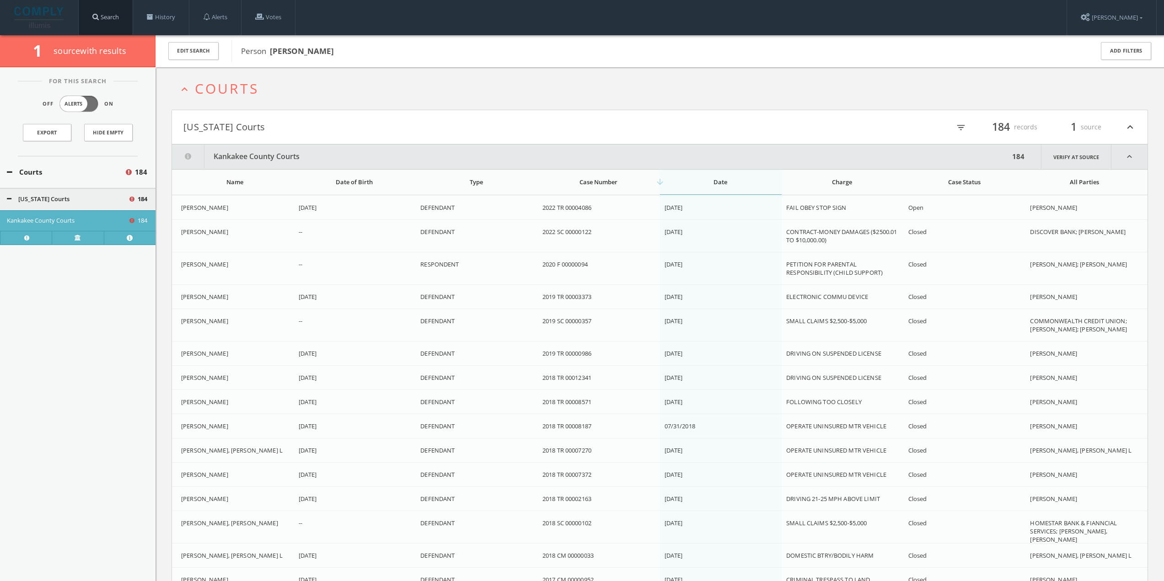
click at [115, 15] on link "Search" at bounding box center [106, 17] width 54 height 35
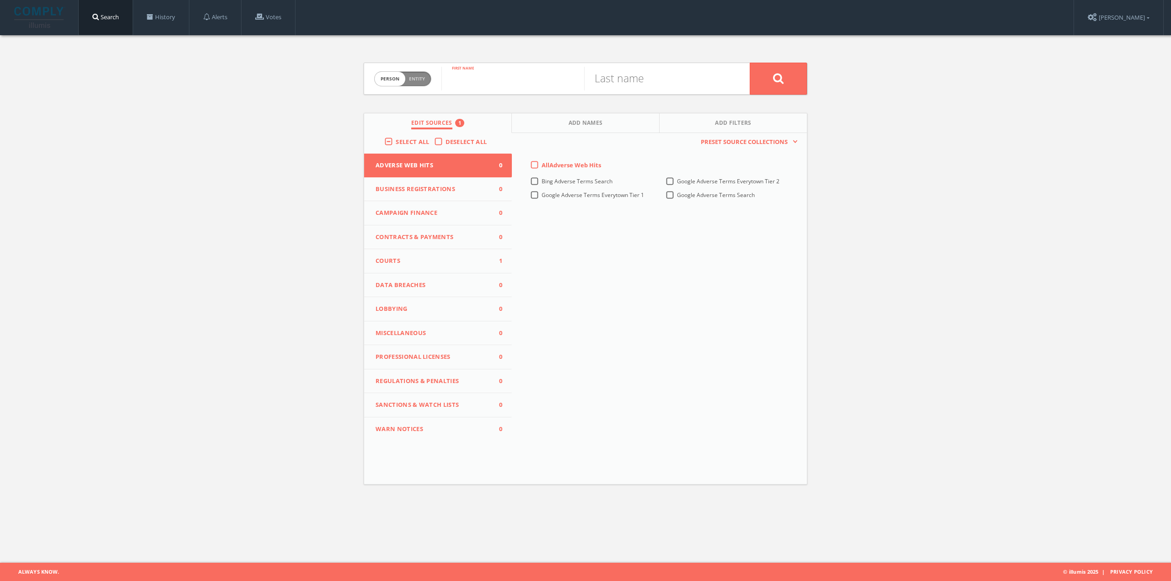
click at [479, 81] on input "text" at bounding box center [512, 79] width 143 height 24
type input "[PERSON_NAME]"
click at [608, 81] on input "text" at bounding box center [655, 79] width 143 height 24
type input "[PERSON_NAME]"
click at [467, 259] on span "Courts" at bounding box center [432, 261] width 113 height 9
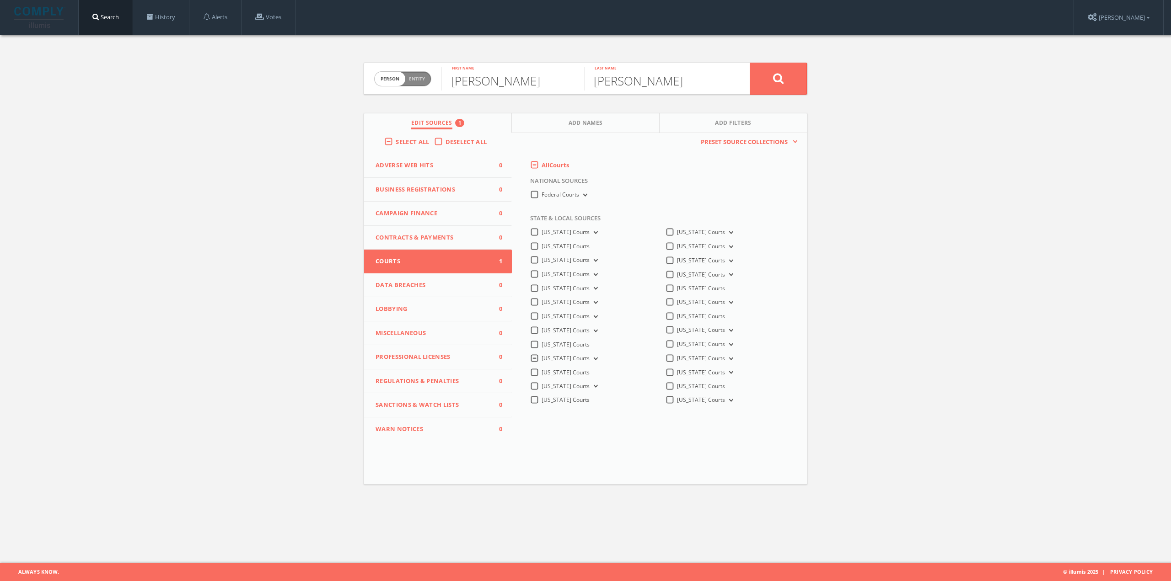
click at [567, 358] on span "[US_STATE] Courts" at bounding box center [566, 359] width 48 height 8
click at [0, 0] on Courts-all "[US_STATE] Courts" at bounding box center [0, 0] width 0 height 0
drag, startPoint x: 574, startPoint y: 359, endPoint x: 580, endPoint y: 359, distance: 5.5
click at [574, 359] on span "[US_STATE] Courts" at bounding box center [566, 359] width 48 height 8
click at [0, 0] on Courts-all "[US_STATE] Courts" at bounding box center [0, 0] width 0 height 0
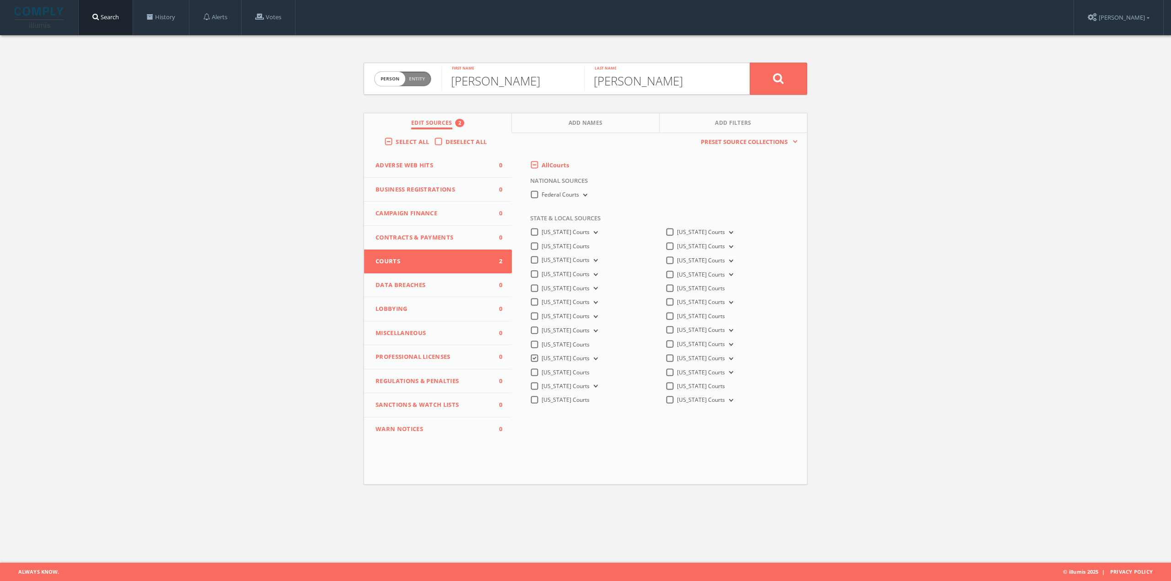
click at [590, 360] on button "[US_STATE] Courts" at bounding box center [595, 359] width 10 height 8
click at [584, 382] on span "Lake County Courts" at bounding box center [576, 385] width 49 height 8
click at [0, 0] on input "Lake County Courts" at bounding box center [0, 0] width 0 height 0
click at [778, 76] on icon at bounding box center [778, 78] width 11 height 11
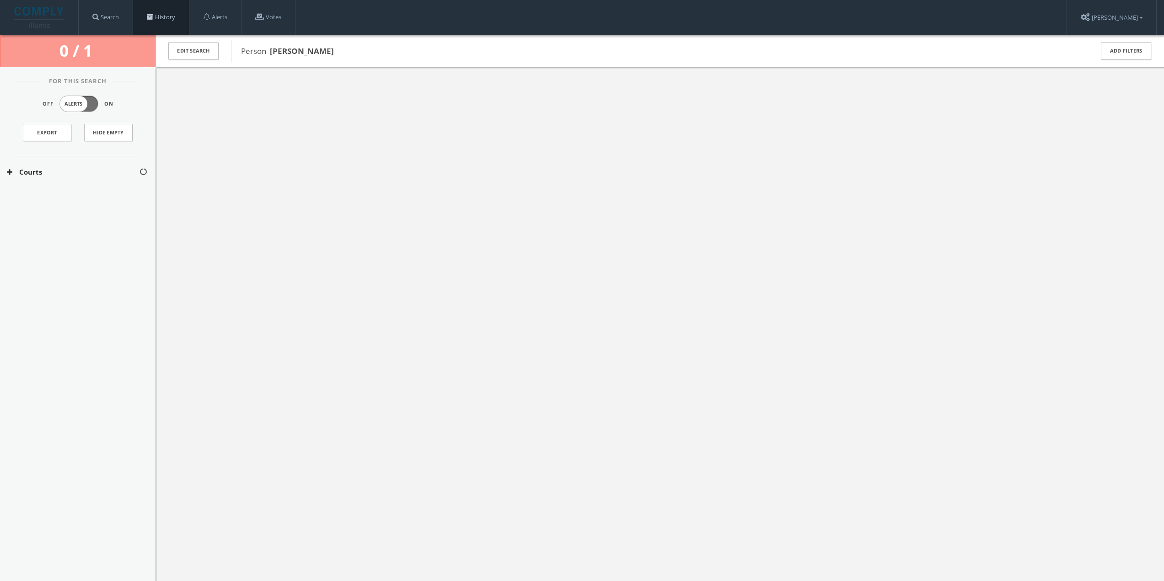
click at [169, 22] on link "History" at bounding box center [161, 17] width 56 height 35
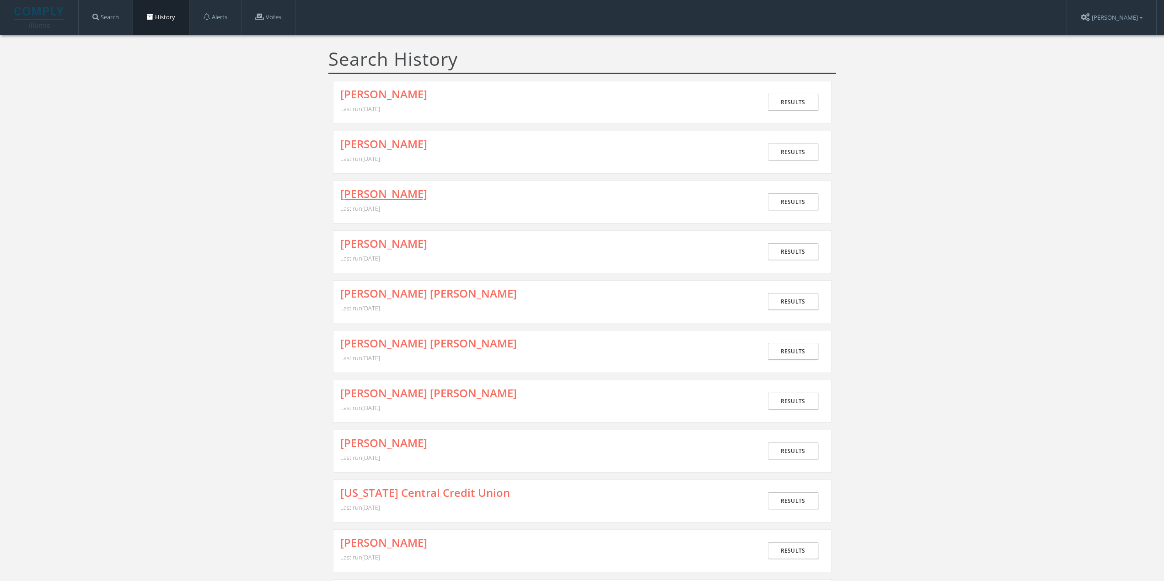
click at [360, 189] on link "[PERSON_NAME]" at bounding box center [383, 194] width 87 height 12
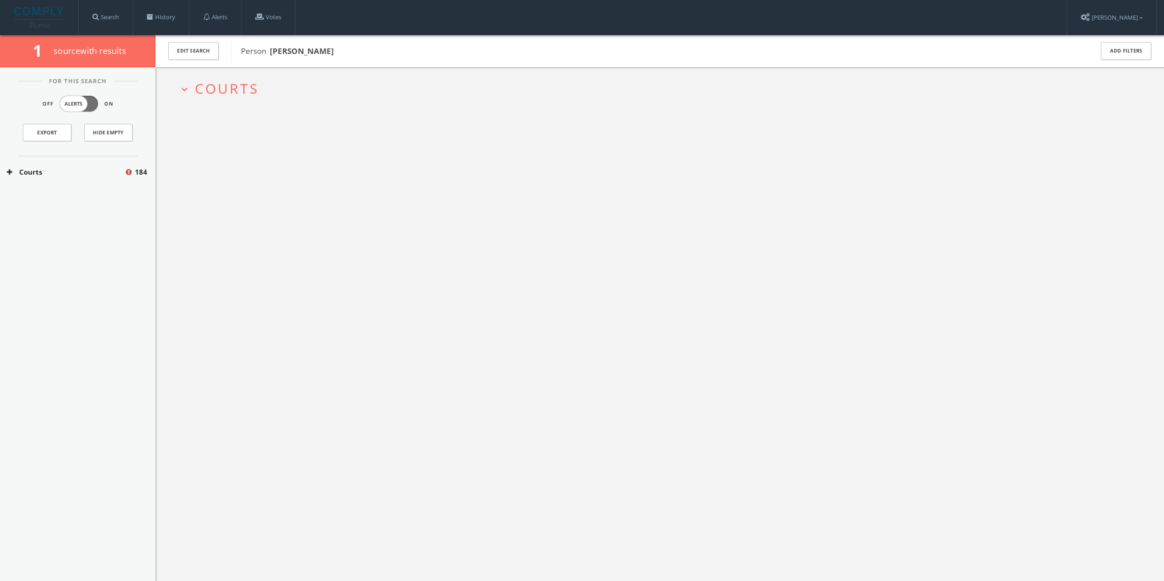
click at [257, 94] on span "Courts" at bounding box center [227, 88] width 64 height 19
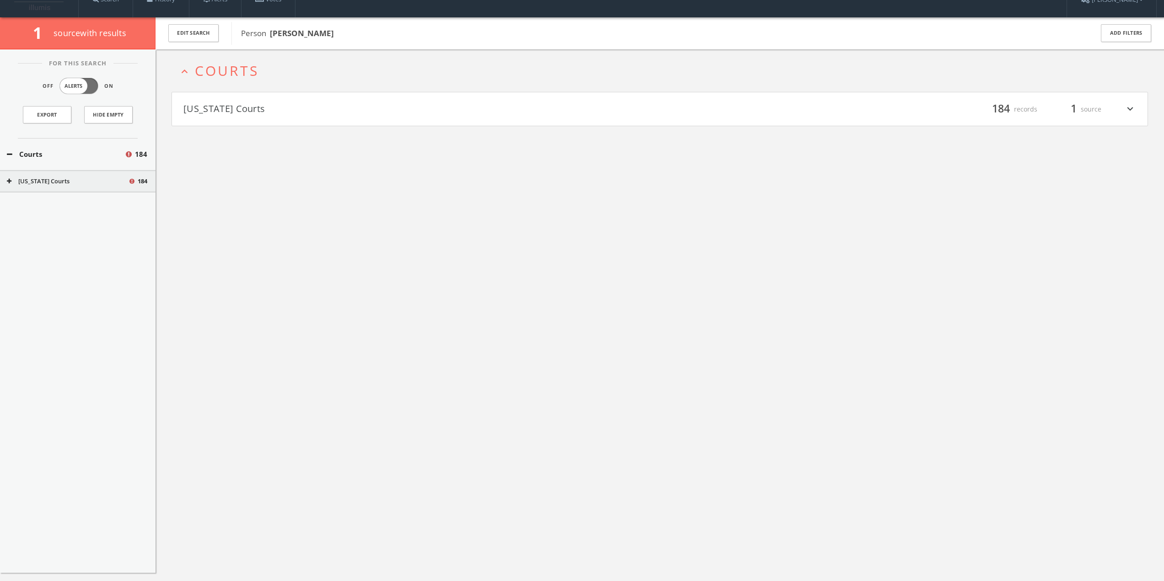
click at [251, 114] on h4 "[US_STATE] Courts filter_list 184 records 1 source expand_more" at bounding box center [660, 109] width 976 height 34
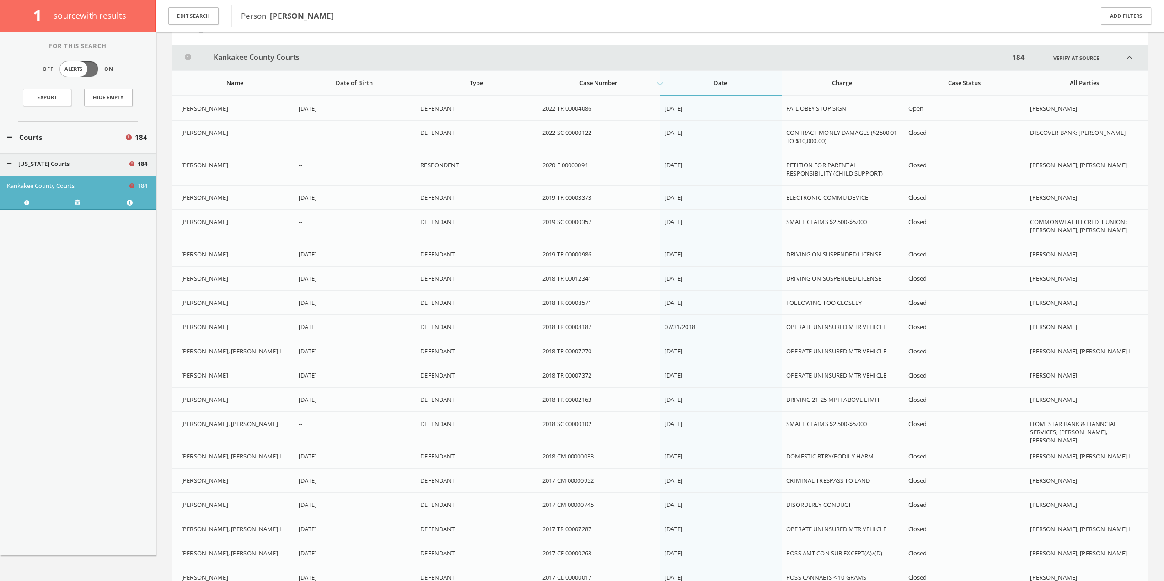
scroll to position [112, 0]
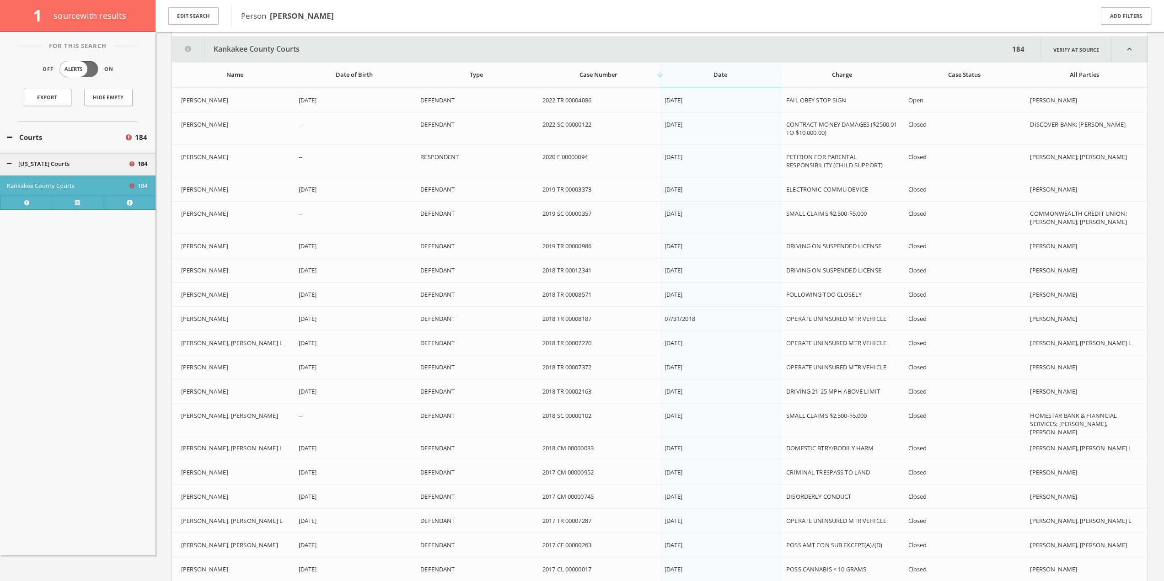
drag, startPoint x: 886, startPoint y: 209, endPoint x: 896, endPoint y: 202, distance: 11.9
click at [886, 209] on td "SMALL CLAIMS $2,500-$5,000" at bounding box center [843, 218] width 122 height 32
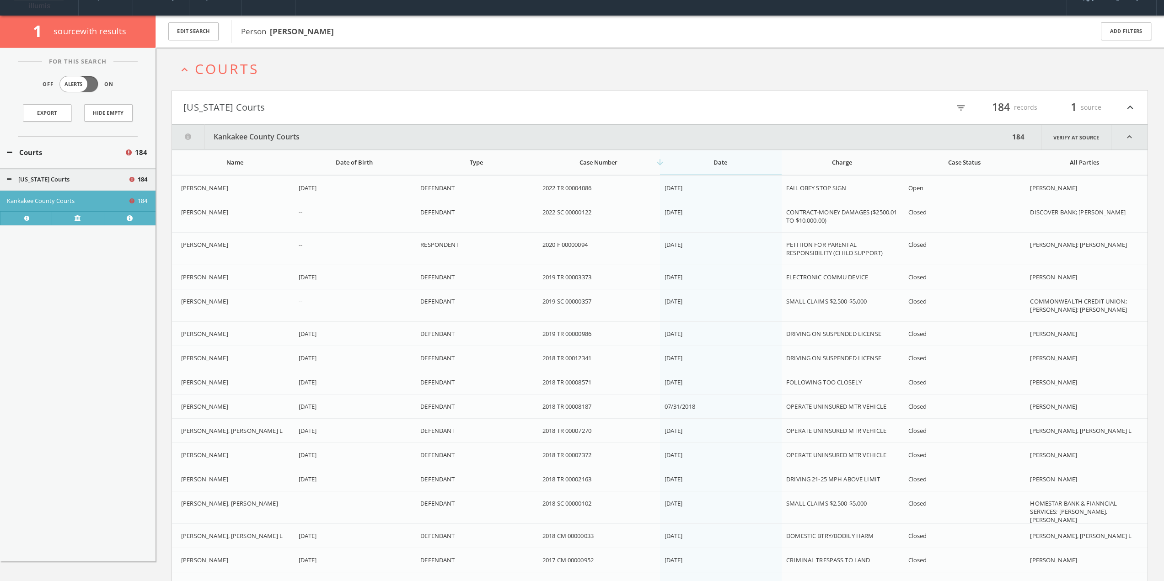
scroll to position [0, 0]
